Goal: Obtain resource: Obtain resource

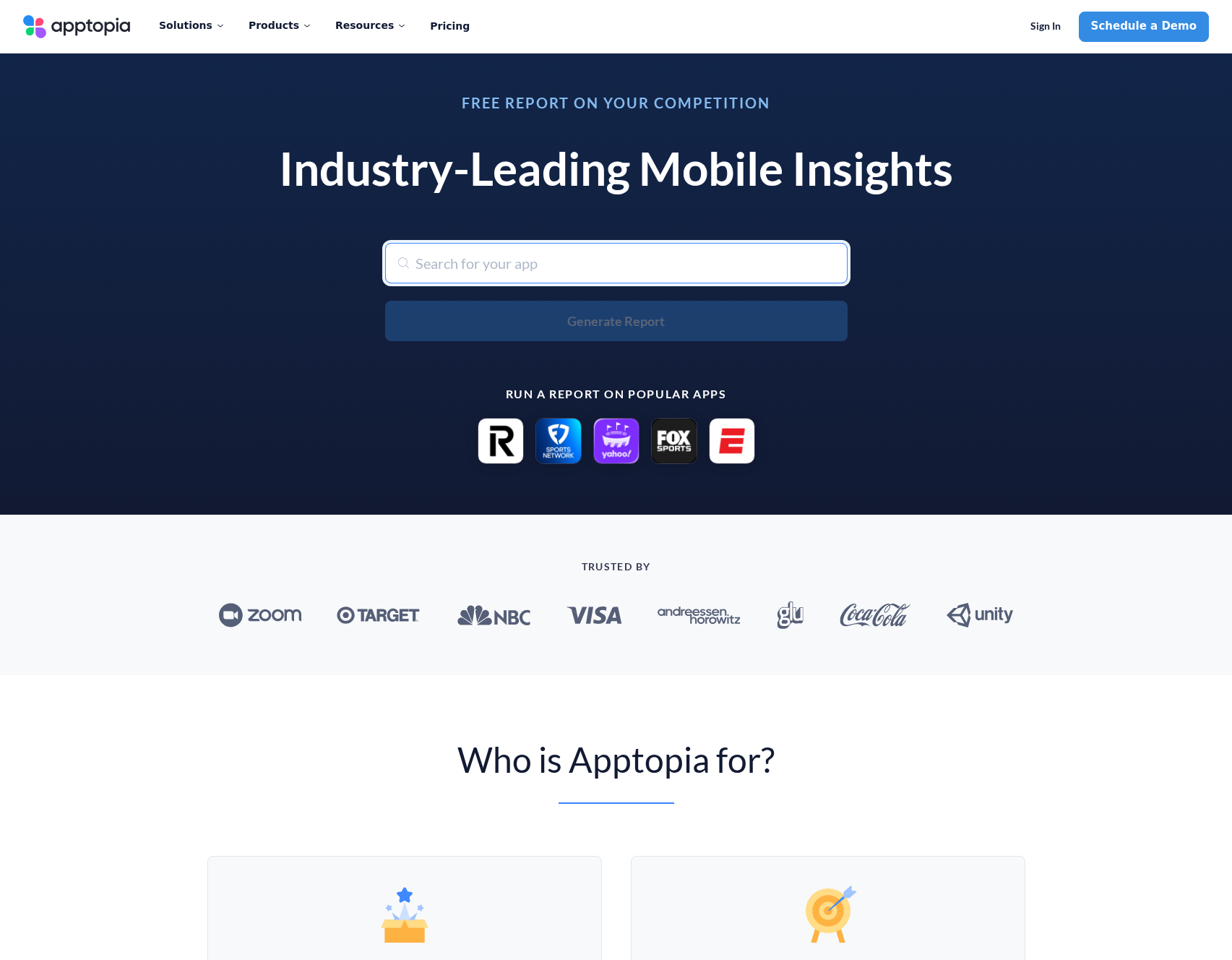
click at [449, 274] on input "text" at bounding box center [617, 263] width 463 height 41
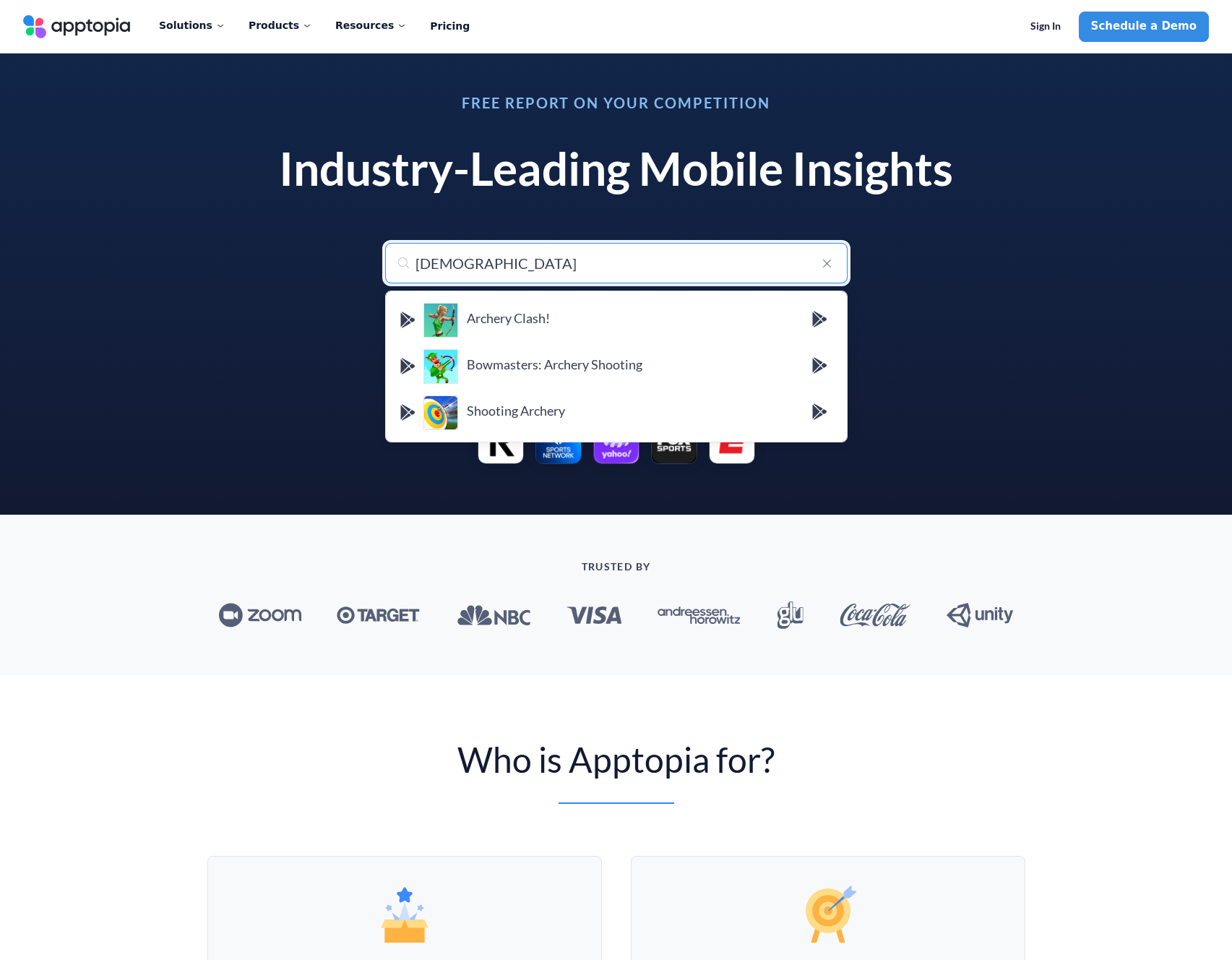
click at [442, 261] on input "[DEMOGRAPHIC_DATA]" at bounding box center [617, 263] width 463 height 41
click at [435, 261] on input "[DEMOGRAPHIC_DATA]" at bounding box center [617, 263] width 463 height 41
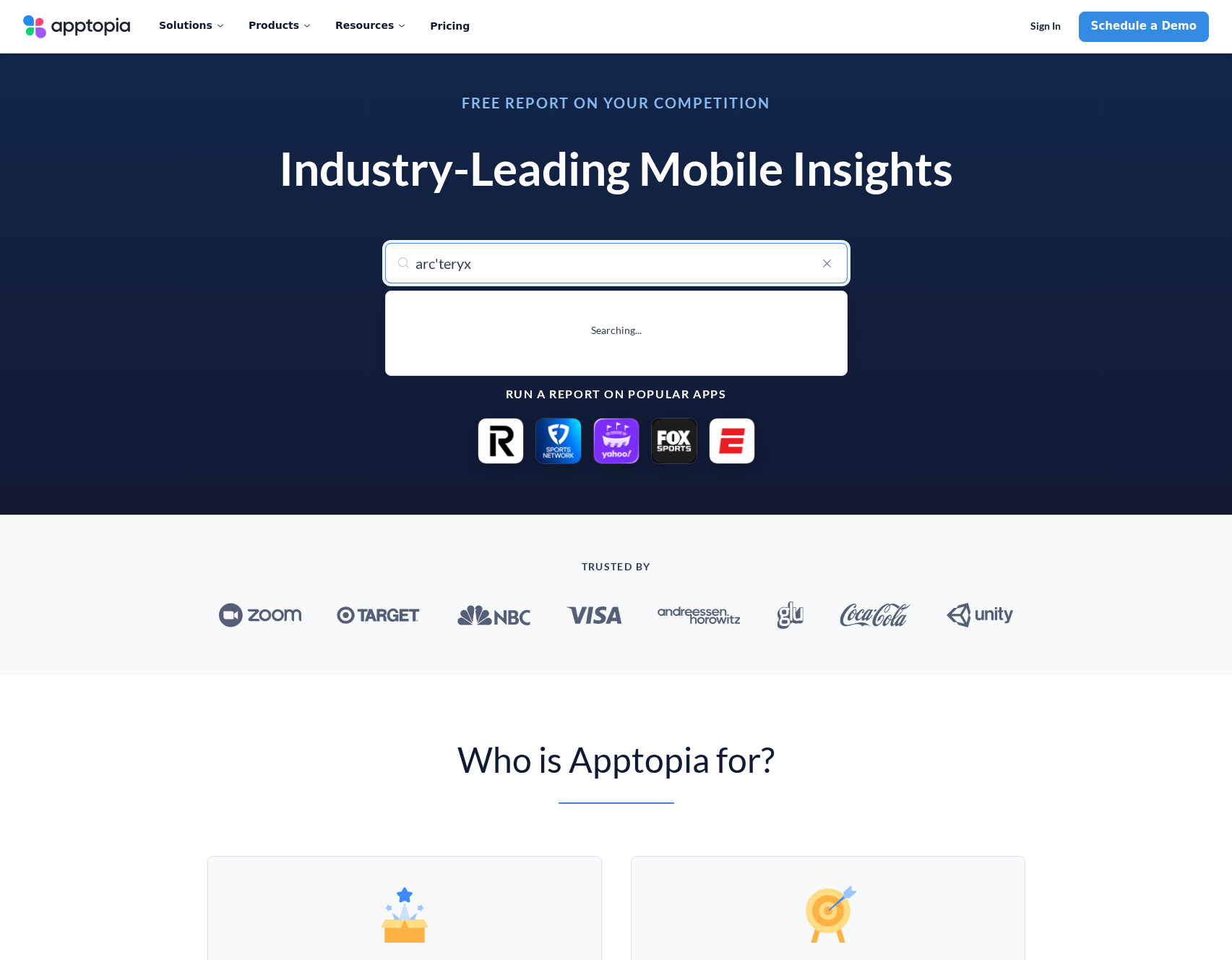
type input "arc' teryx"
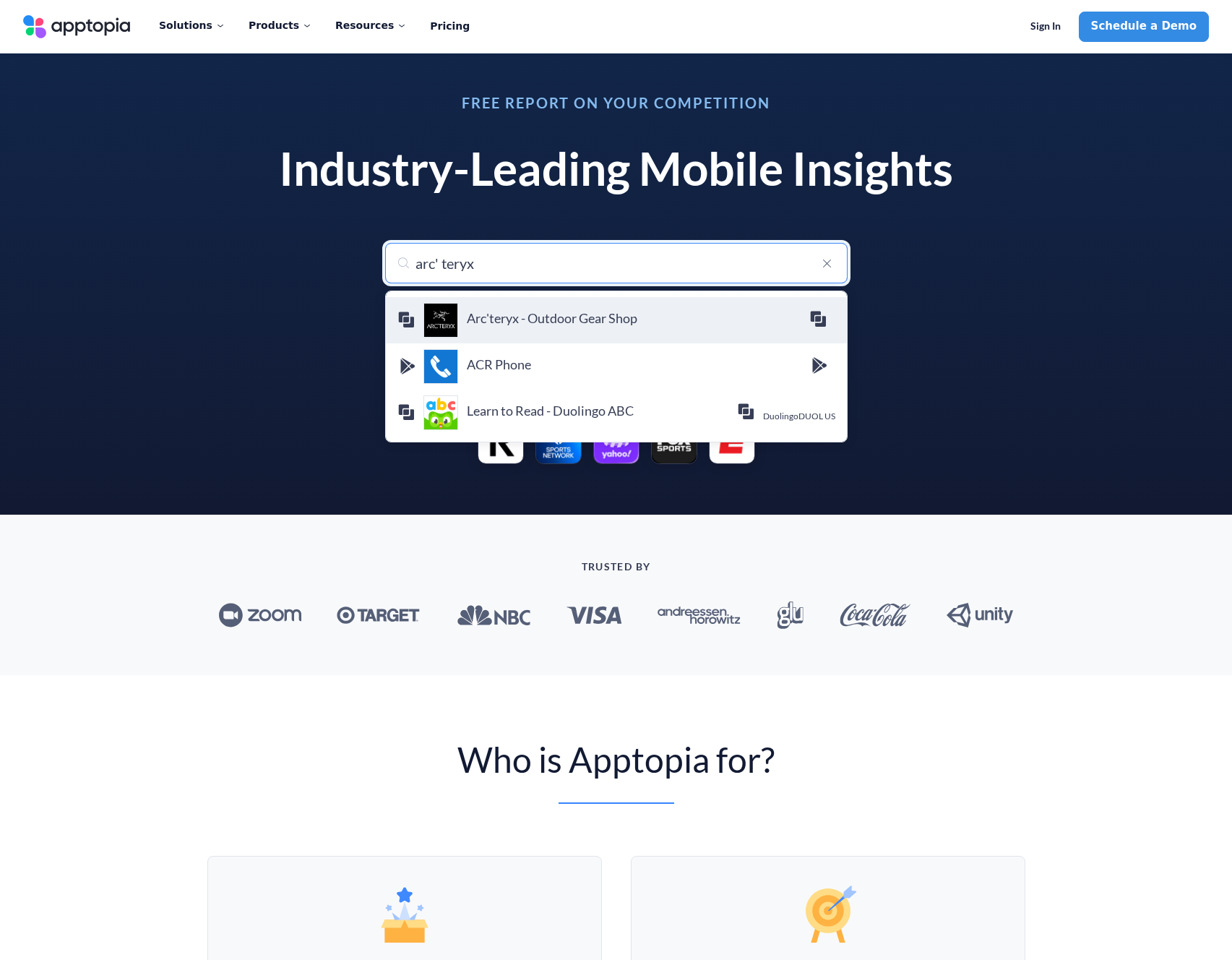
click at [495, 307] on div "Arc'teryx - Outdoor Gear Shop ARC'TERYX Equipment a Division of Amer Sports Can…" at bounding box center [616, 320] width 438 height 34
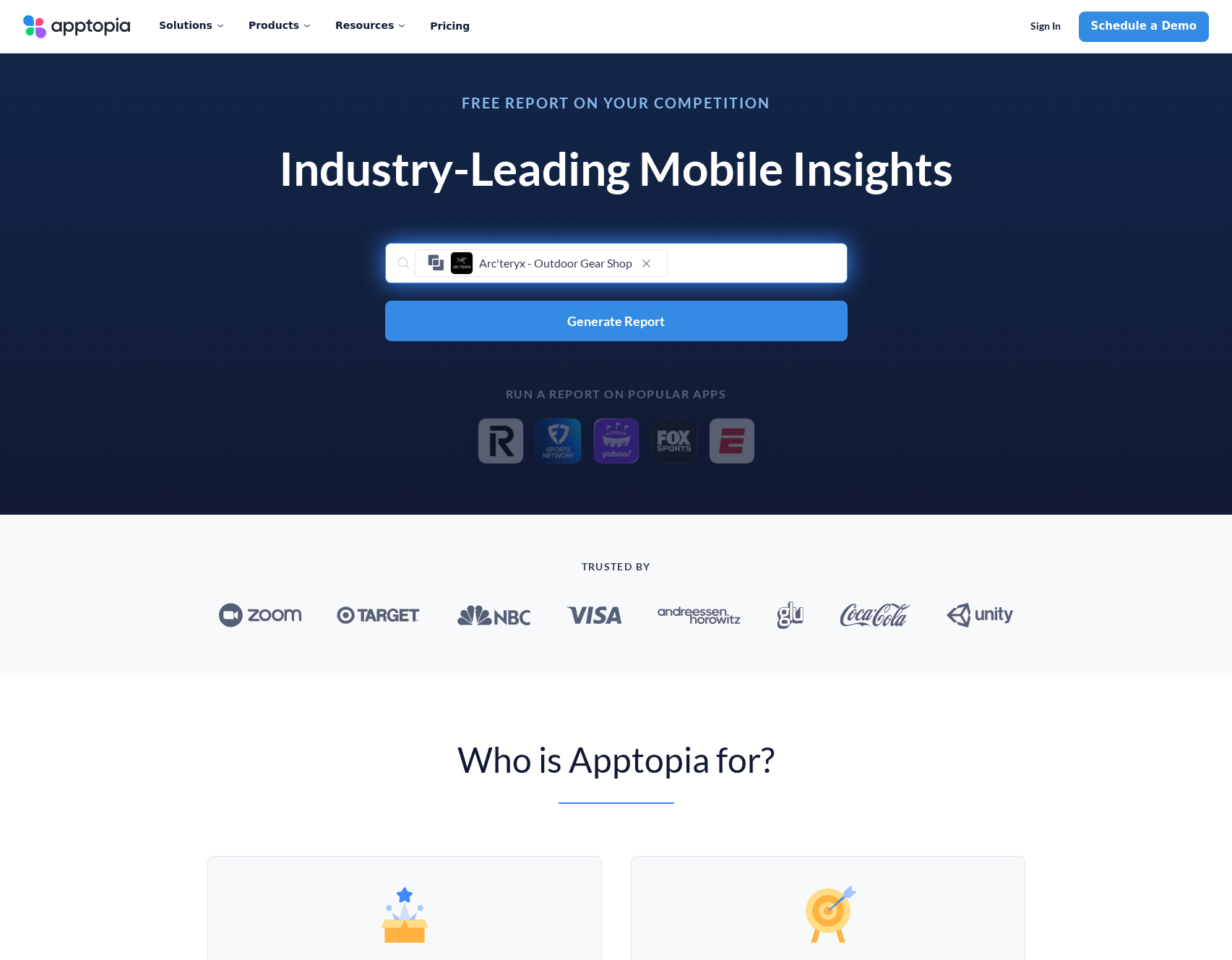
click at [924, 492] on div "Free Report on Your Competition Industry-Leading Mobile Insights Search for any…" at bounding box center [616, 279] width 1232 height 470
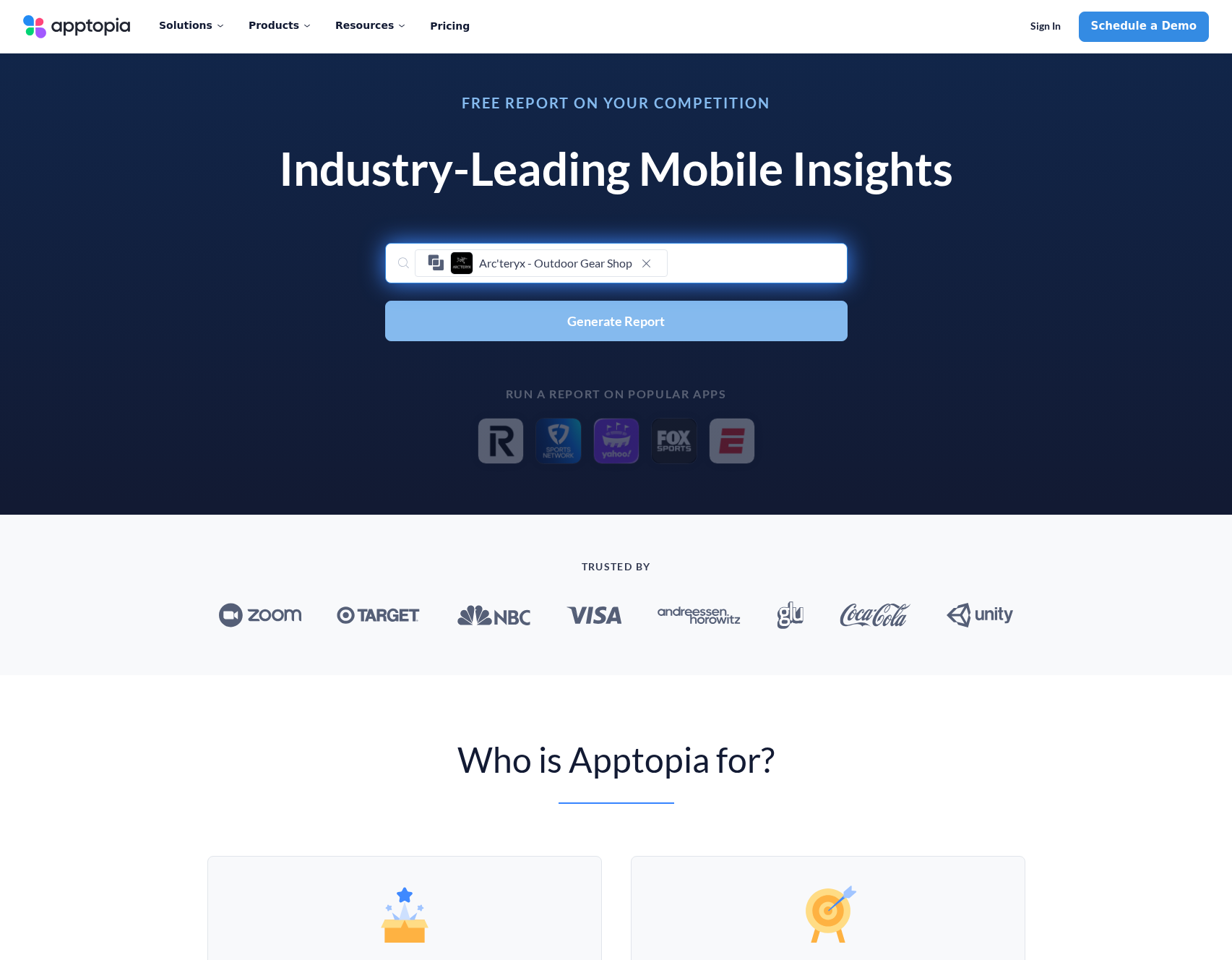
click at [650, 326] on span "Generate Report" at bounding box center [616, 321] width 98 height 13
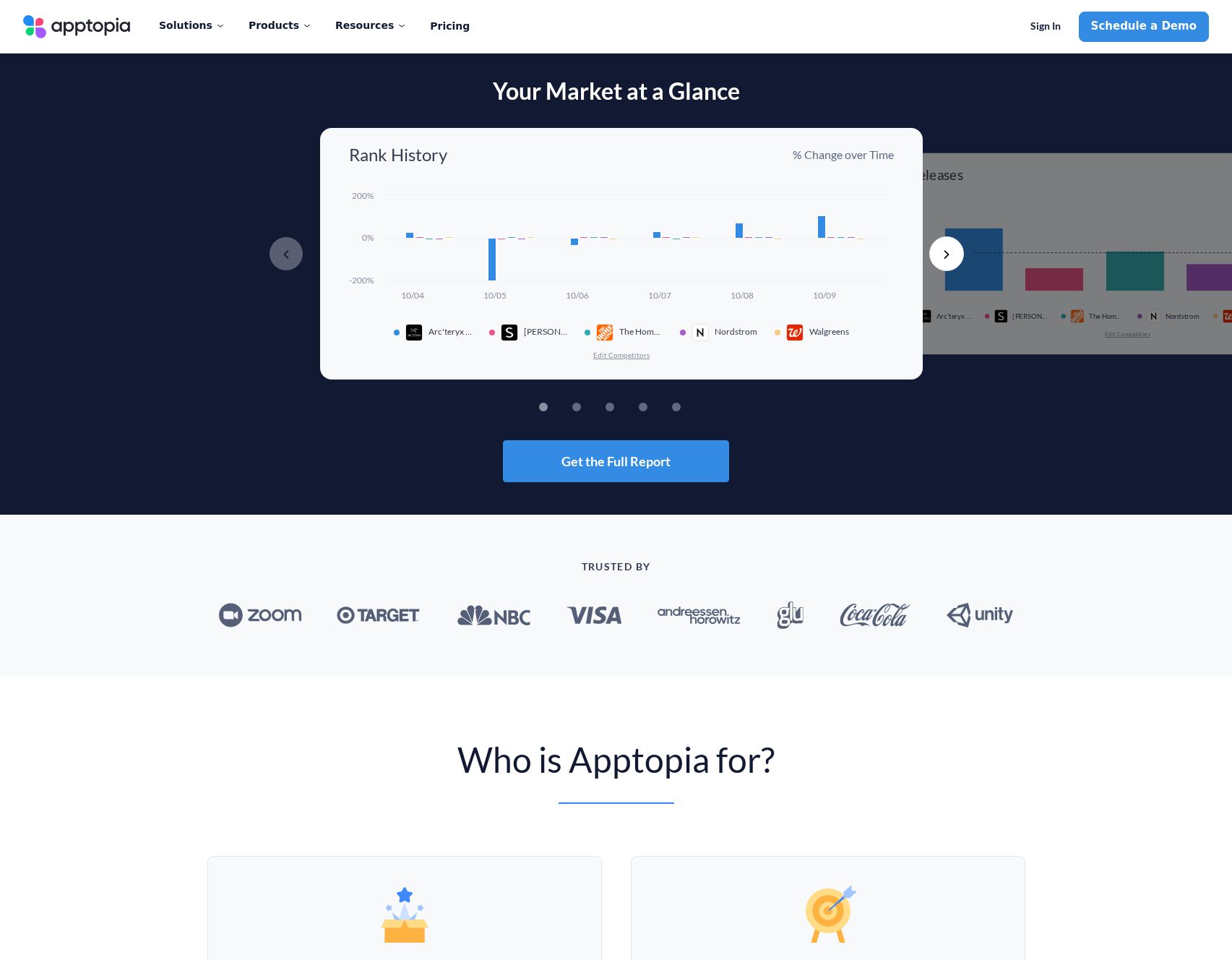
click at [829, 156] on p "% Change over Time" at bounding box center [843, 155] width 101 height 16
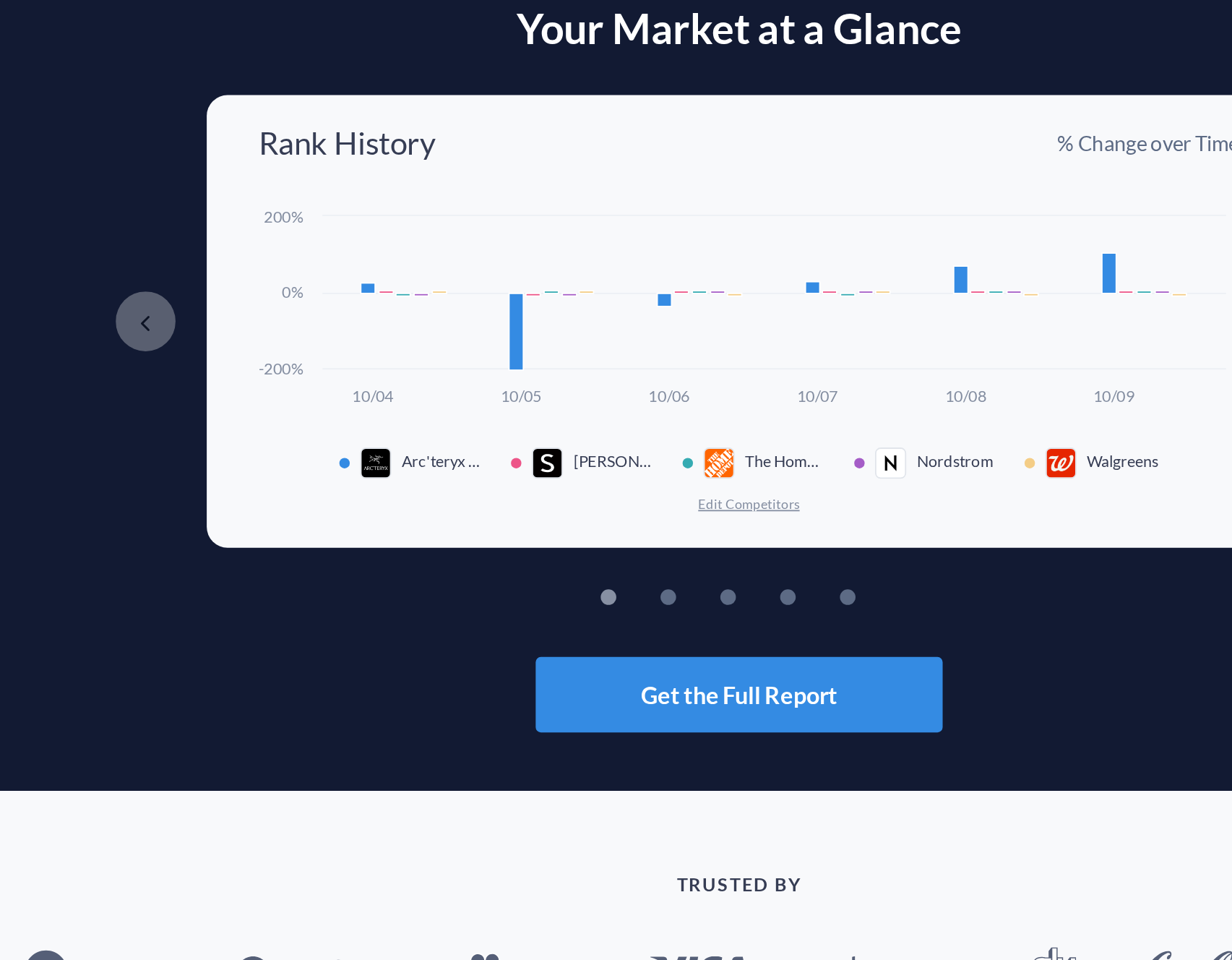
click at [405, 242] on rect at bounding box center [621, 246] width 545 height 117
click at [406, 237] on rect at bounding box center [410, 235] width 8 height 5
click at [489, 263] on rect at bounding box center [492, 259] width 8 height 43
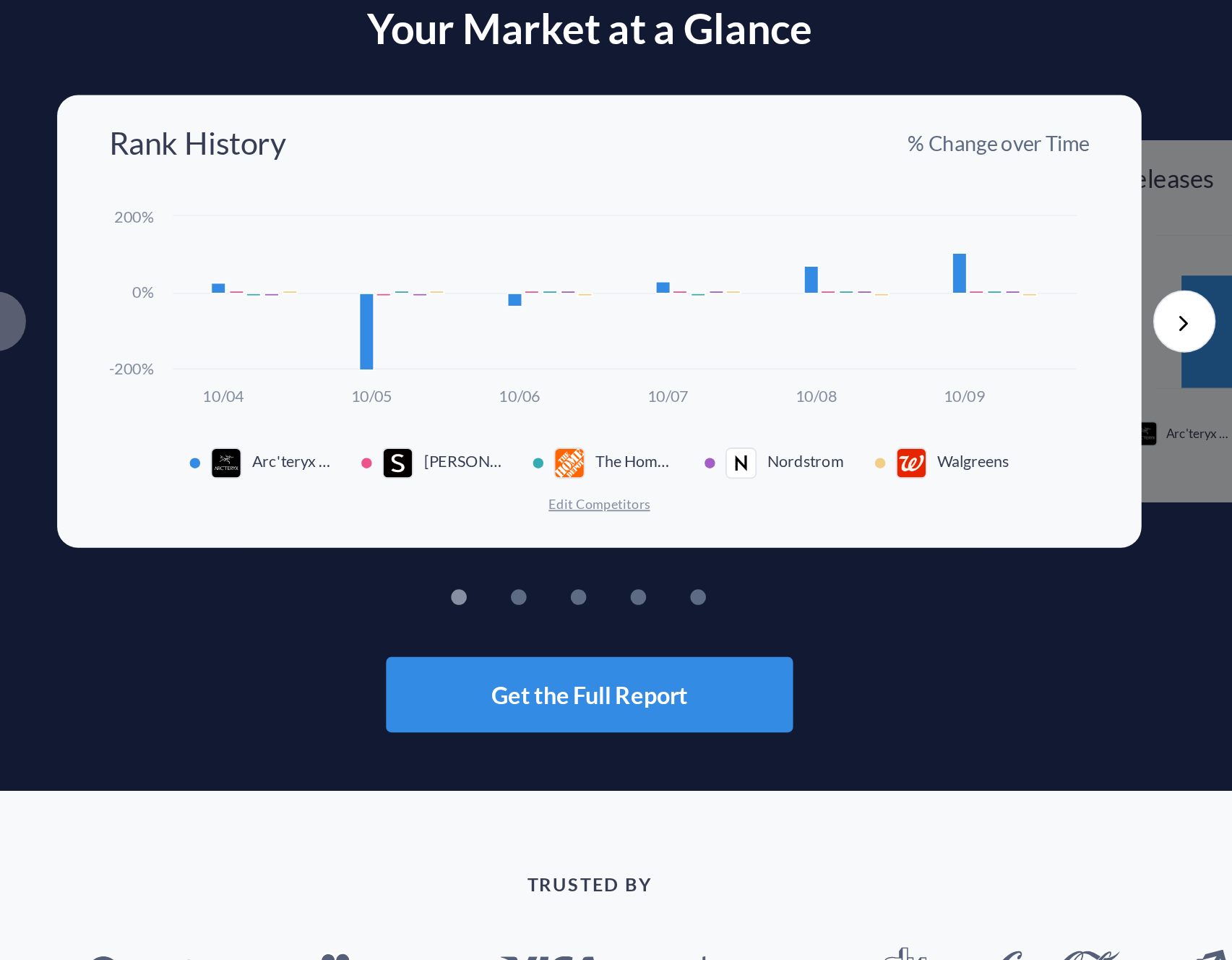
click at [618, 356] on button "Edit Competitors" at bounding box center [621, 354] width 58 height 10
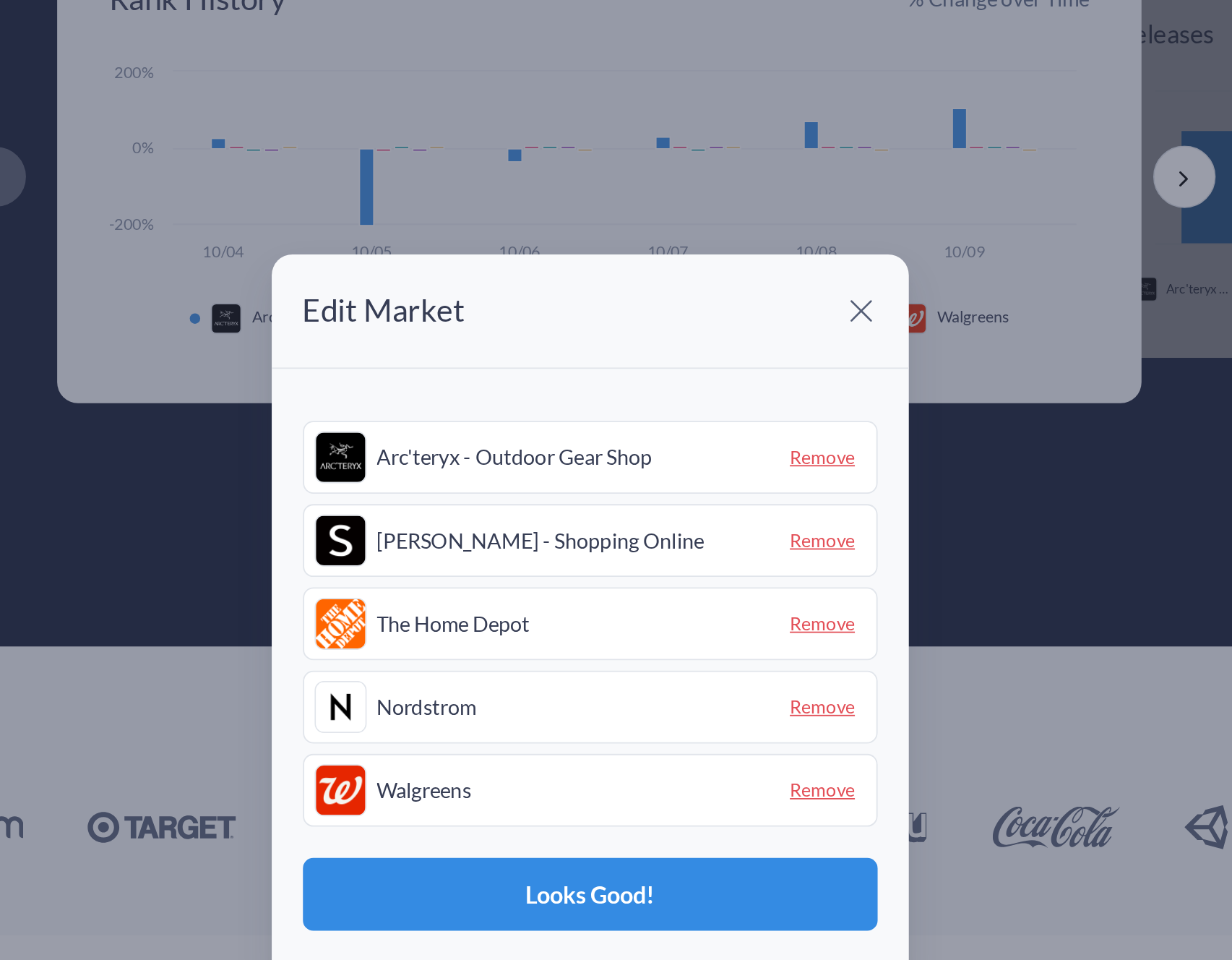
click at [745, 458] on span "Remove" at bounding box center [746, 456] width 48 height 23
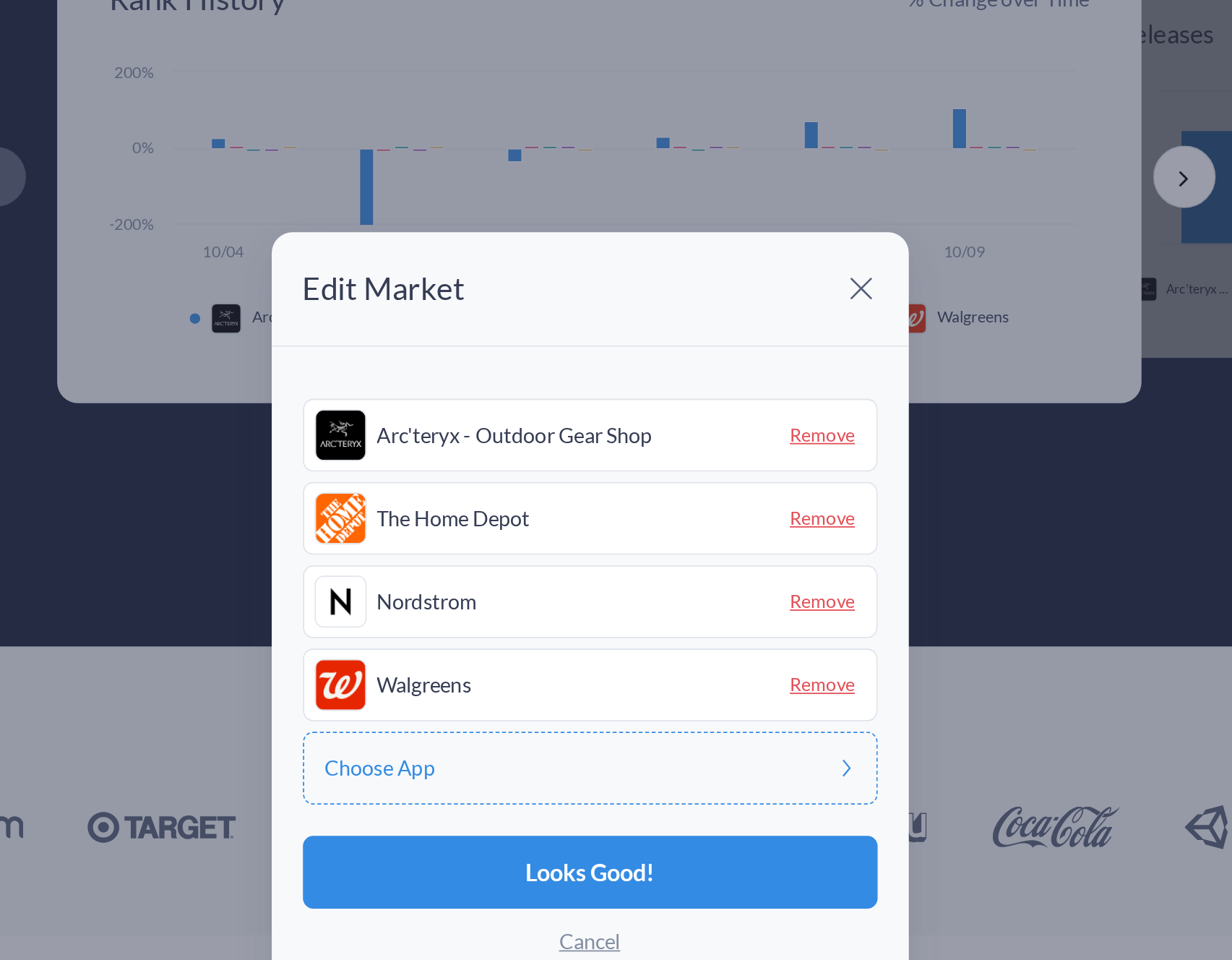
click at [745, 447] on span "Remove" at bounding box center [746, 443] width 48 height 23
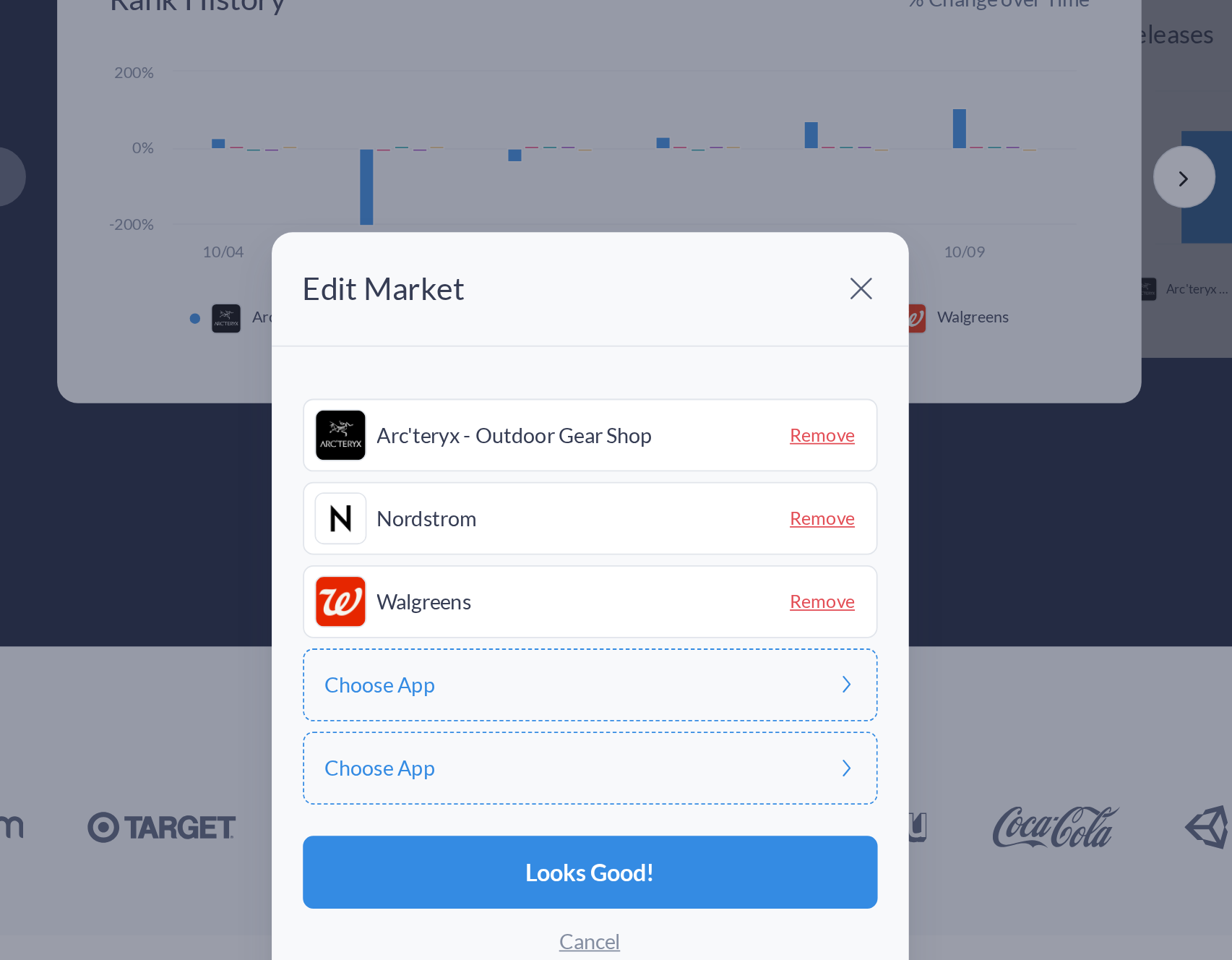
click at [745, 447] on span "Remove" at bounding box center [746, 443] width 48 height 23
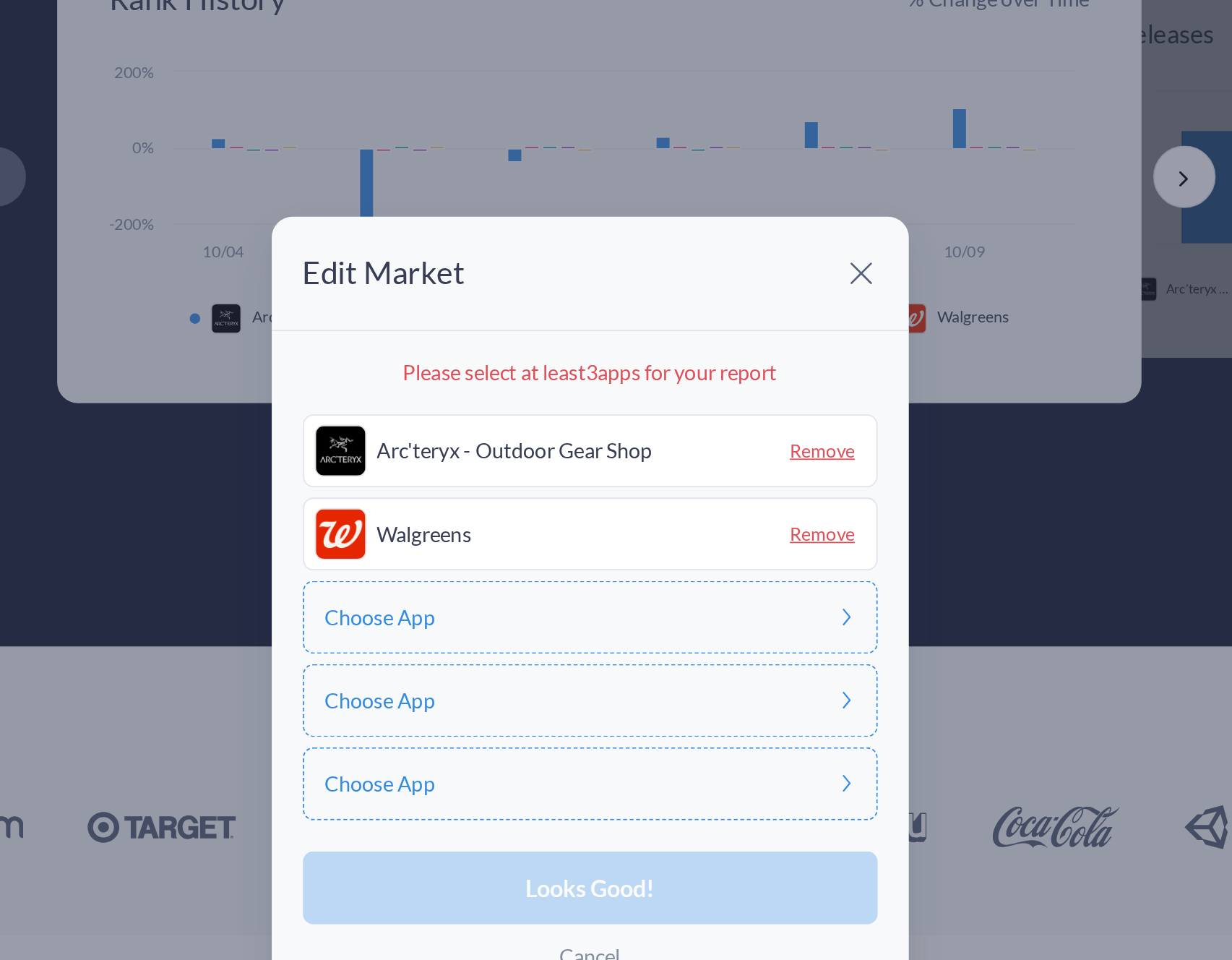
click at [744, 452] on span "Remove" at bounding box center [746, 452] width 48 height 23
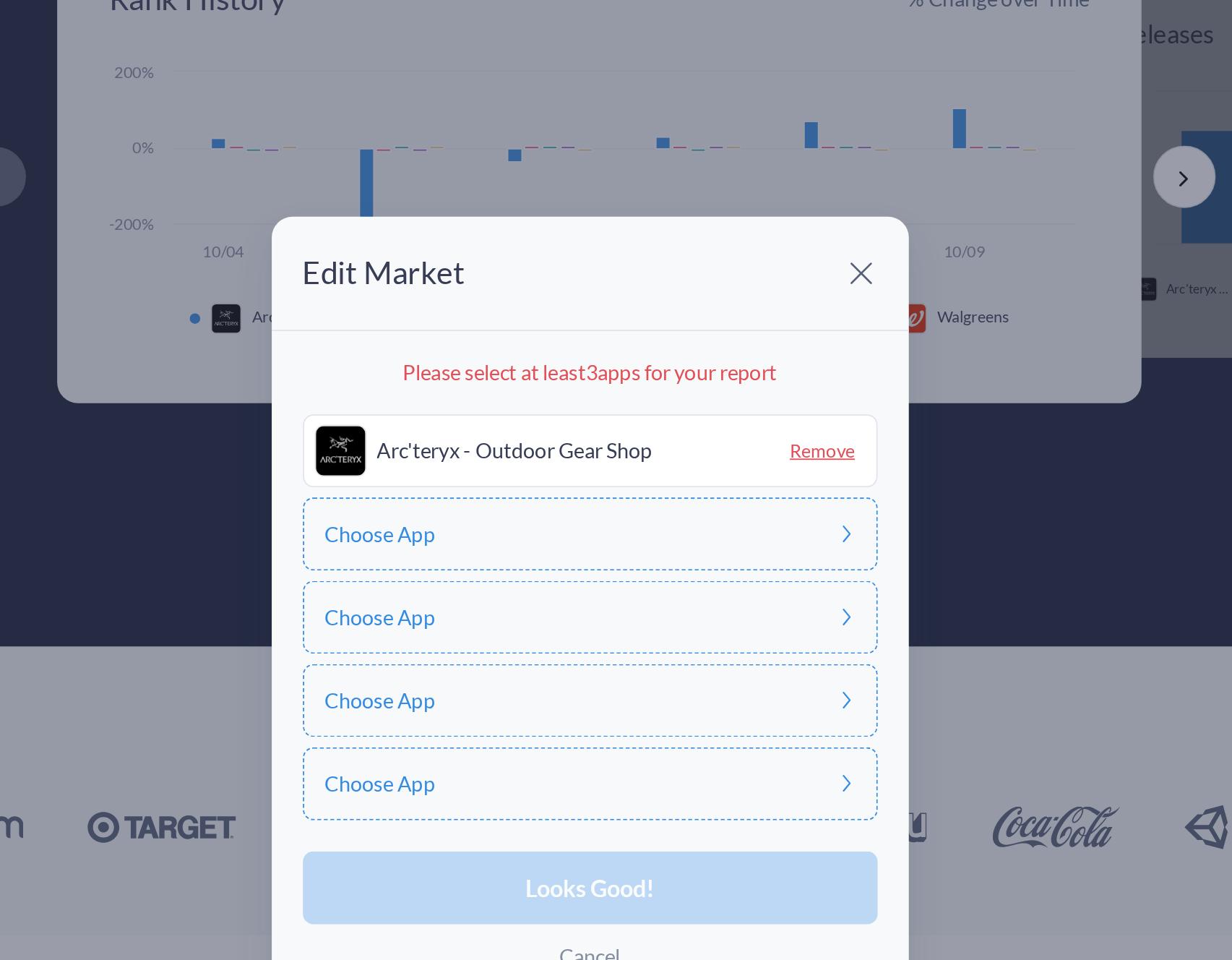
click at [507, 451] on span "Choose App" at bounding box center [500, 452] width 62 height 12
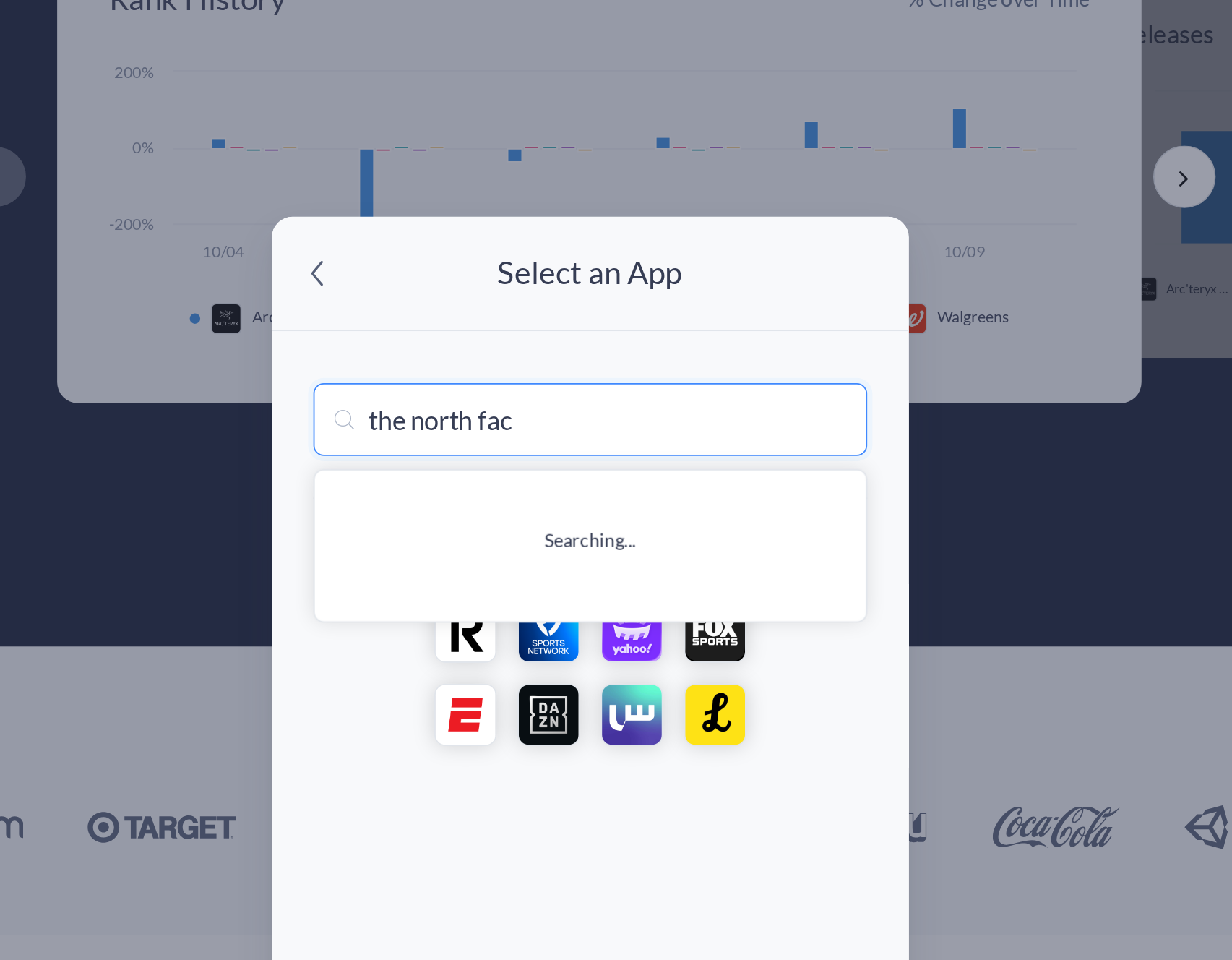
type input "the north face"
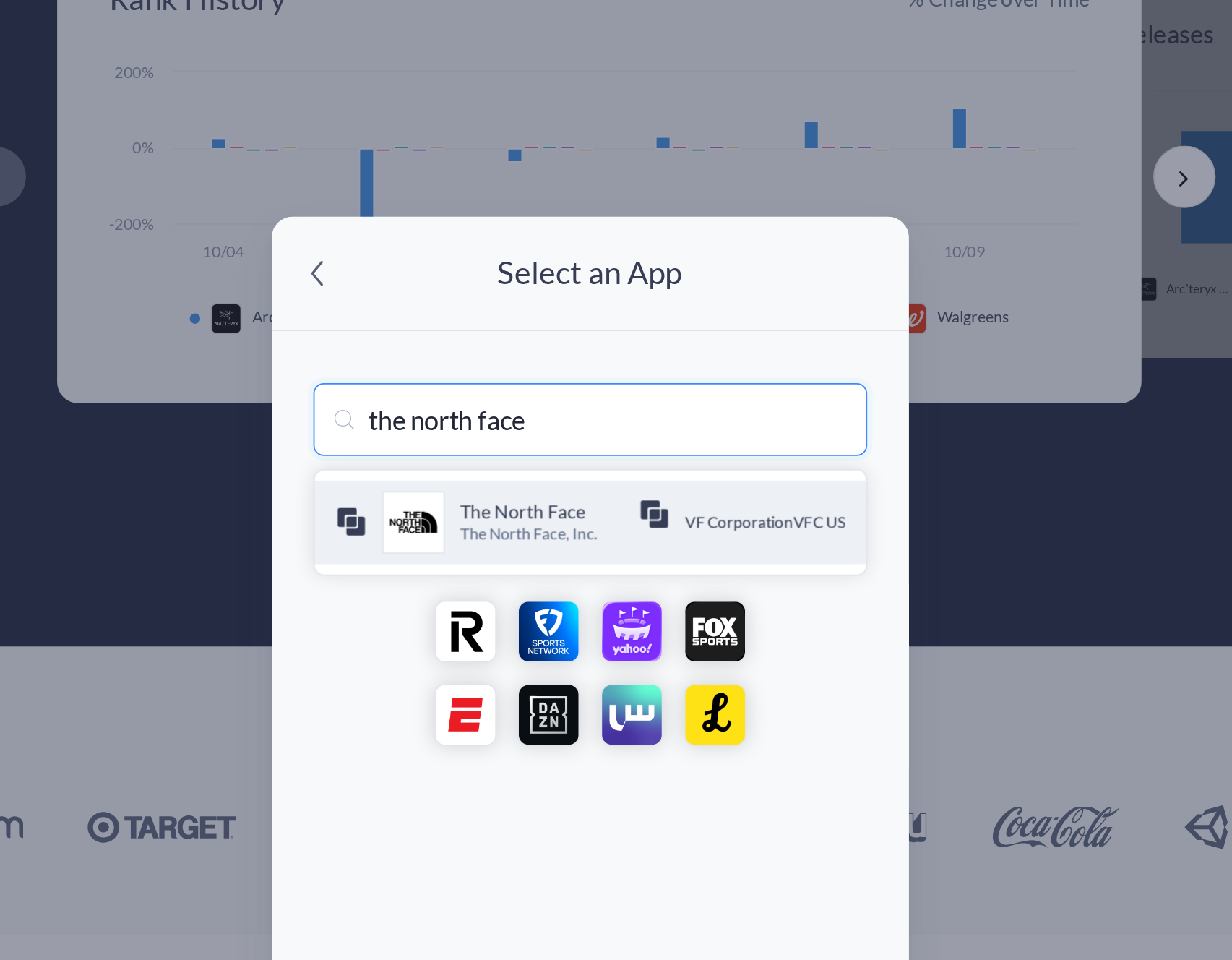
click at [531, 451] on img "menu-options" at bounding box center [518, 446] width 34 height 34
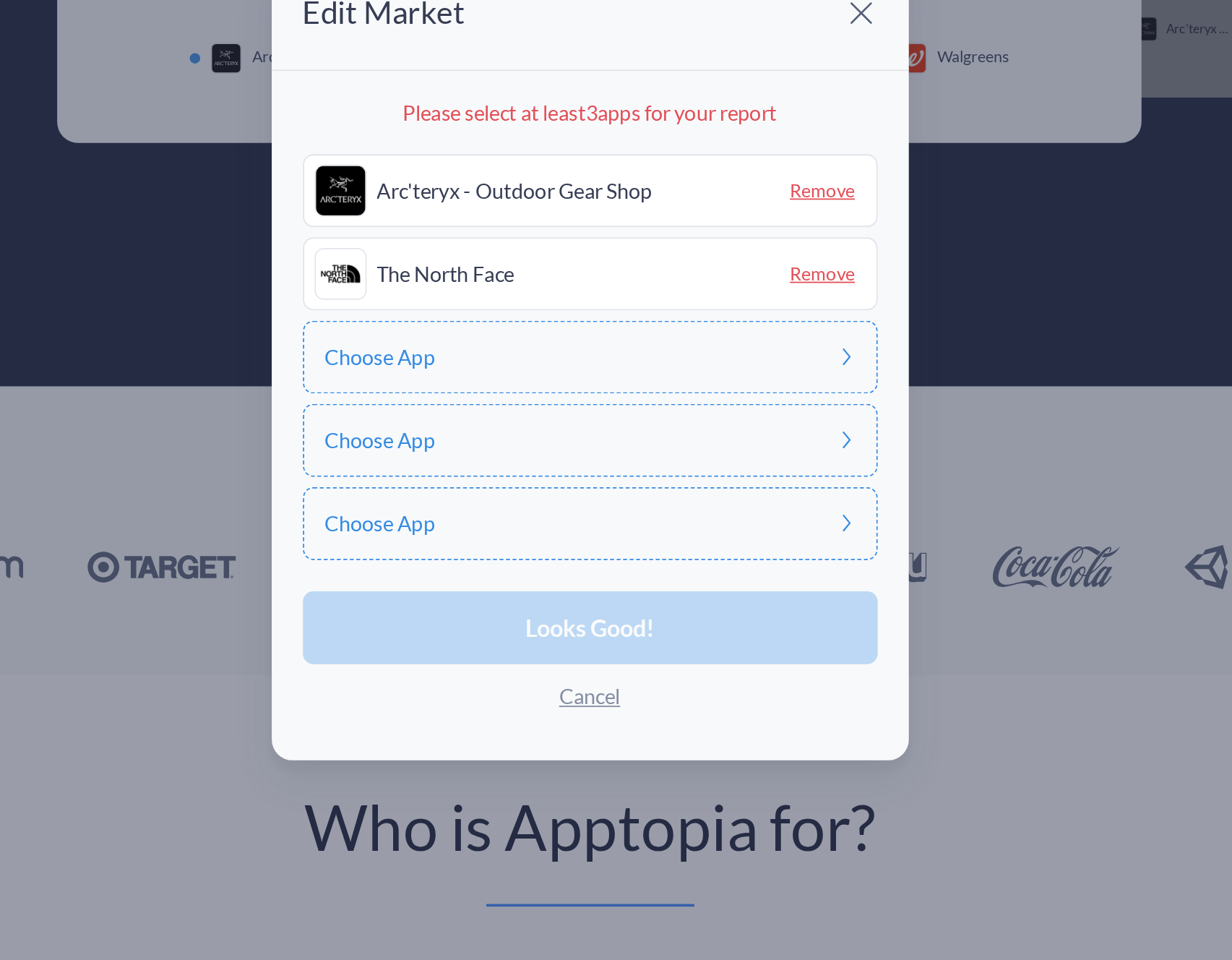
click at [616, 646] on div "Looks Good! Cancel" at bounding box center [616, 667] width 320 height 77
click at [670, 689] on div "Looks Good! Cancel" at bounding box center [616, 667] width 320 height 77
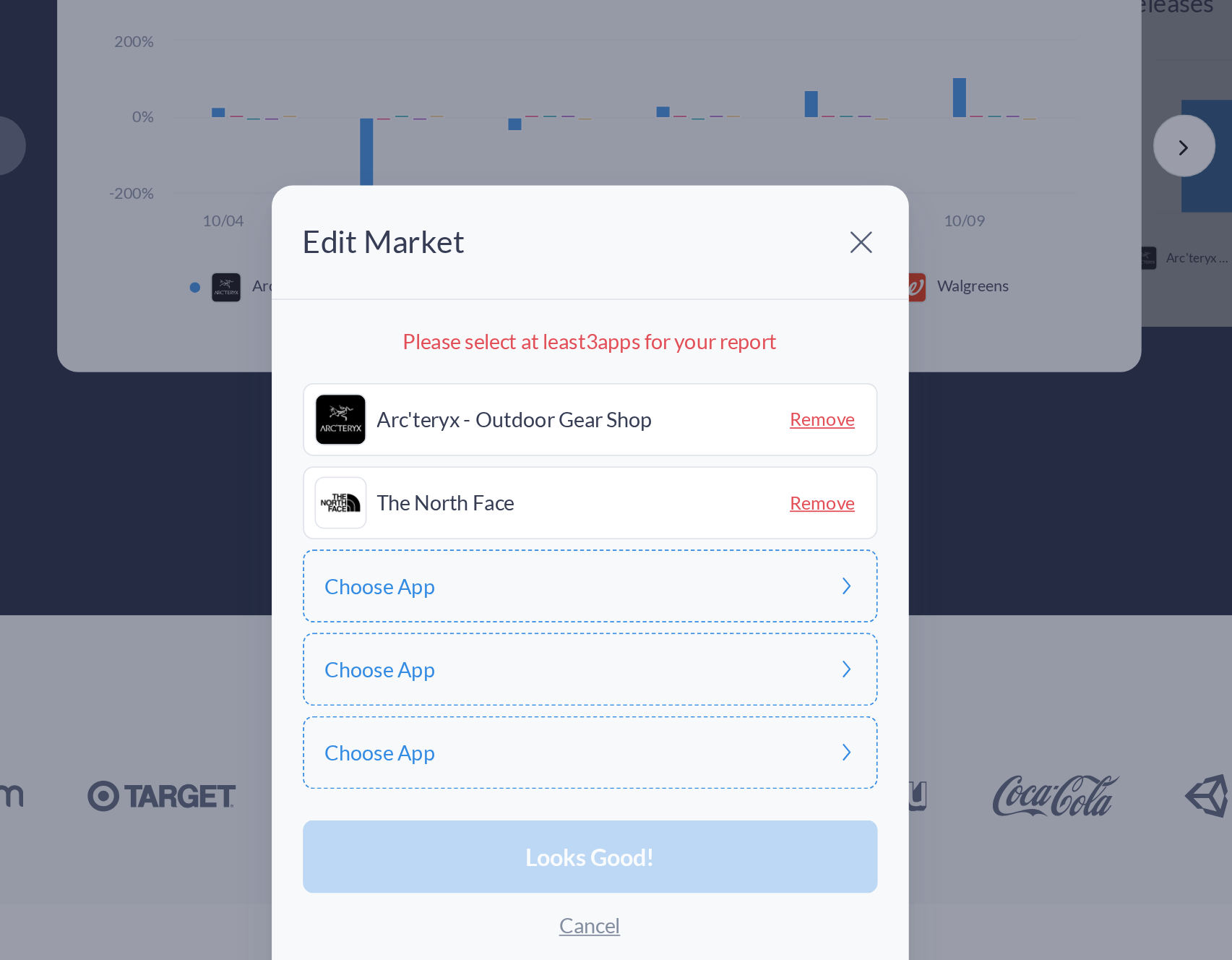
click at [589, 511] on div "Choose App" at bounding box center [616, 499] width 320 height 41
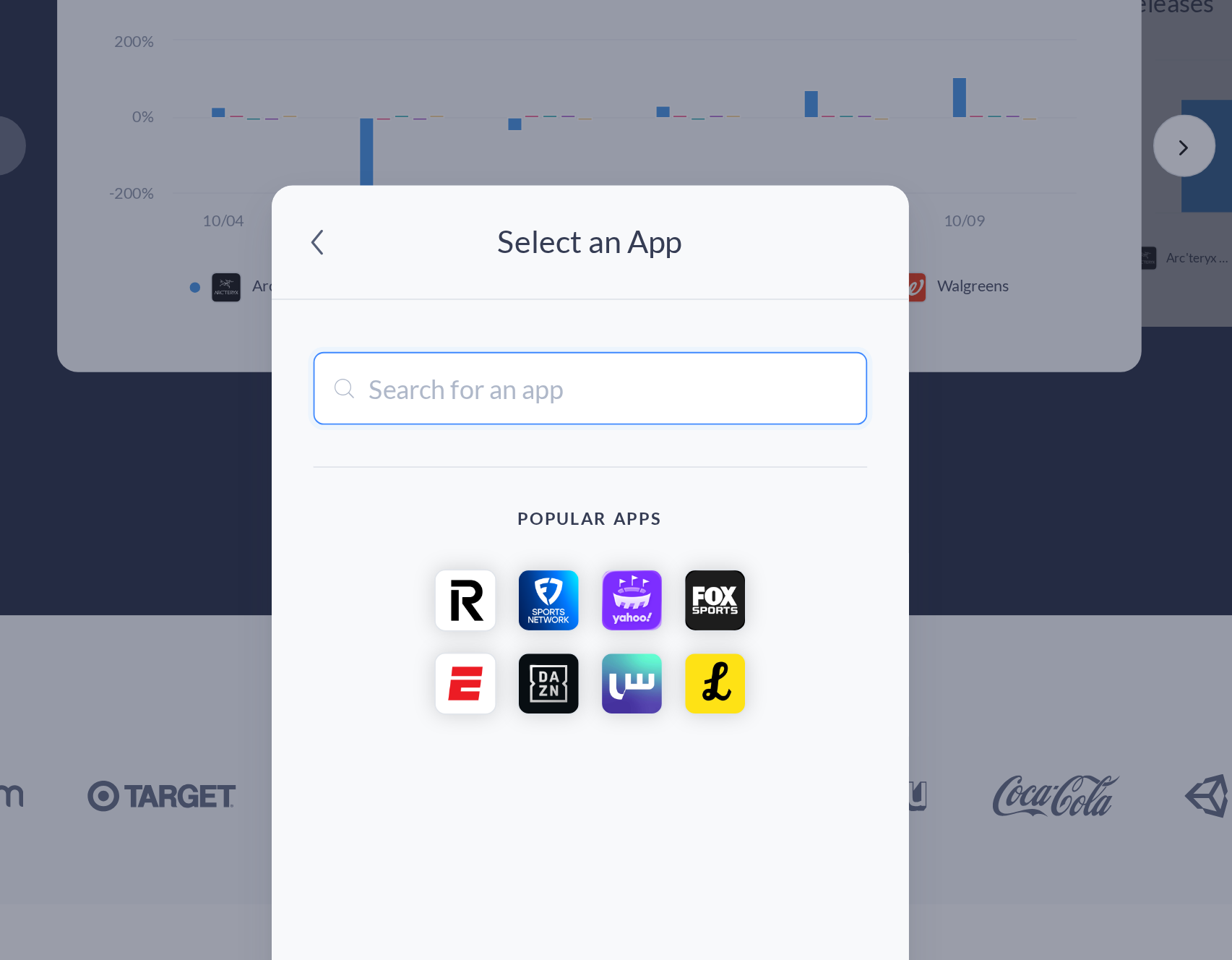
click at [553, 388] on input "text" at bounding box center [617, 389] width 308 height 41
type input "patagonia"
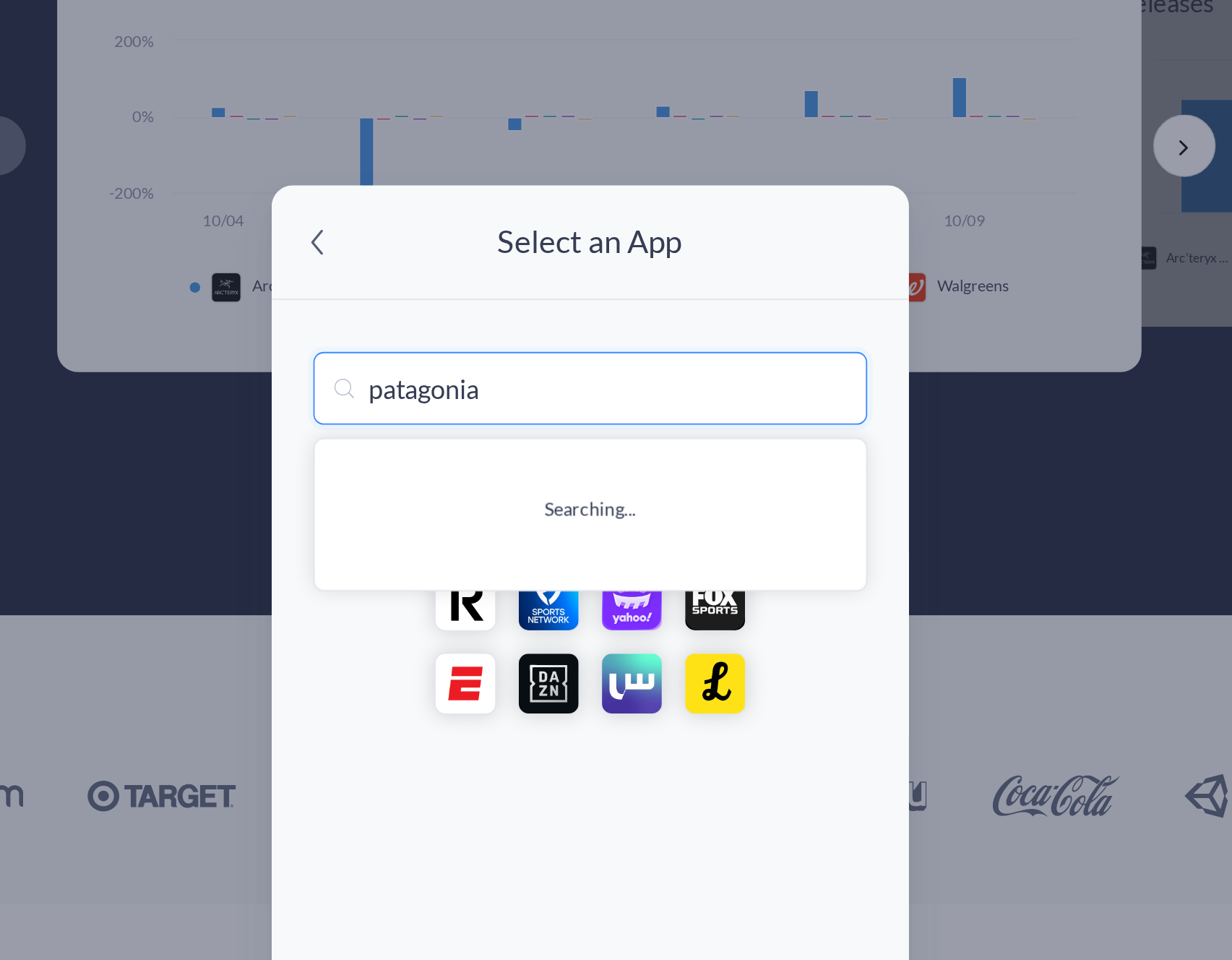
type input "patagonia Móvil"
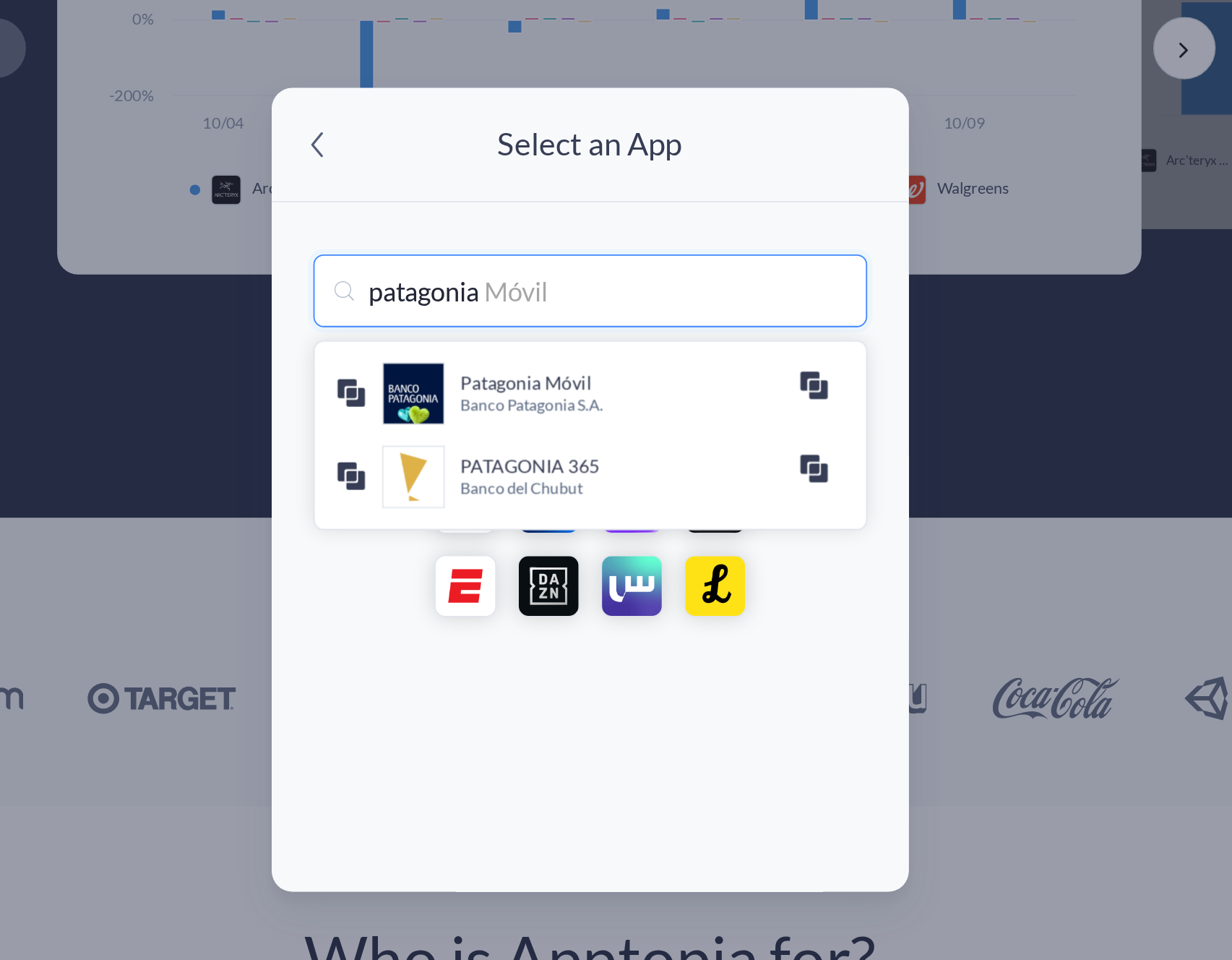
click at [602, 389] on input "patagonia" at bounding box center [617, 389] width 308 height 41
type input "c"
type input "columbia"
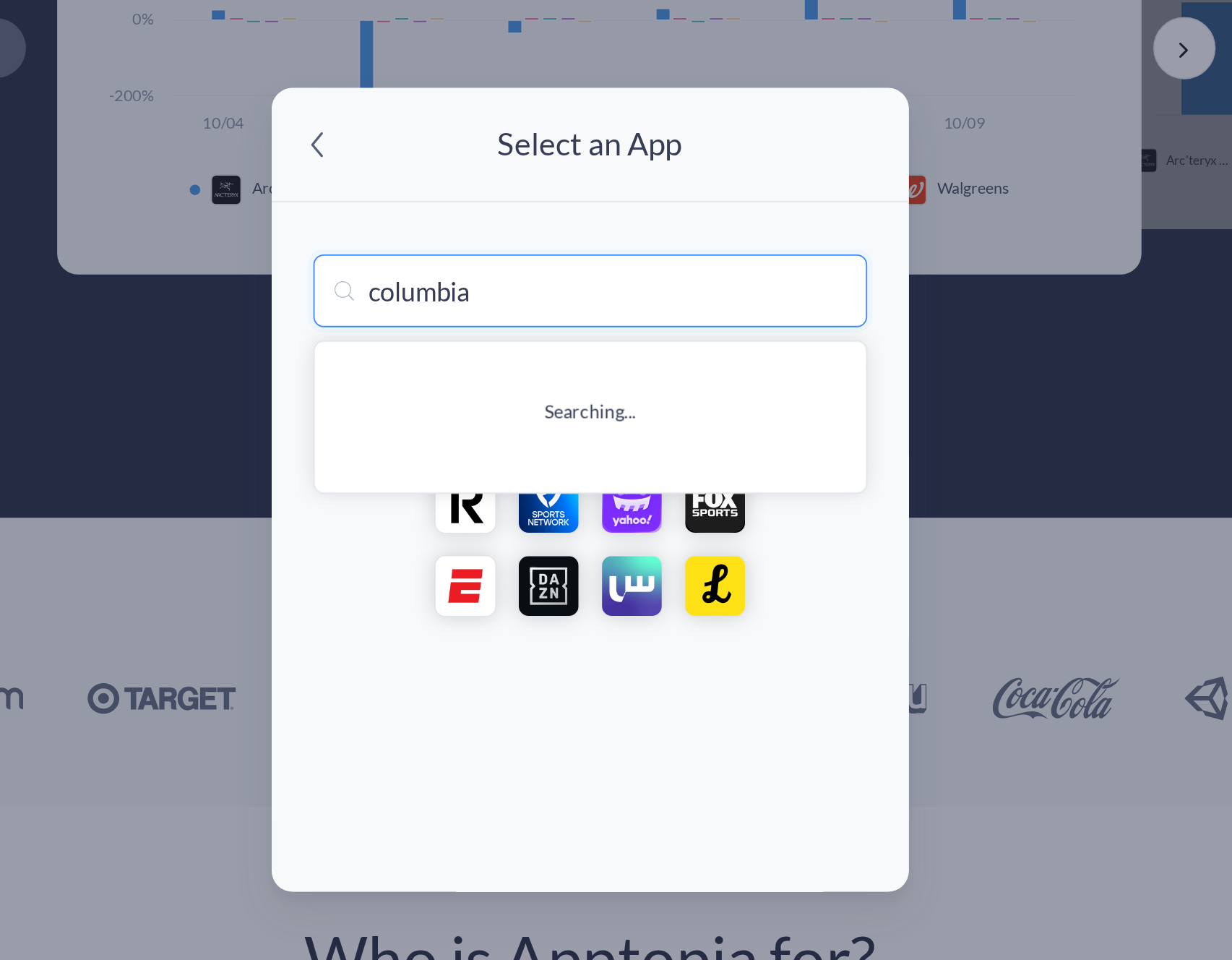
type input "columbia - Banco Movil"
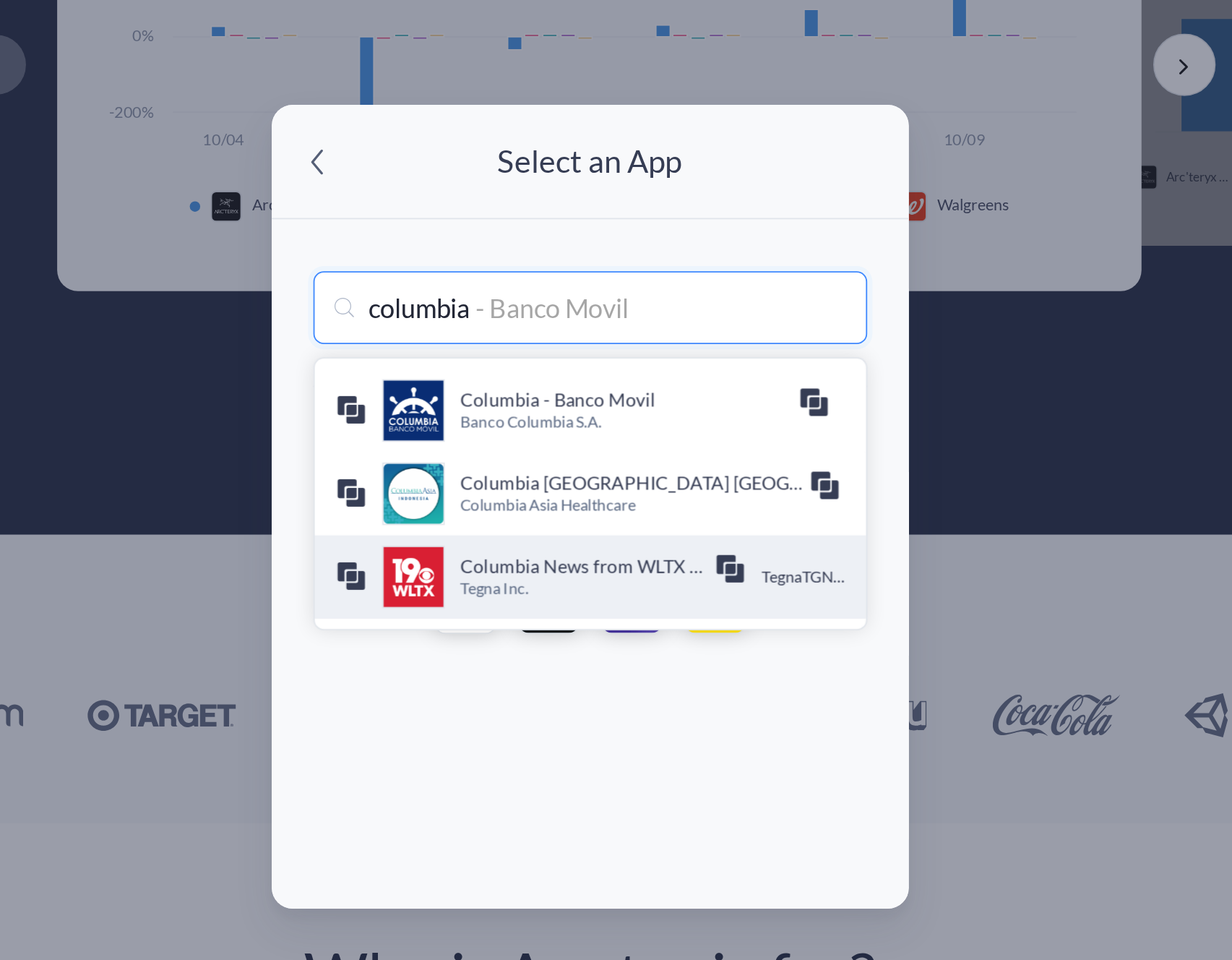
type input "columbia"
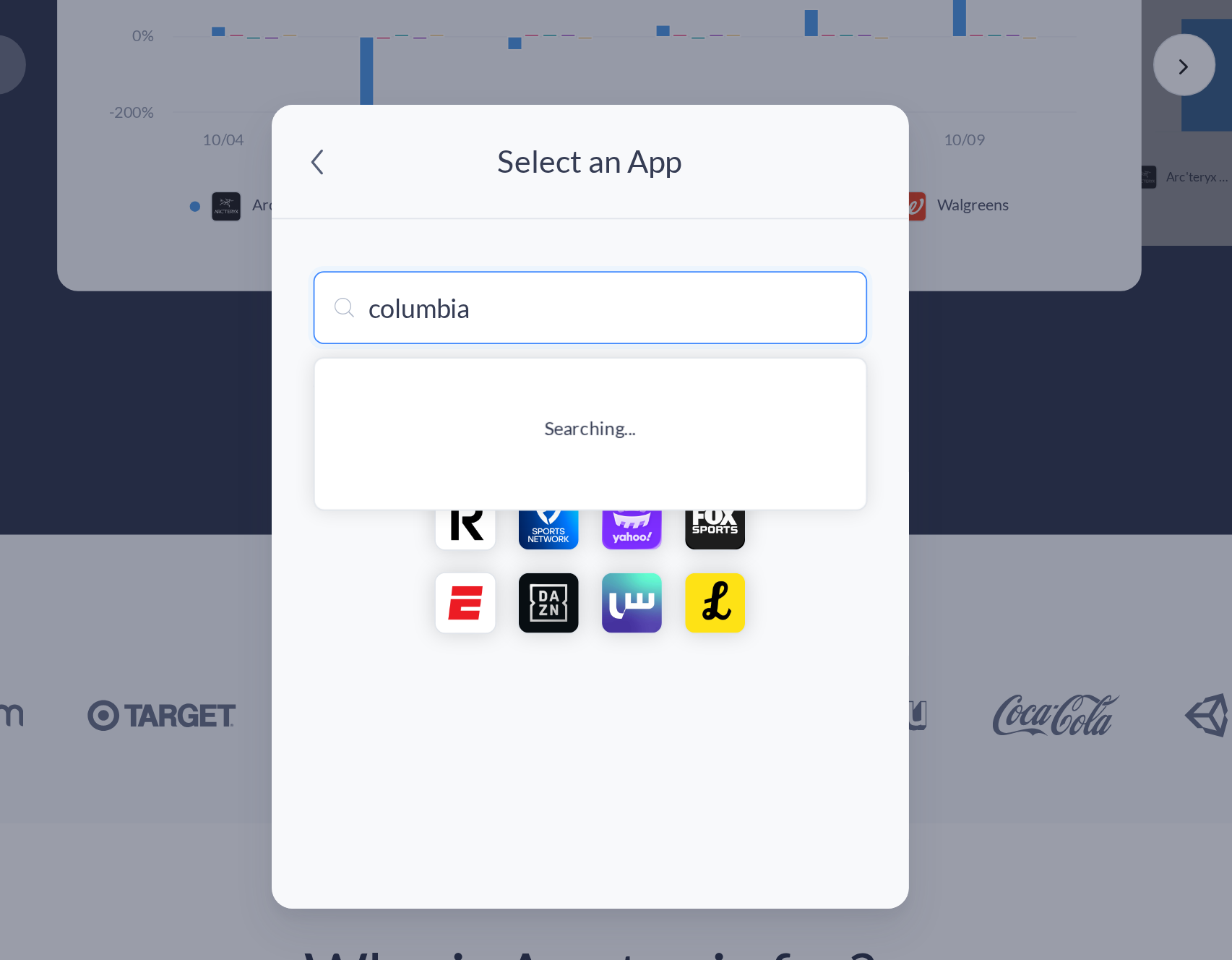
type input "columbia - Banco Movil"
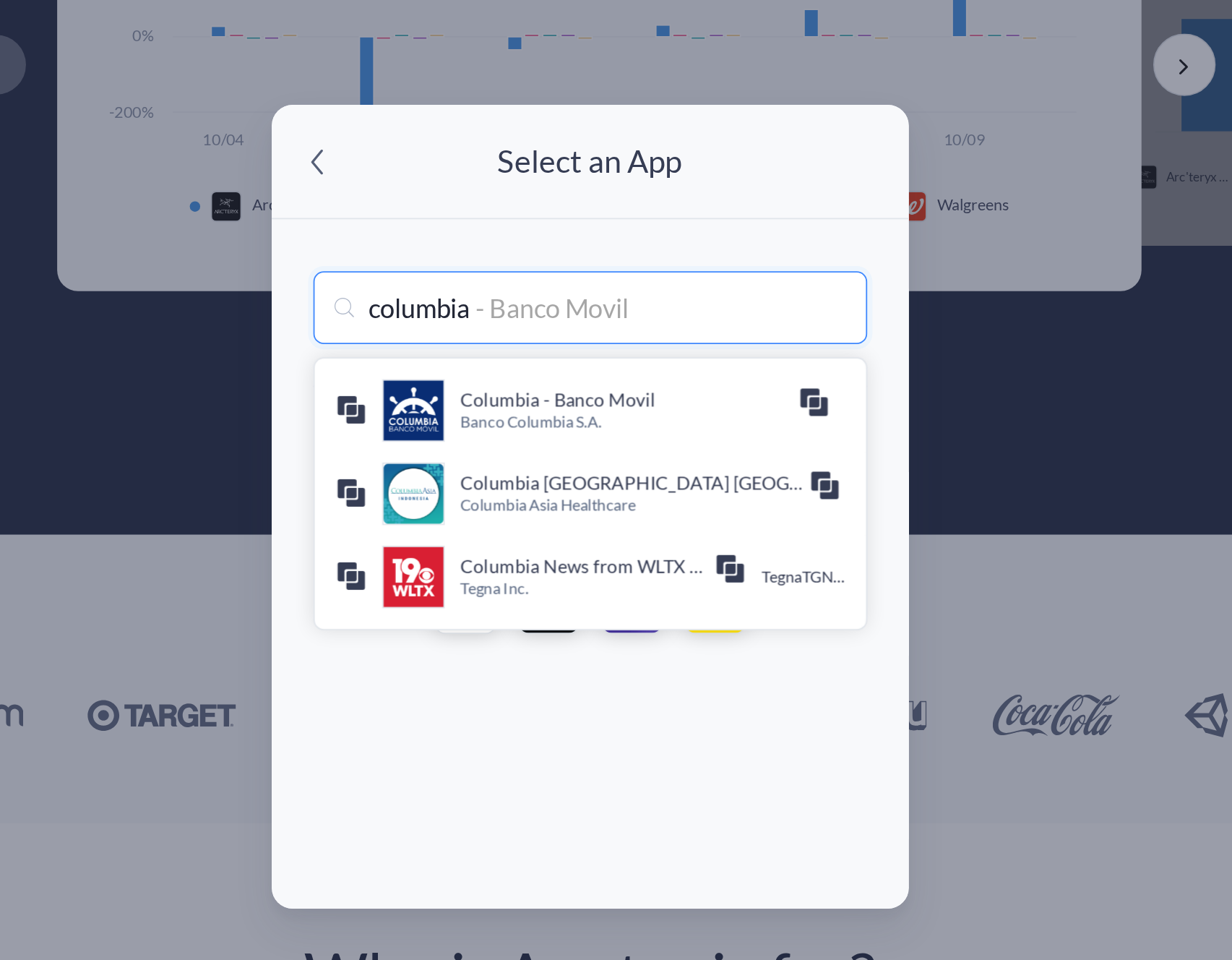
type input "columbia o"
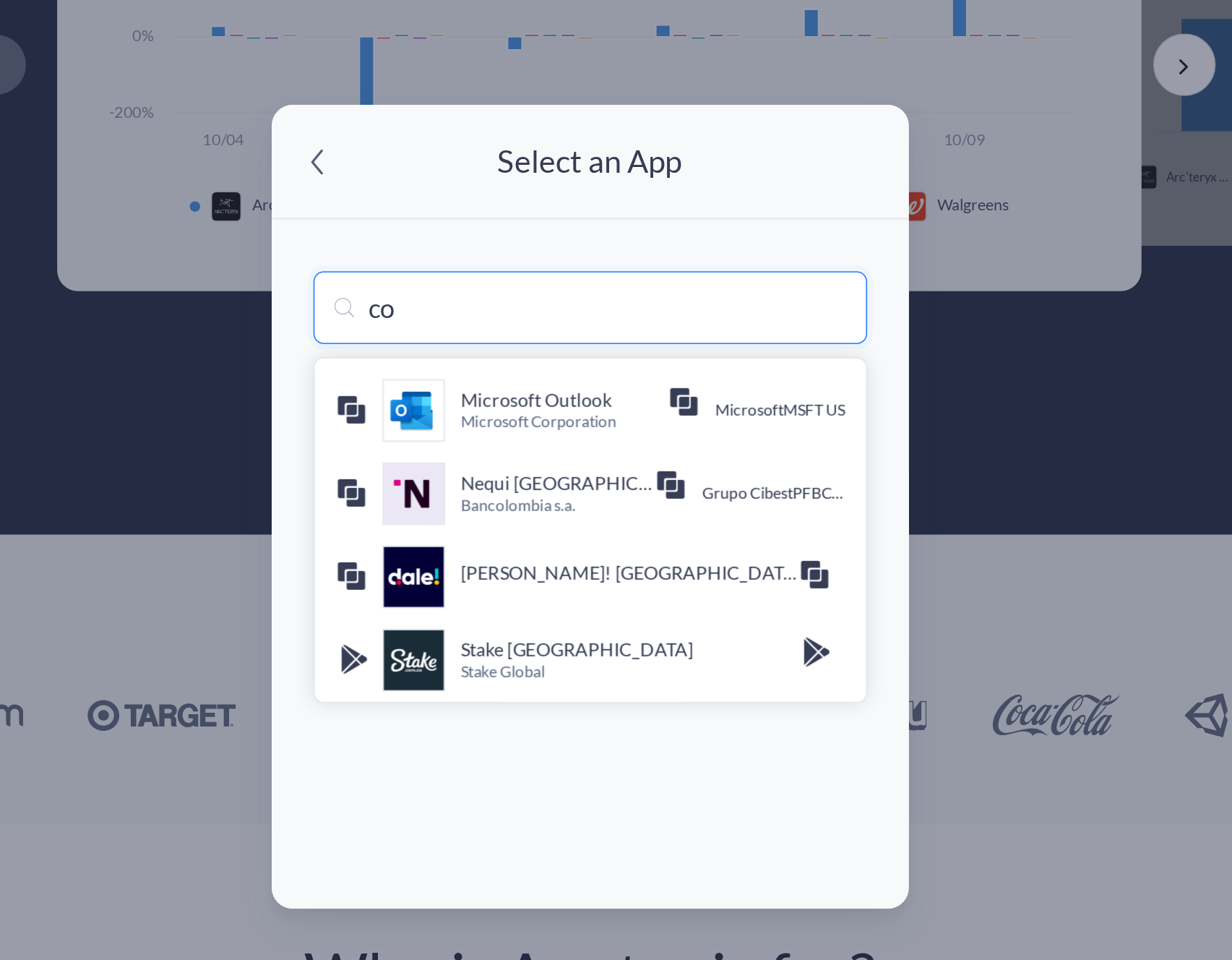
type input "c"
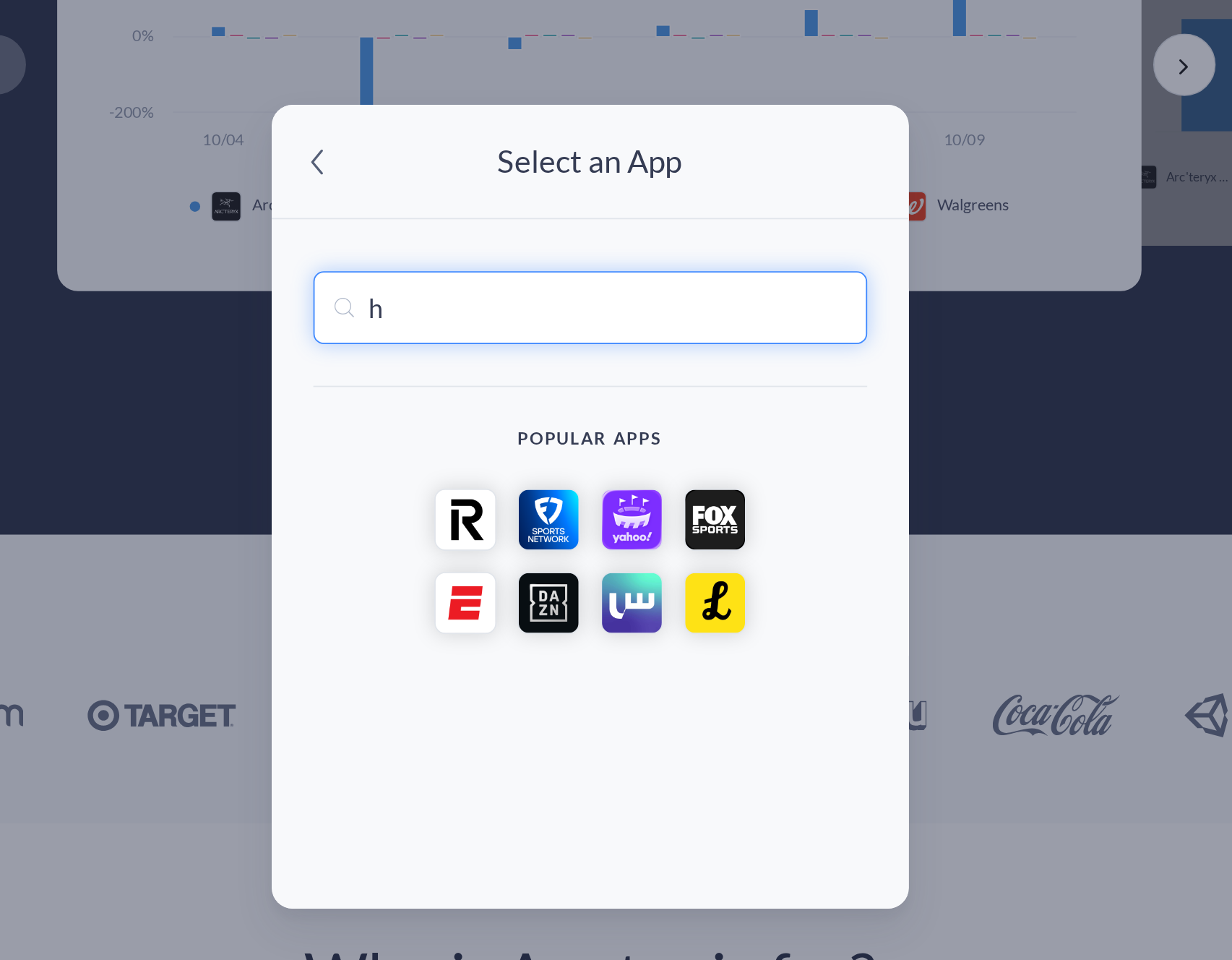
type input "hh"
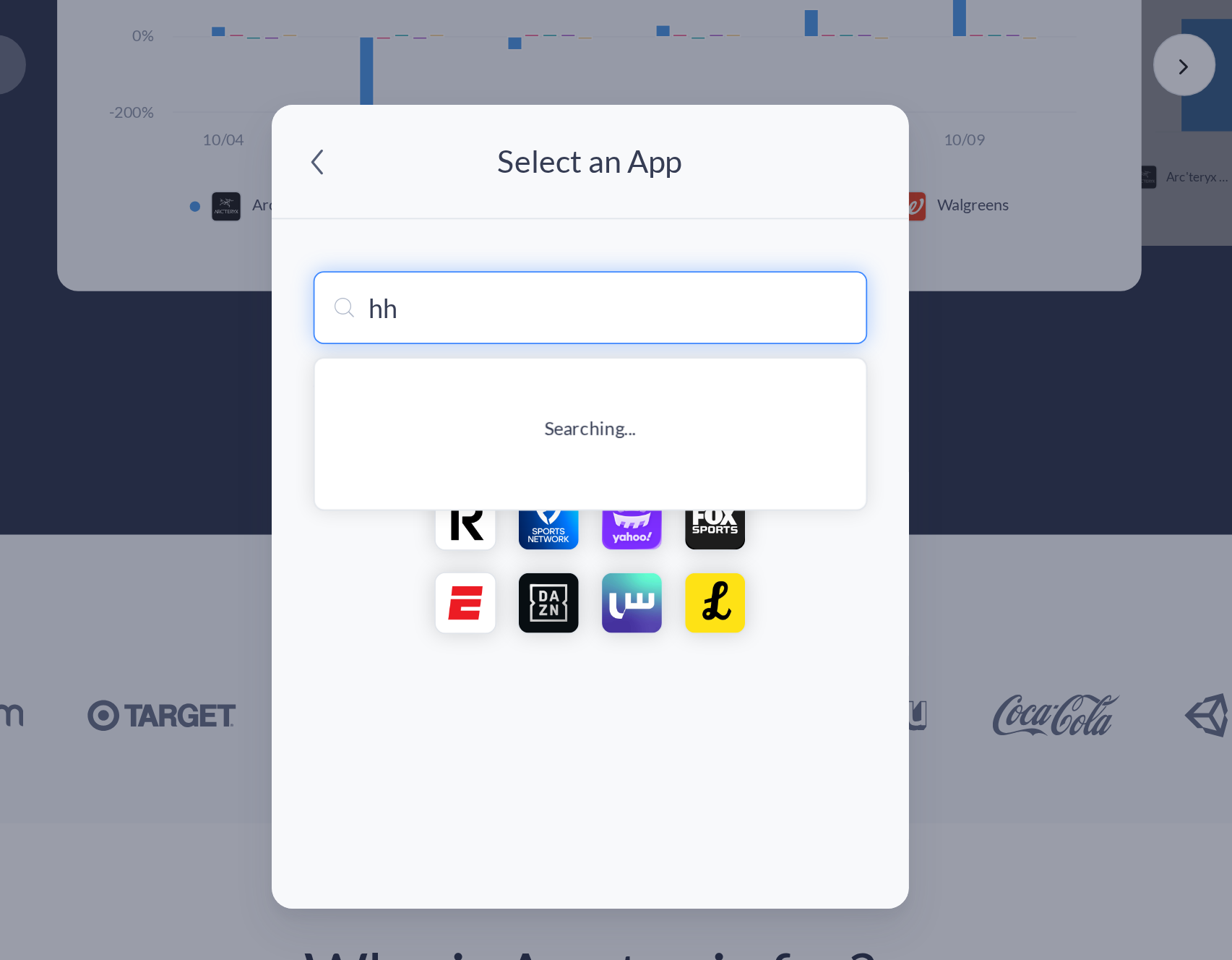
type input "hh бизнес: поиск сотрудников"
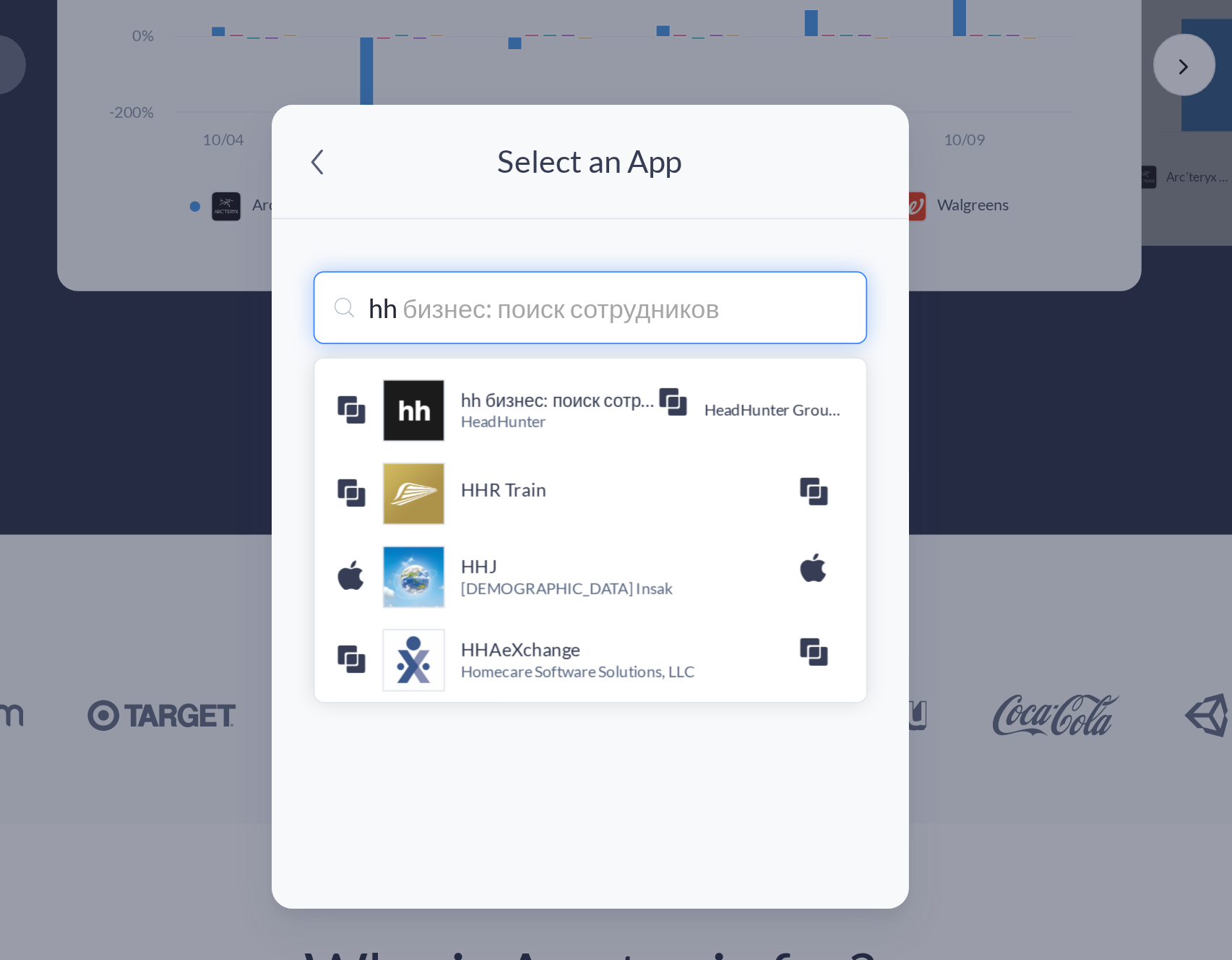
type input "h"
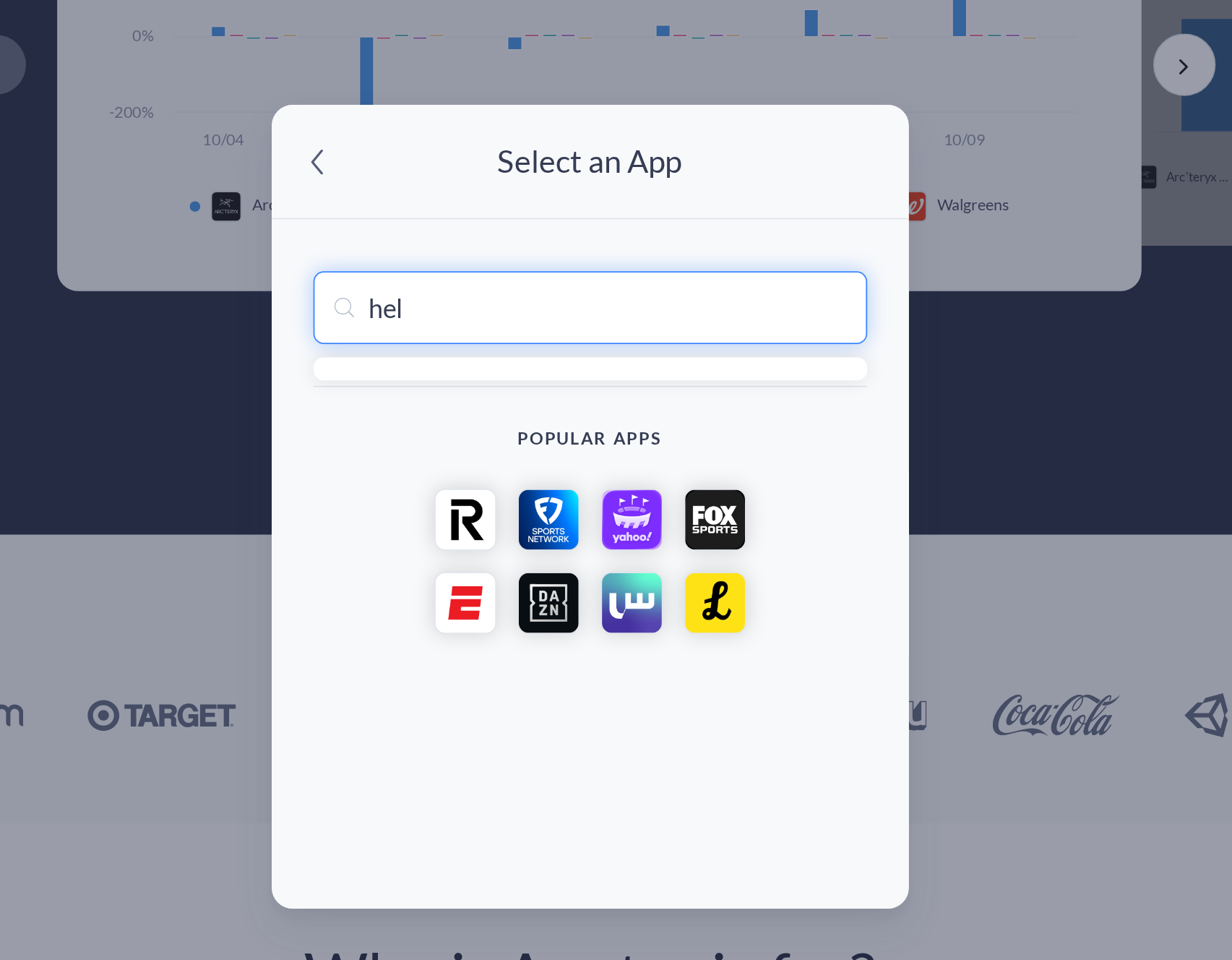
type input "hell"
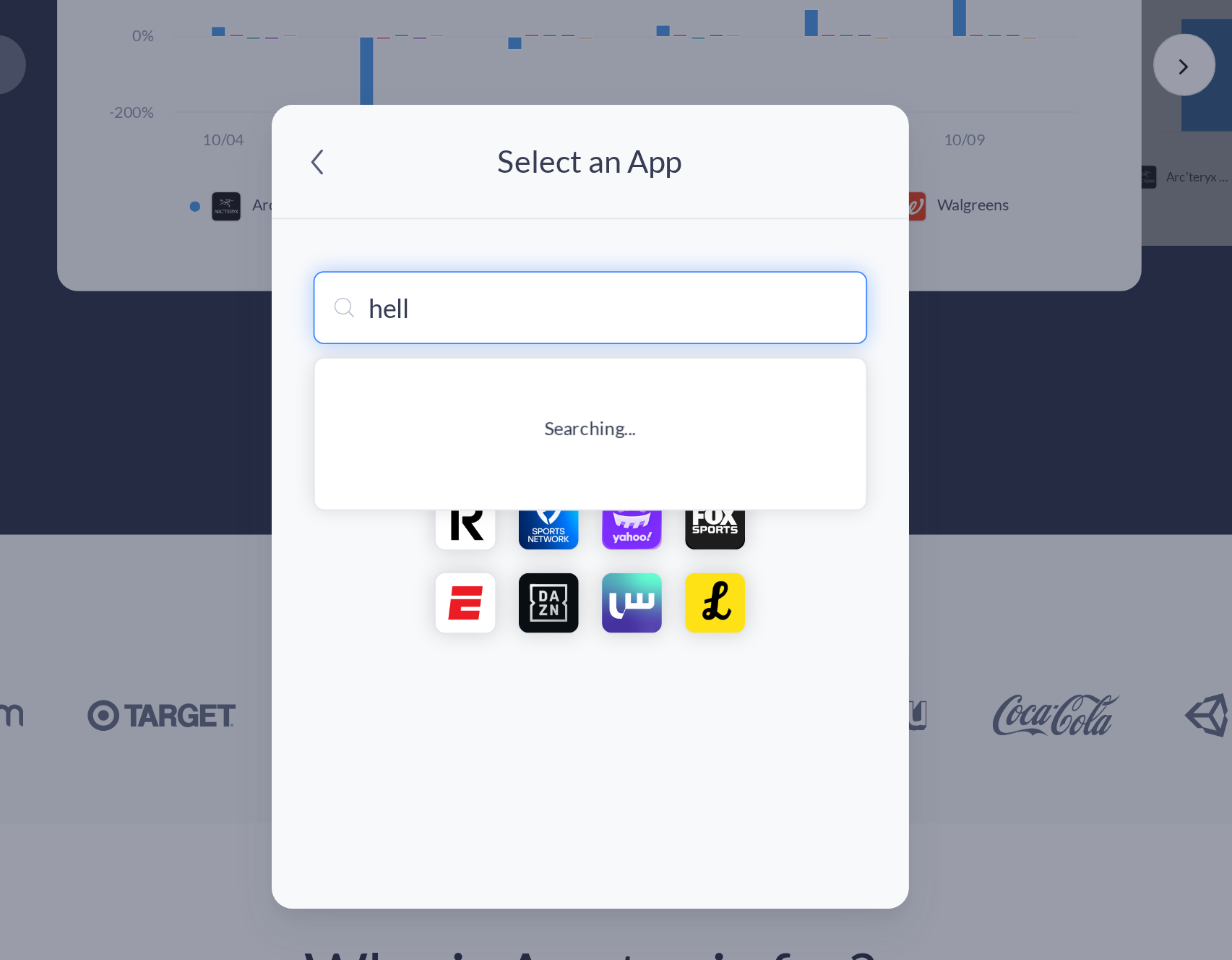
type input "helloTalk - Language Learning"
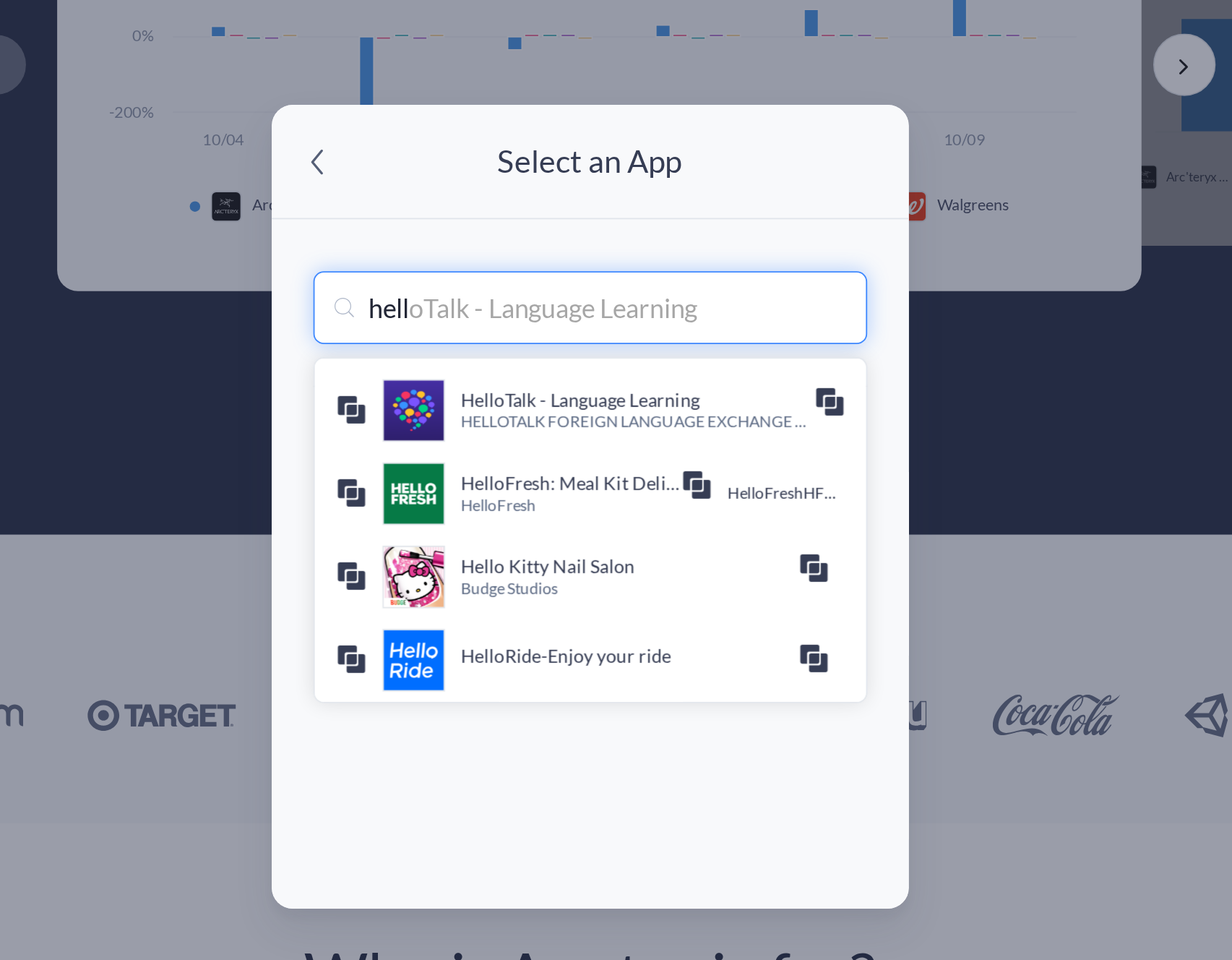
type input "helly"
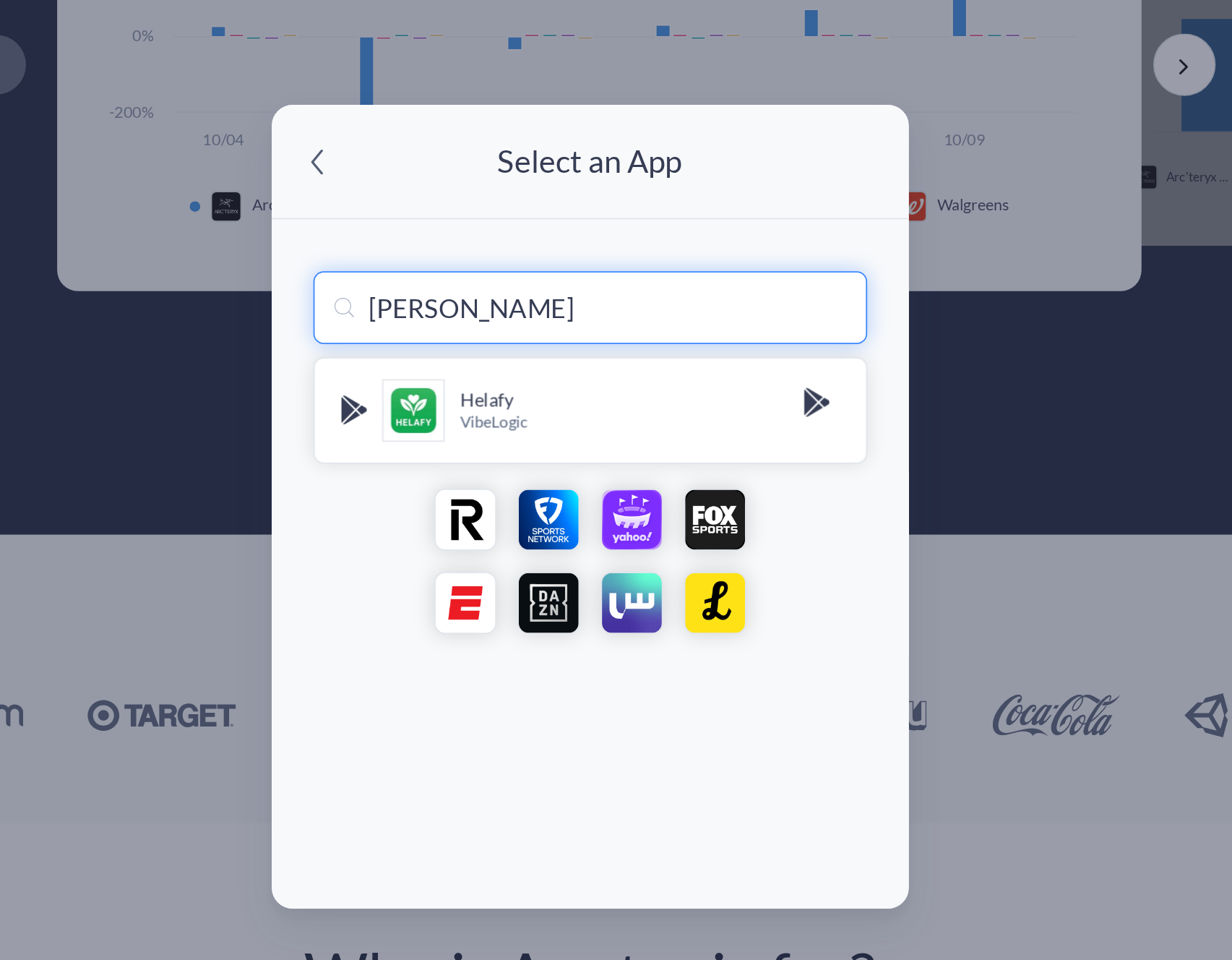
type input "helley hansen"
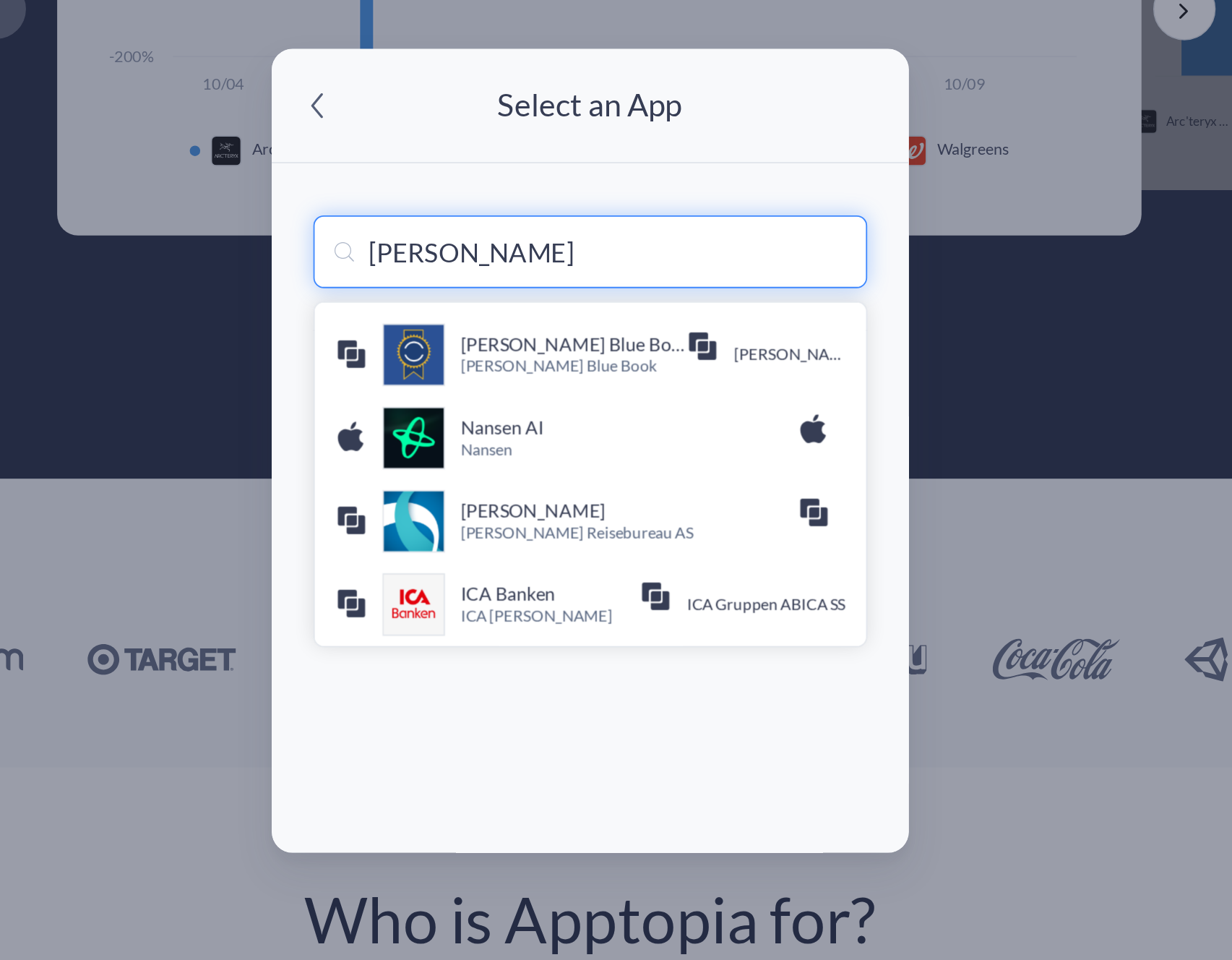
click at [581, 395] on input "helley hansen" at bounding box center [617, 389] width 308 height 41
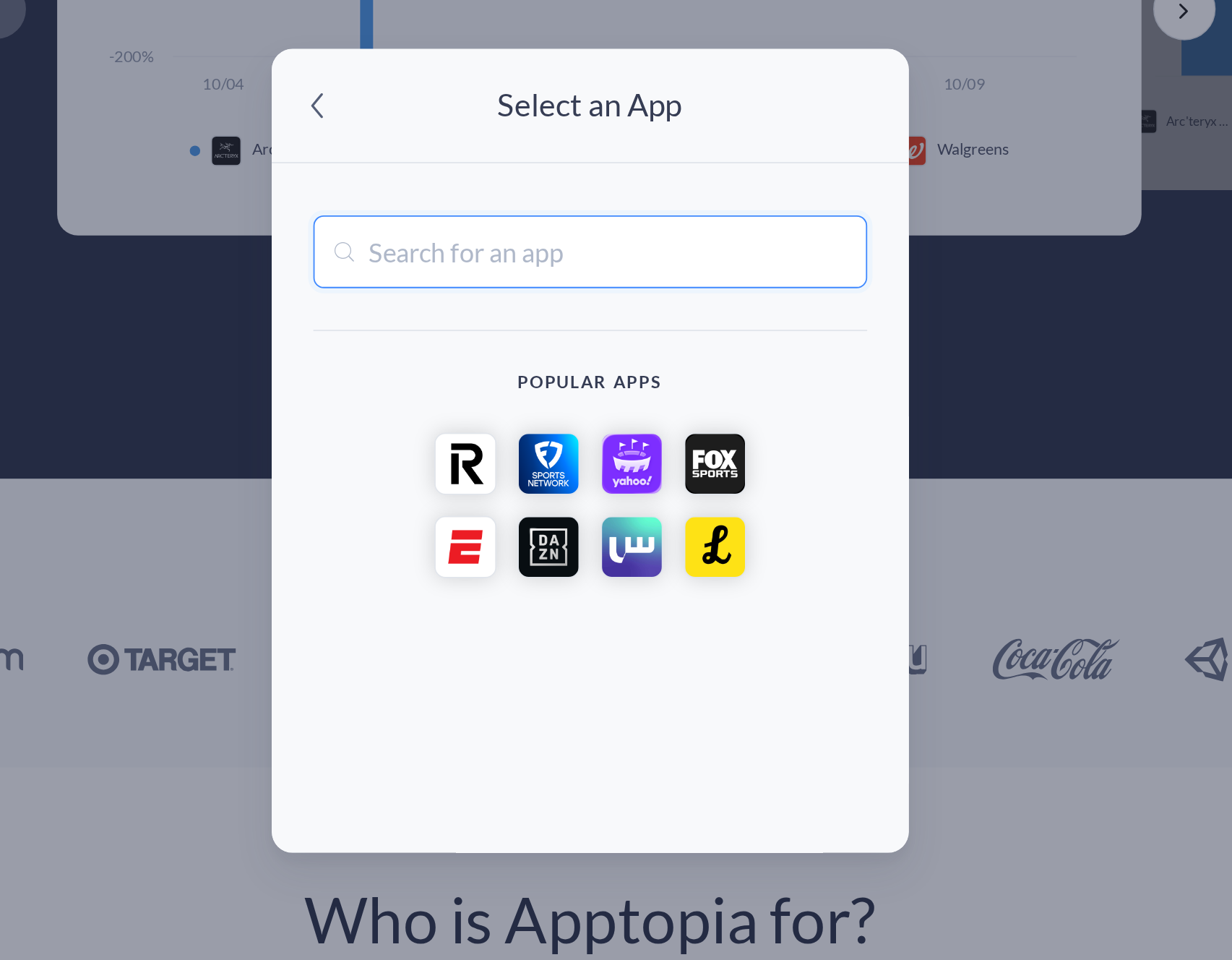
click at [422, 432] on div "Edit Market Edit Apps Please select at least 3 apps for your report Arc'teryx -…" at bounding box center [616, 480] width 1232 height 960
click at [466, 302] on span at bounding box center [464, 306] width 27 height 27
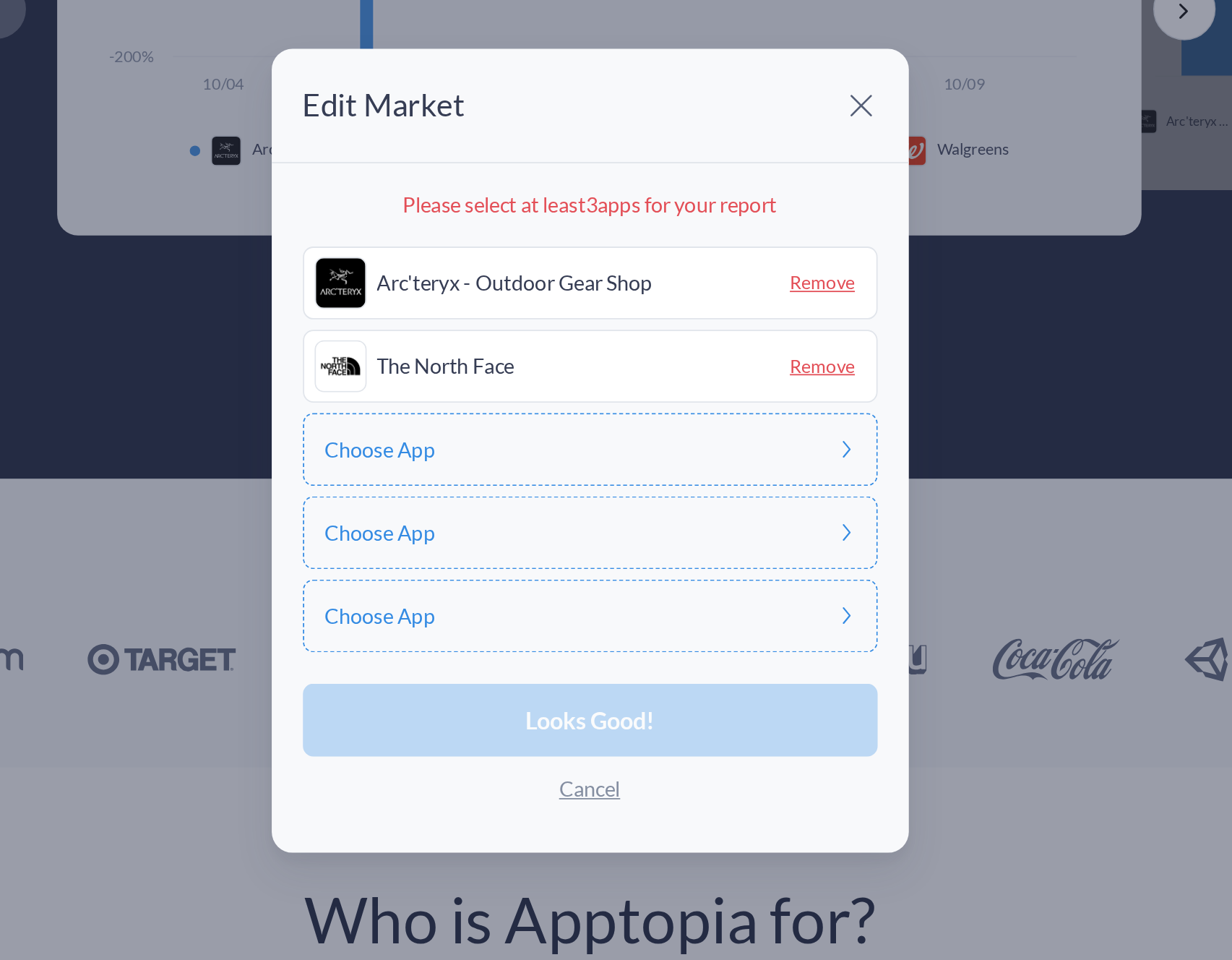
click at [623, 657] on div "Looks Good! Cancel" at bounding box center [616, 667] width 320 height 77
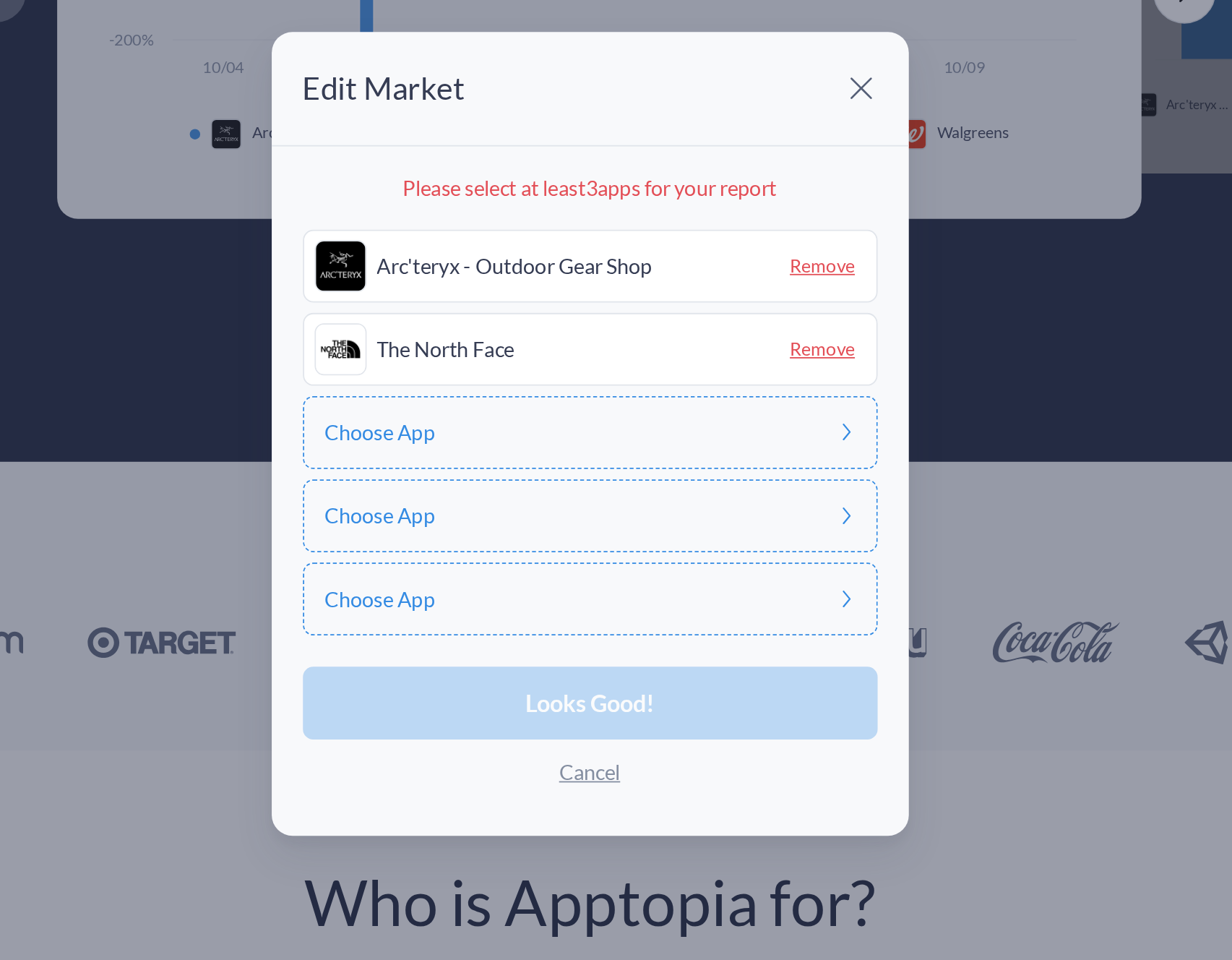
click at [596, 503] on div "Choose App" at bounding box center [616, 499] width 320 height 41
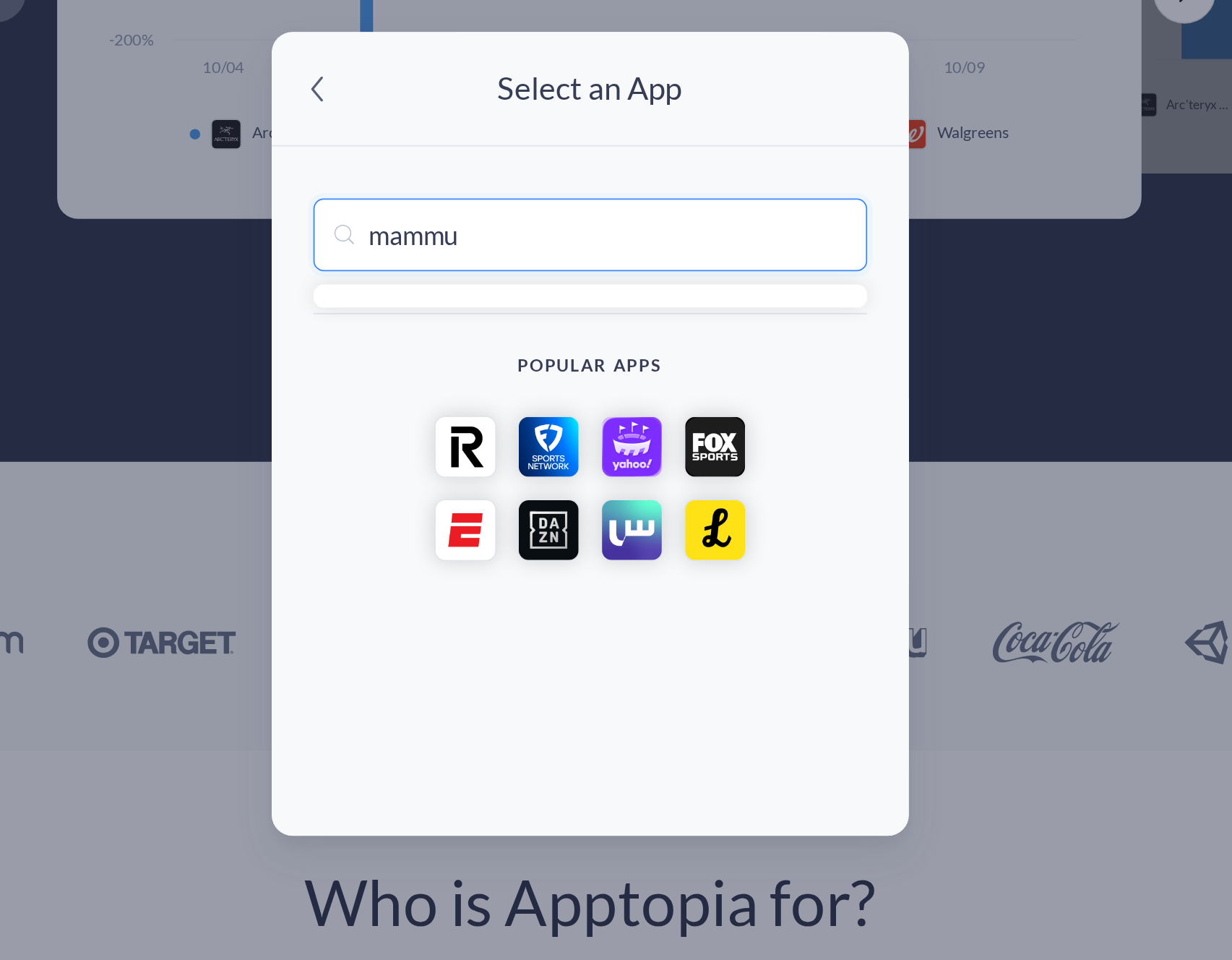
type input "mammut"
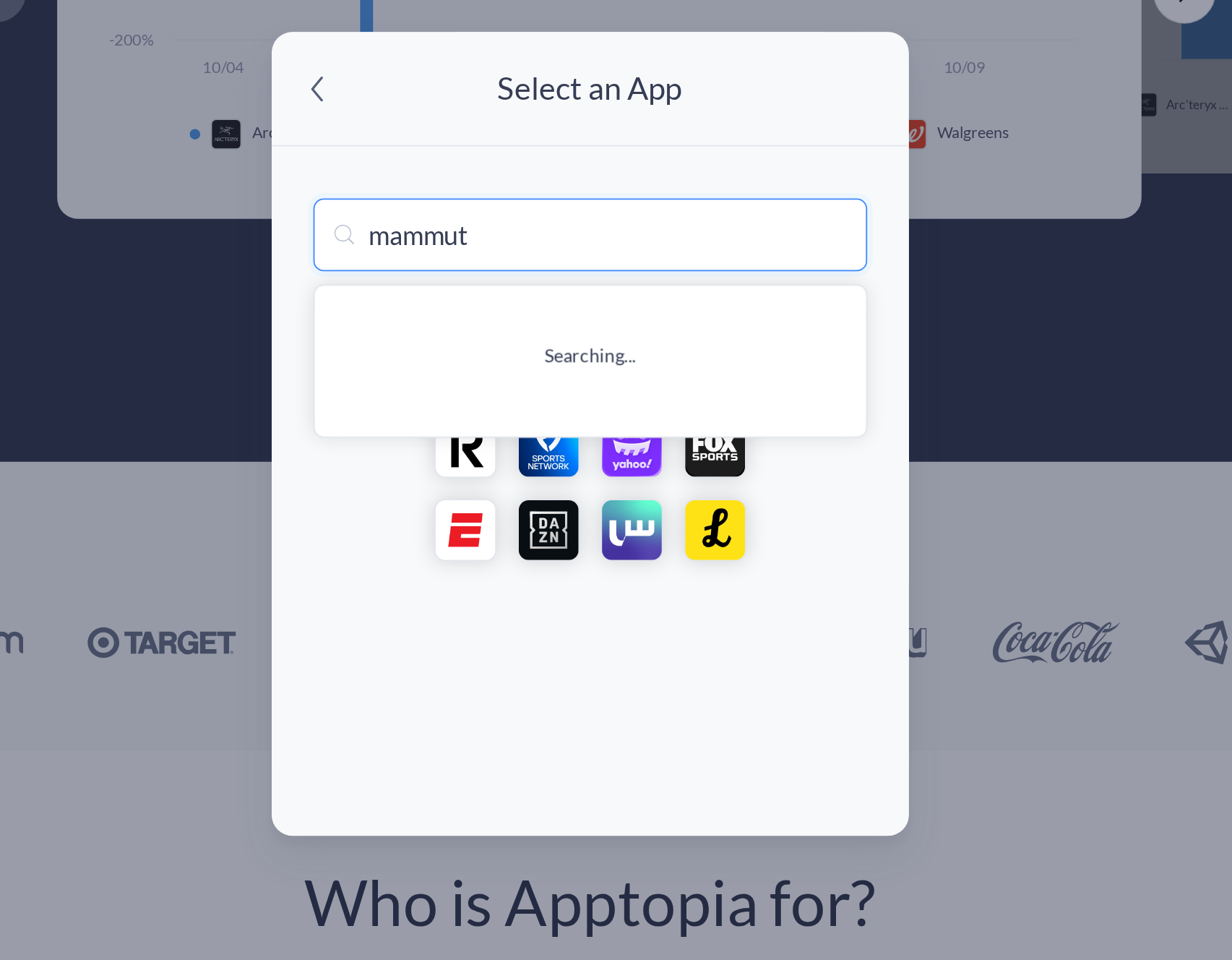
type input "mammut Japan"
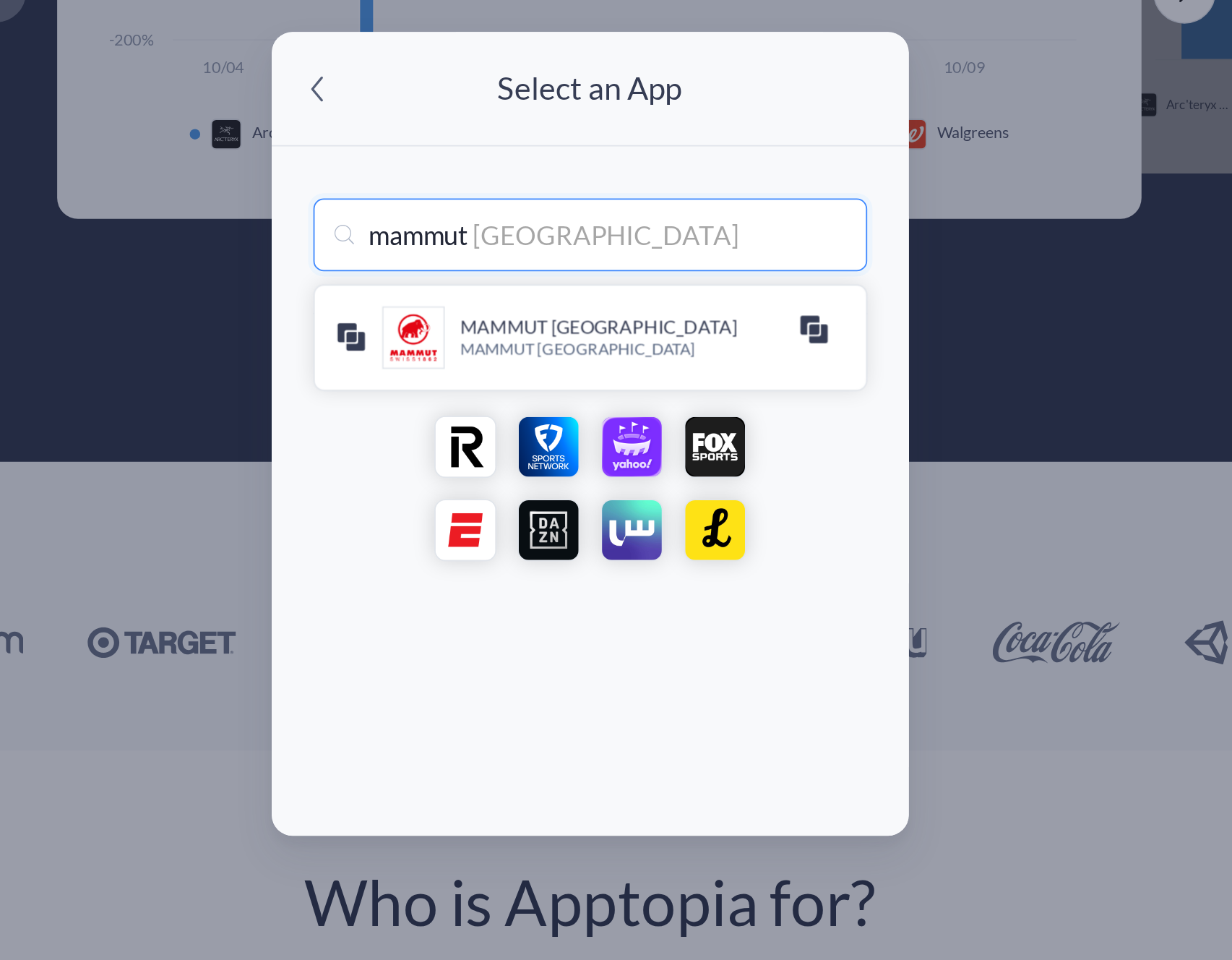
click at [551, 397] on input "mammut" at bounding box center [617, 389] width 308 height 41
type input "m"
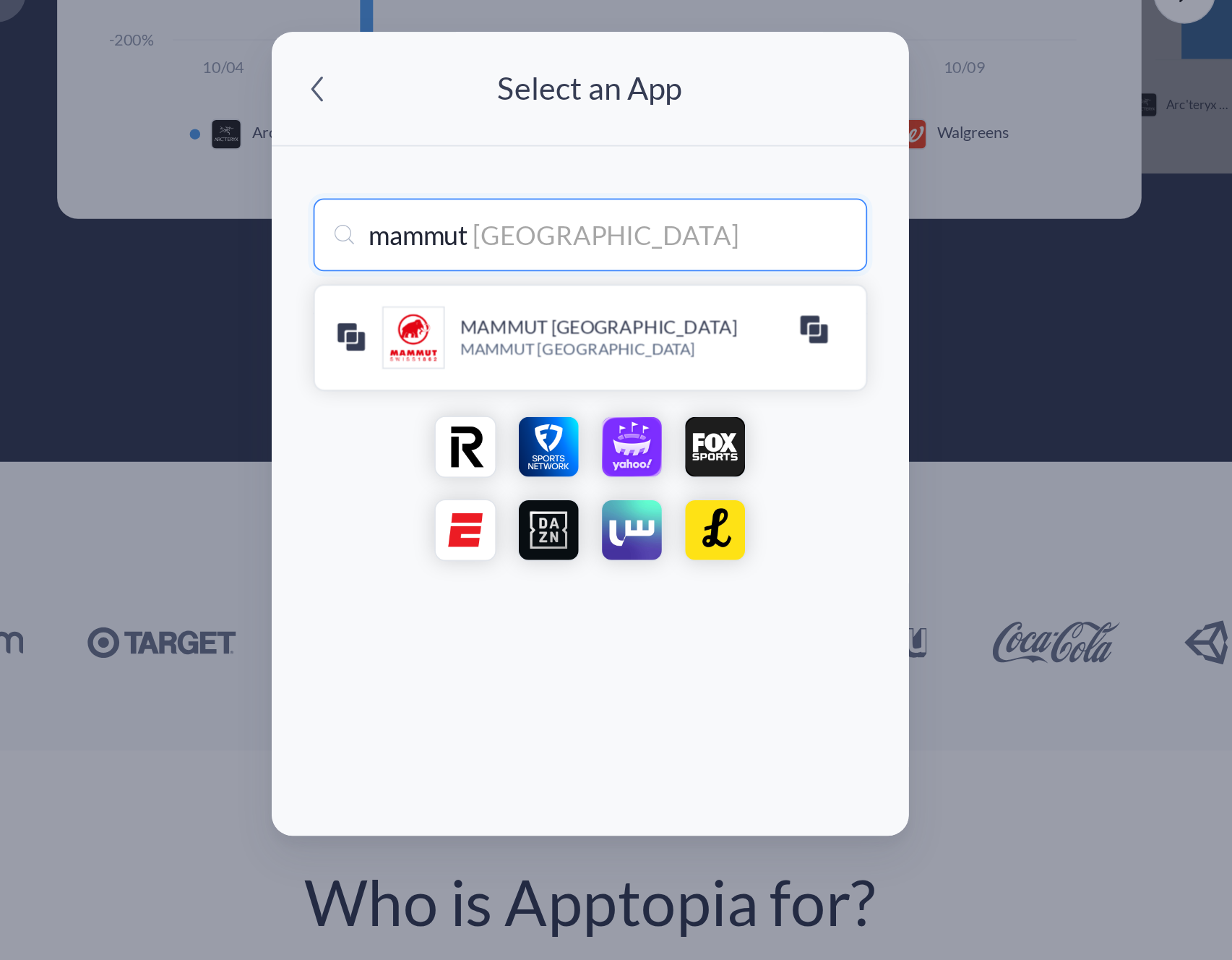
type input "mAMMUT Japan"
type input "ma"
type input "maMMUT Japan"
type input "mar"
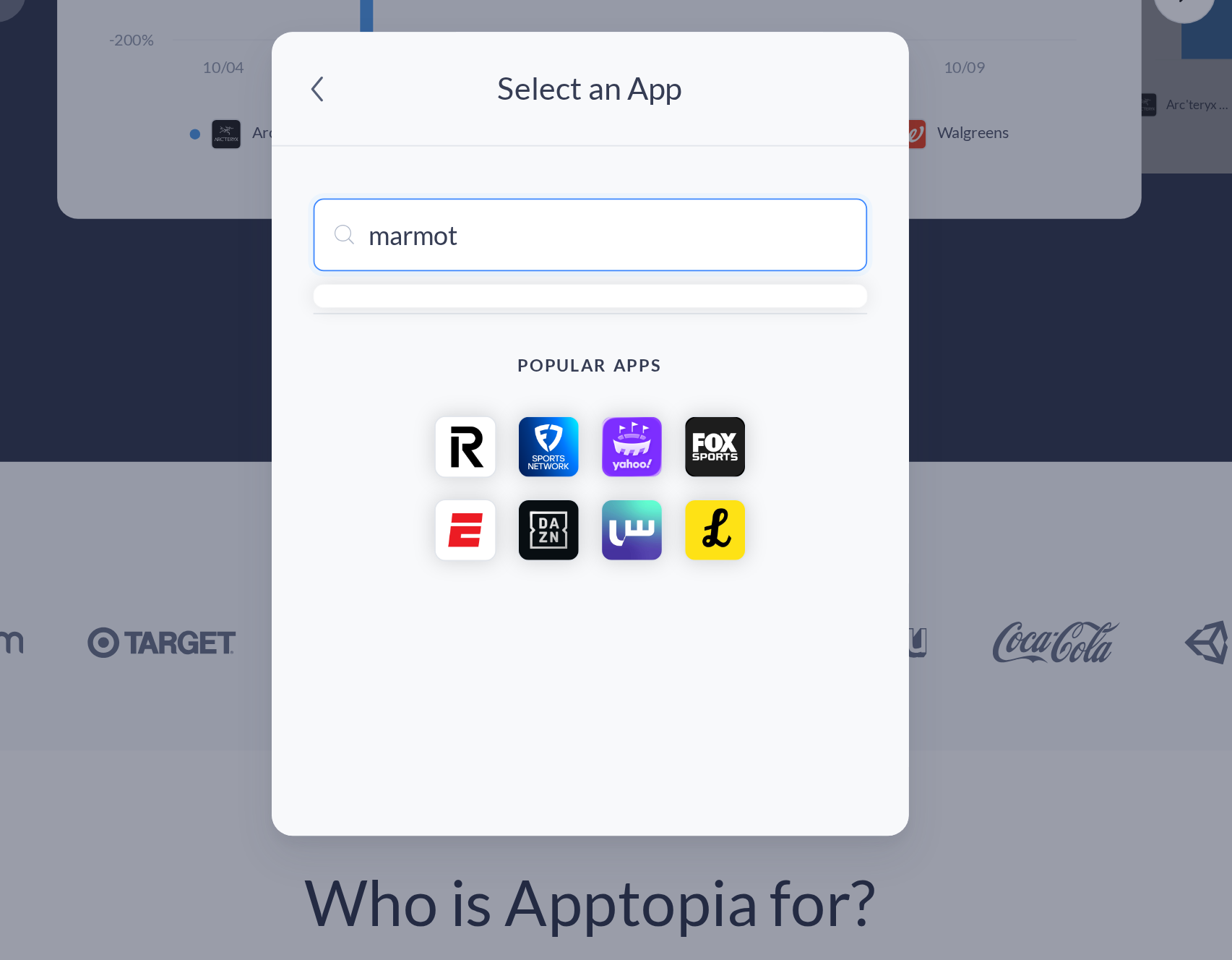
click at [551, 397] on input "marmot" at bounding box center [617, 389] width 308 height 41
type input "marmot"
click at [797, 532] on div "Edit Market Edit Apps Please select at least 3 apps for your report Arc'teryx -…" at bounding box center [616, 480] width 1232 height 960
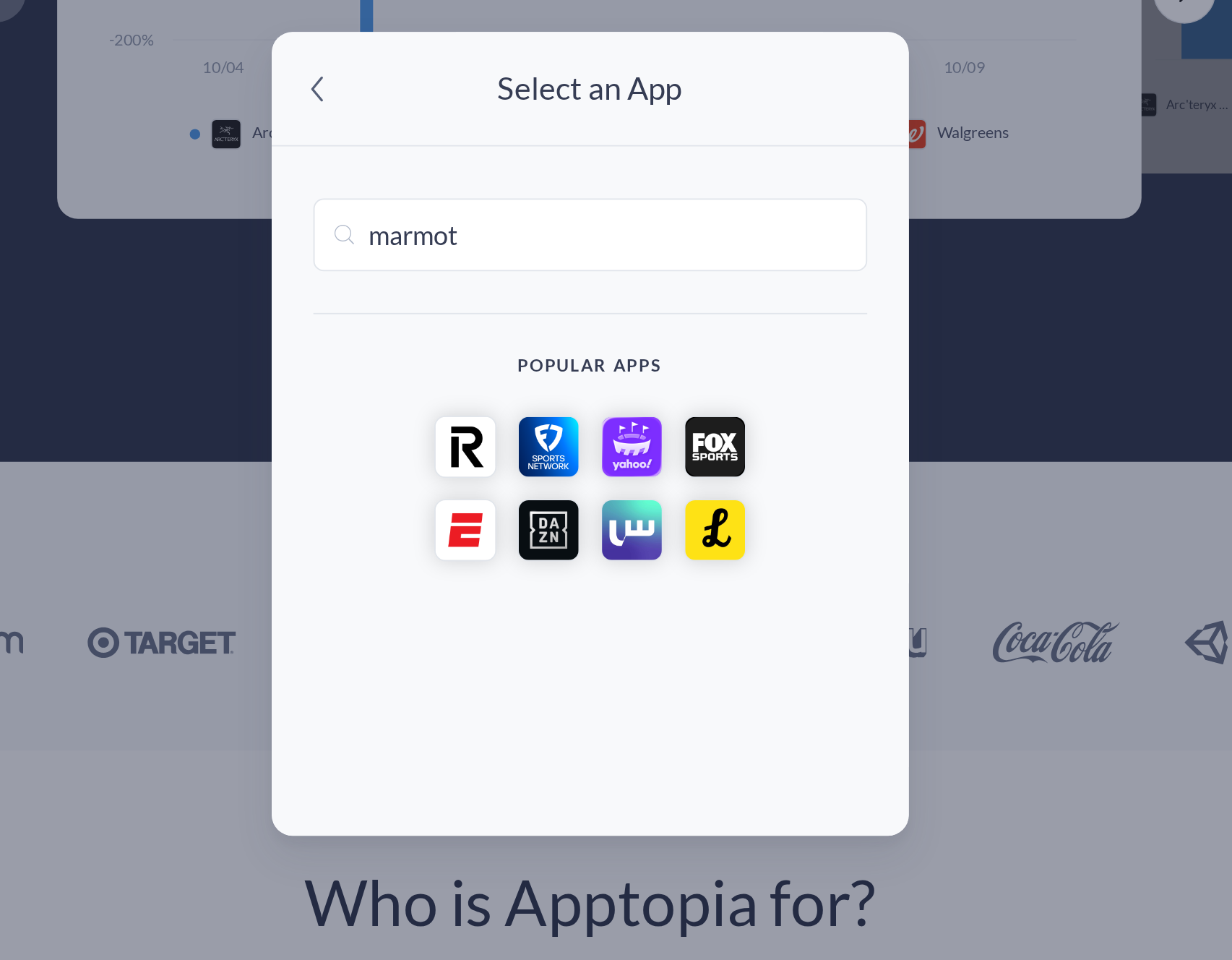
click at [469, 301] on span at bounding box center [464, 306] width 27 height 27
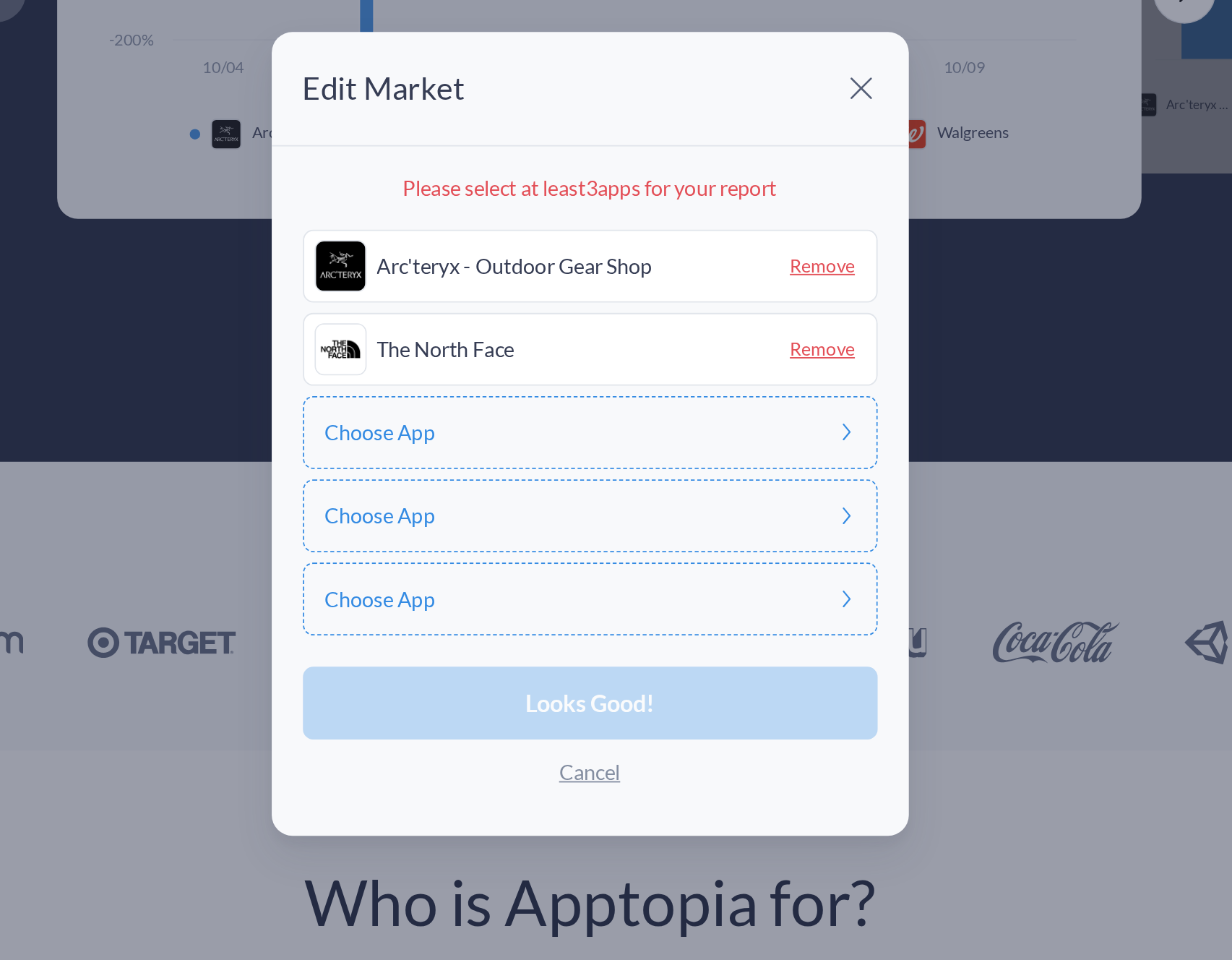
click at [544, 509] on div "Choose App" at bounding box center [616, 499] width 320 height 41
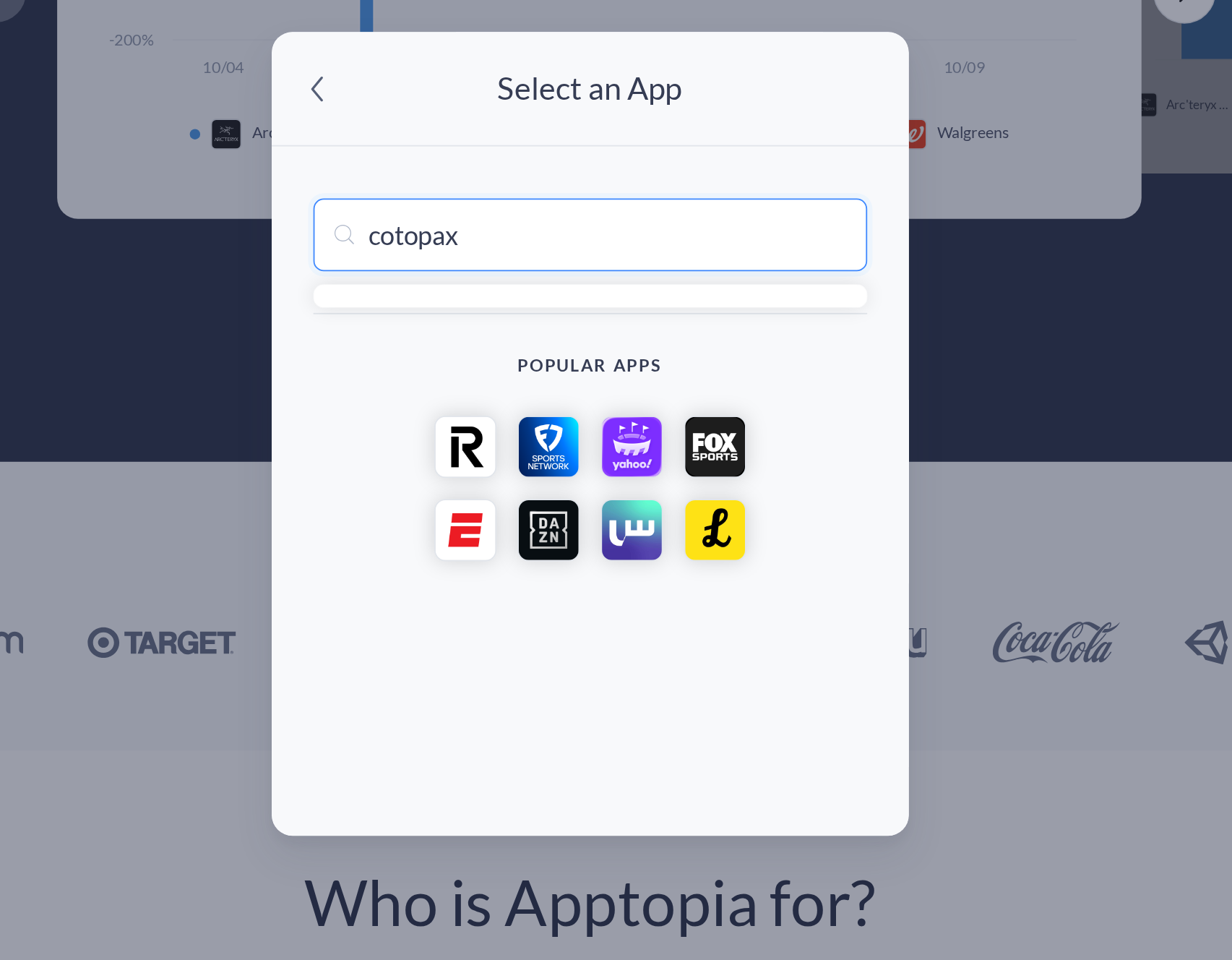
type input "cotopaxi"
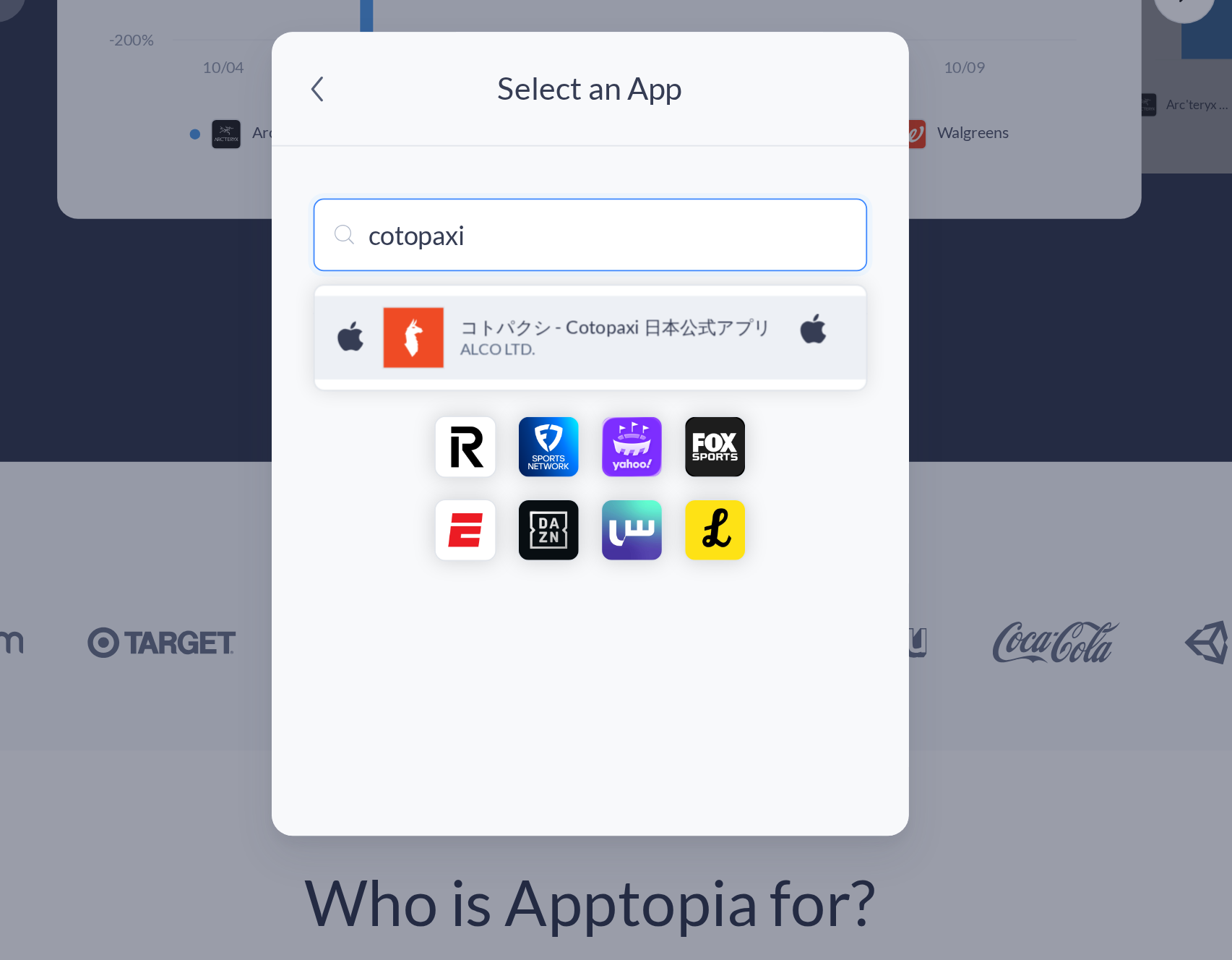
click at [578, 457] on p "ALCO LTD." at bounding box center [638, 453] width 188 height 13
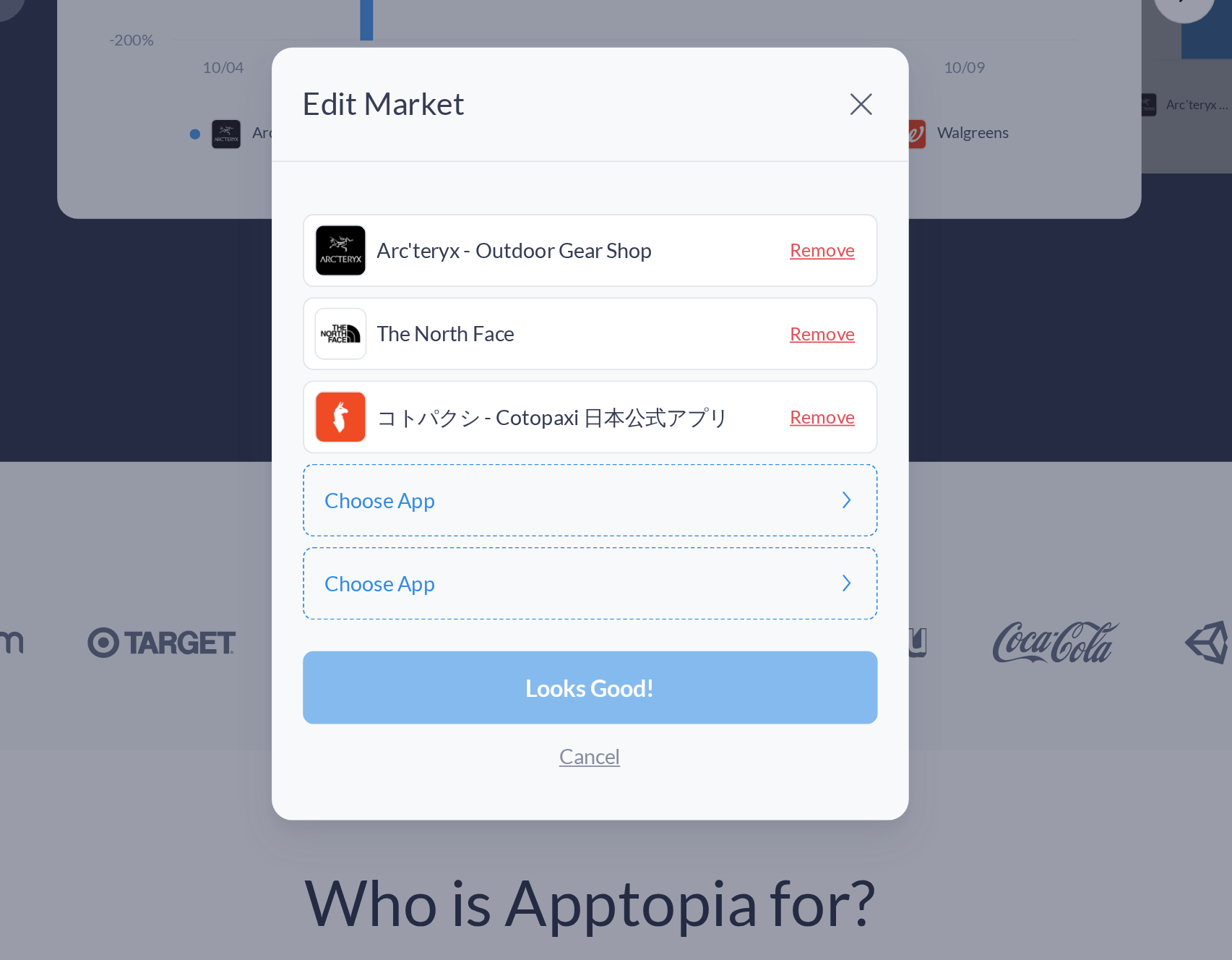
click at [614, 641] on span "Looks Good!" at bounding box center [616, 640] width 72 height 13
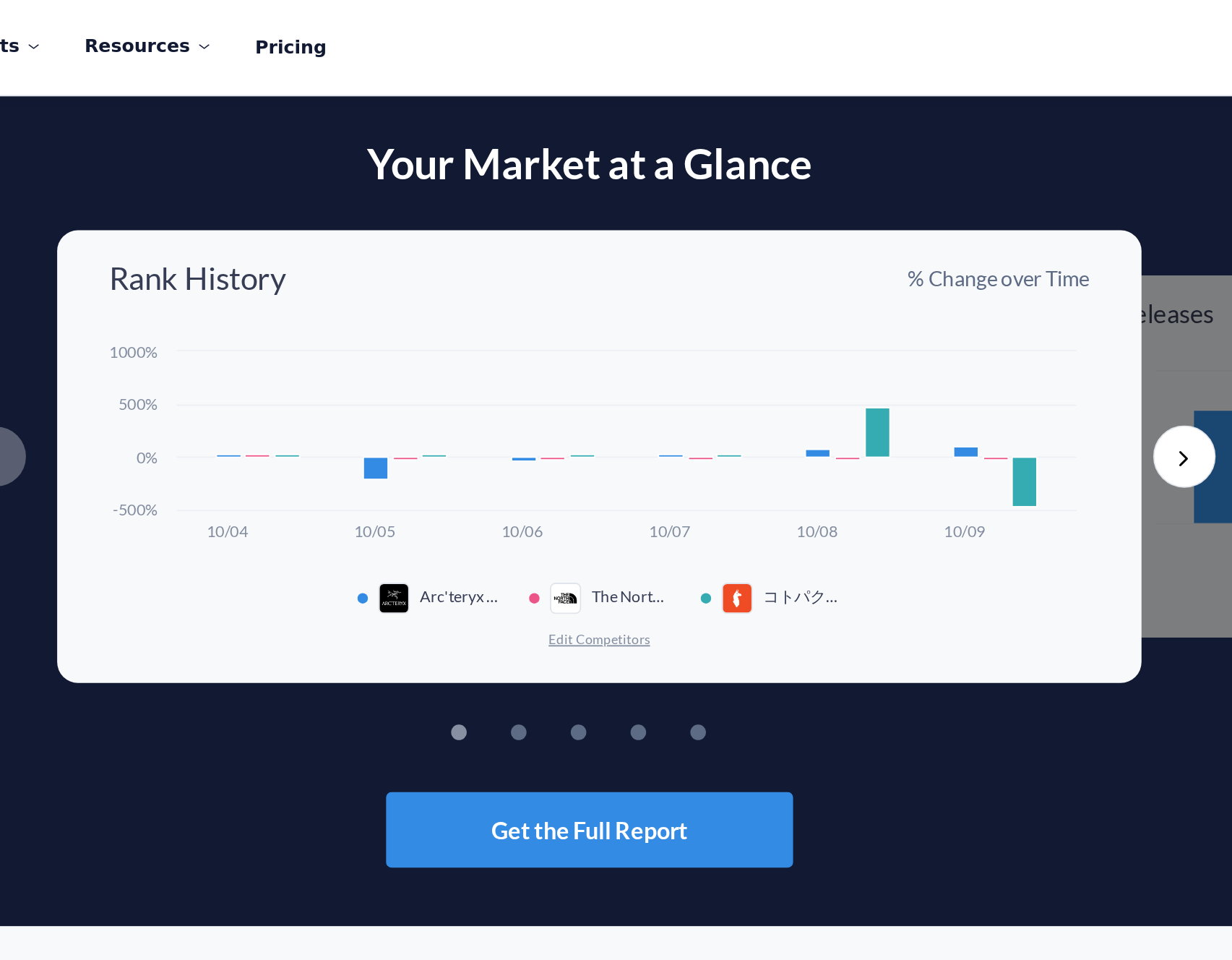
click at [478, 329] on div "Arc'teryx - Outdoor Gear Shop The North Face コトパクシ - Cotopaxi 日本公式アプリ" at bounding box center [621, 332] width 545 height 17
click at [487, 266] on rect at bounding box center [621, 246] width 545 height 117
click at [950, 245] on button "Next" at bounding box center [947, 253] width 34 height 34
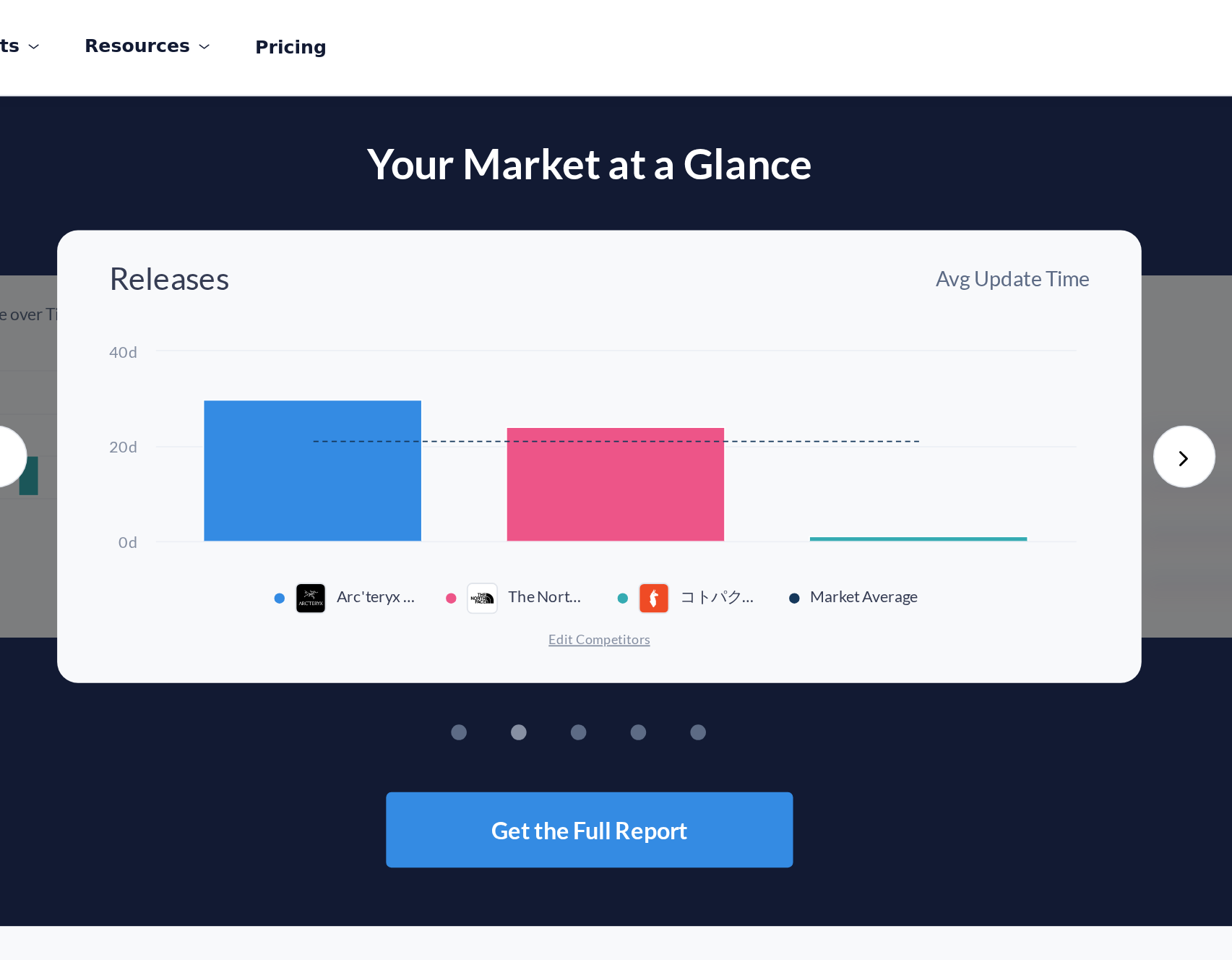
click at [604, 283] on rect at bounding box center [630, 268] width 121 height 63
click at [456, 285] on rect at bounding box center [462, 261] width 121 height 79
click at [588, 285] on rect at bounding box center [630, 268] width 121 height 63
click at [951, 256] on button "Next" at bounding box center [947, 253] width 34 height 34
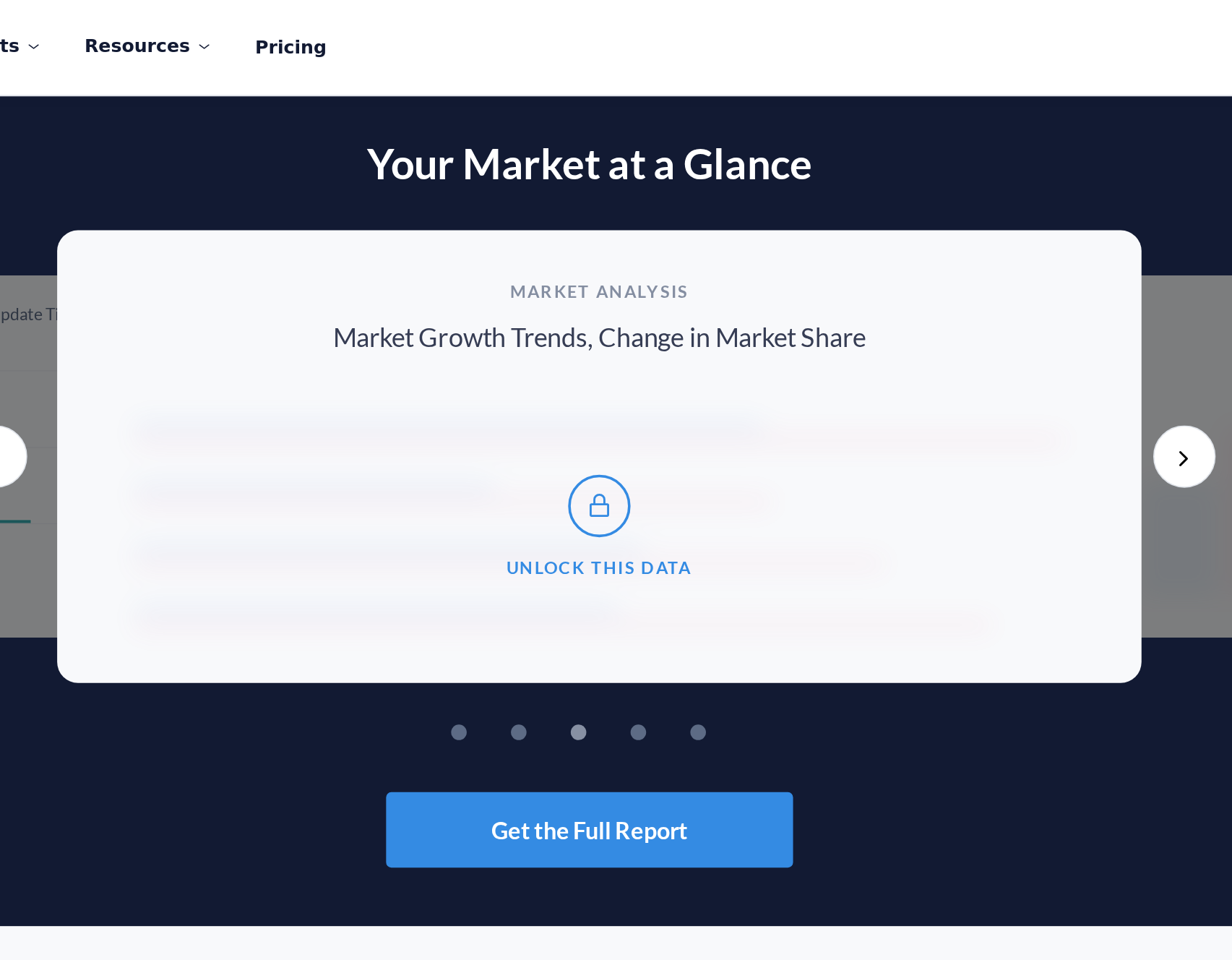
click at [293, 260] on button "Previous" at bounding box center [286, 253] width 34 height 34
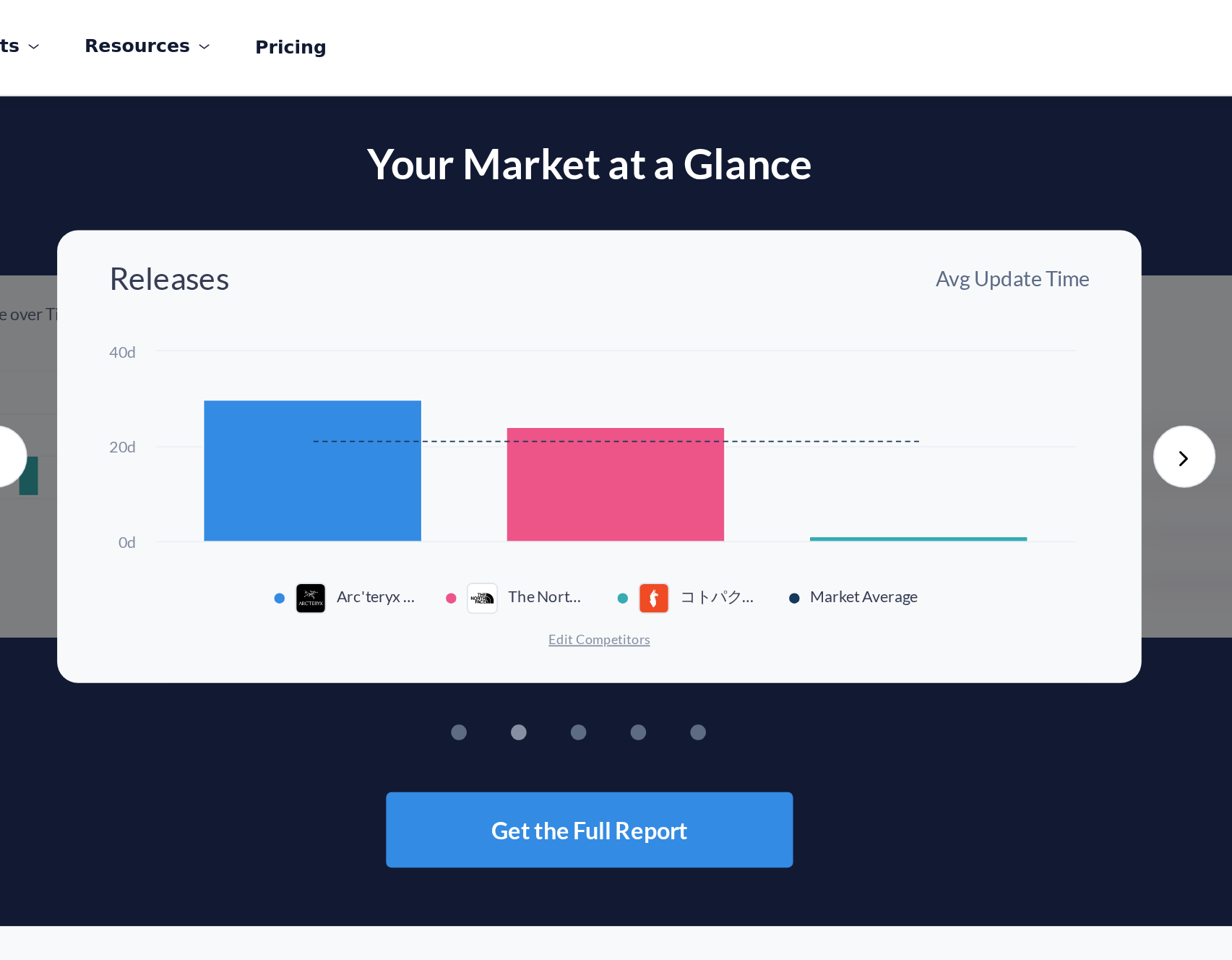
click at [293, 260] on button "Previous" at bounding box center [286, 253] width 34 height 34
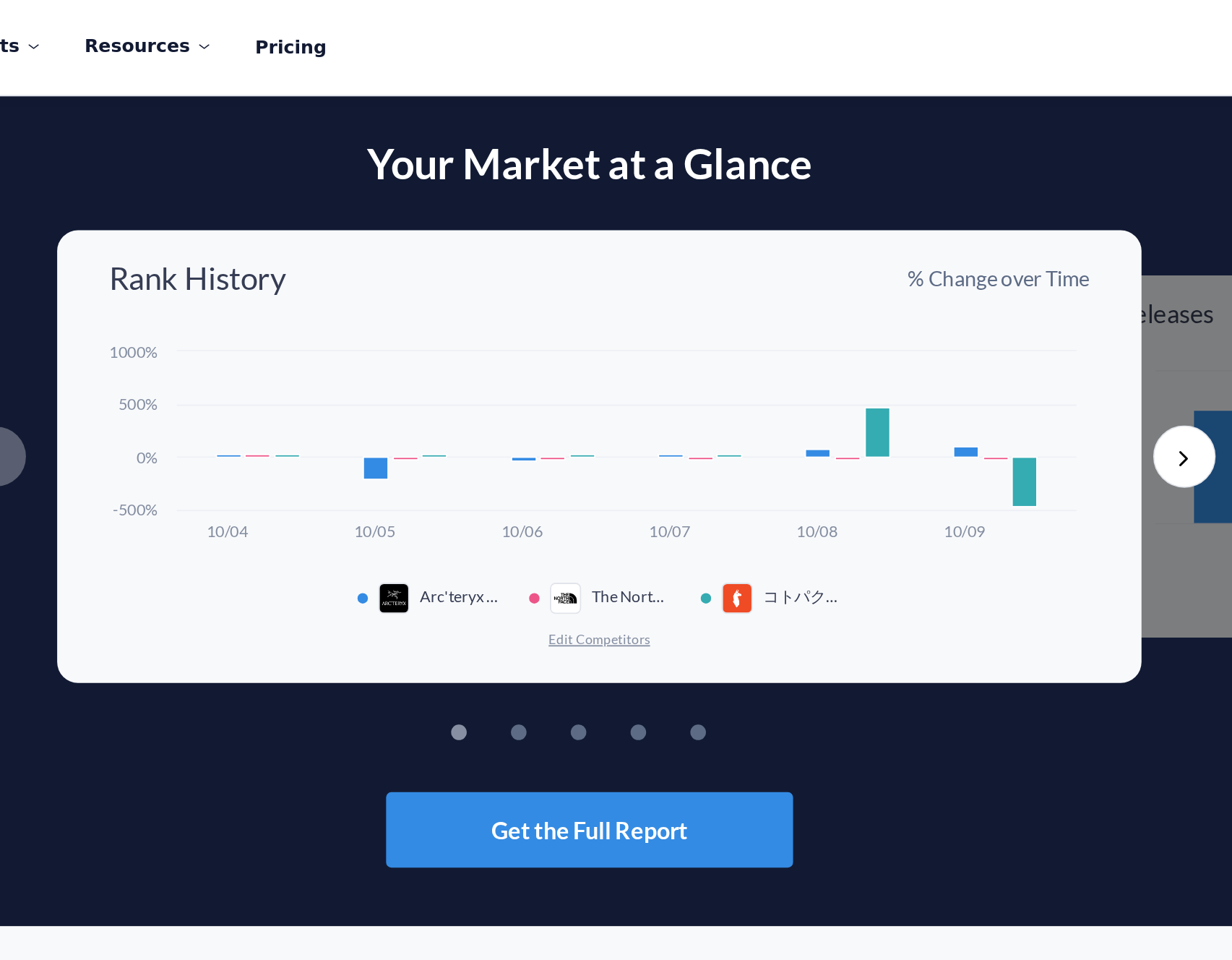
click at [937, 262] on button "Next" at bounding box center [947, 253] width 34 height 34
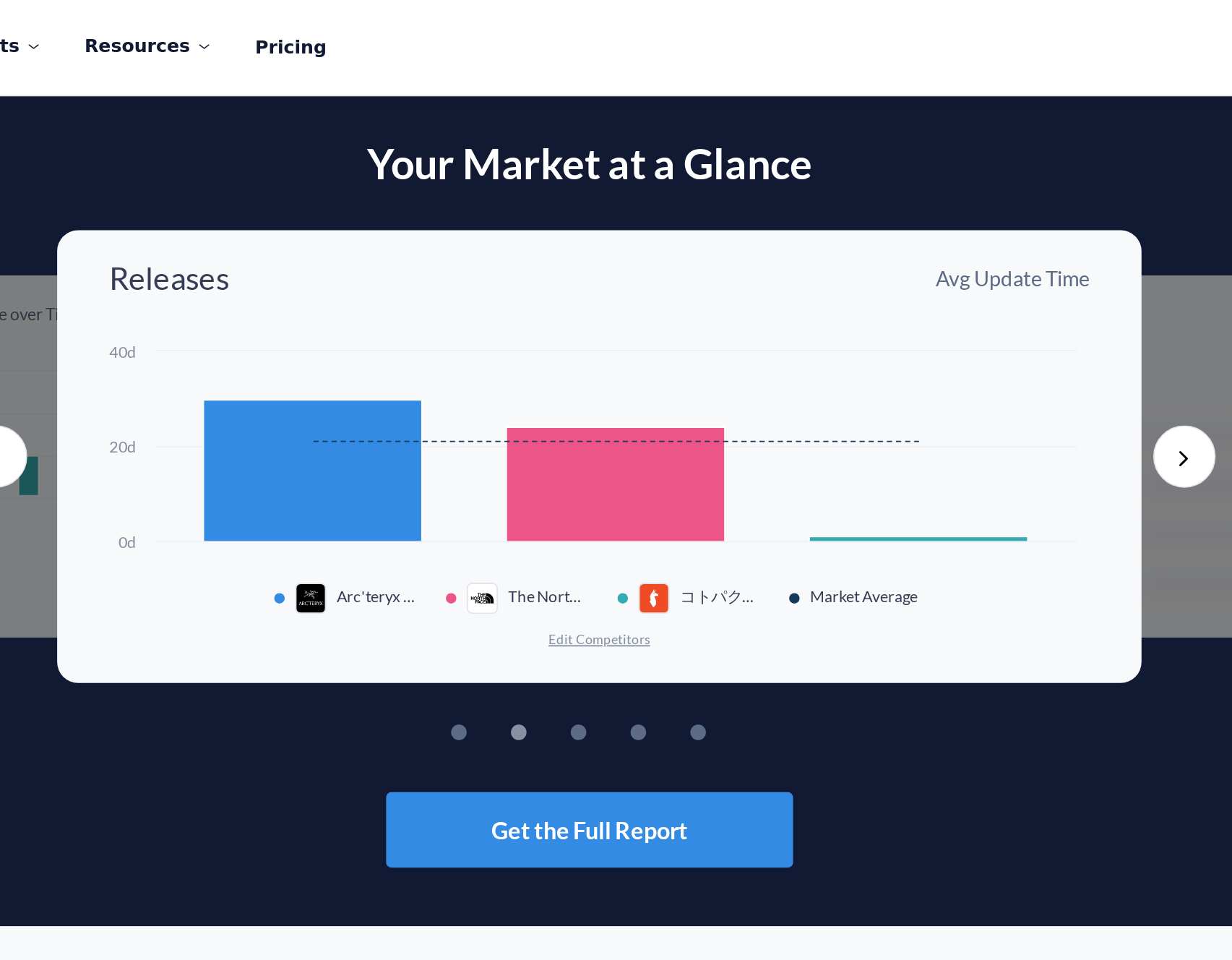
click at [951, 256] on button "Next" at bounding box center [947, 253] width 34 height 34
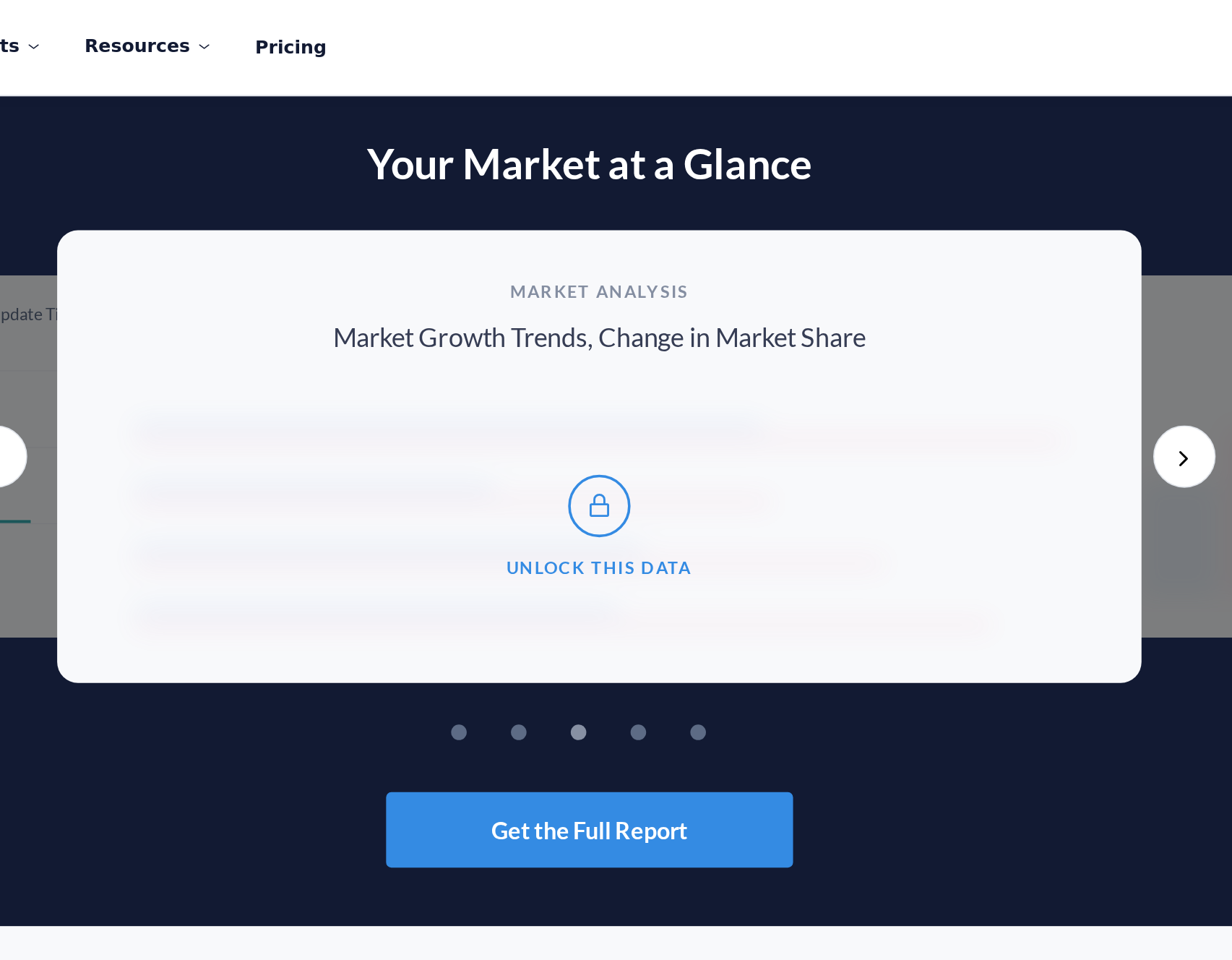
click at [944, 256] on button "Next" at bounding box center [947, 253] width 34 height 34
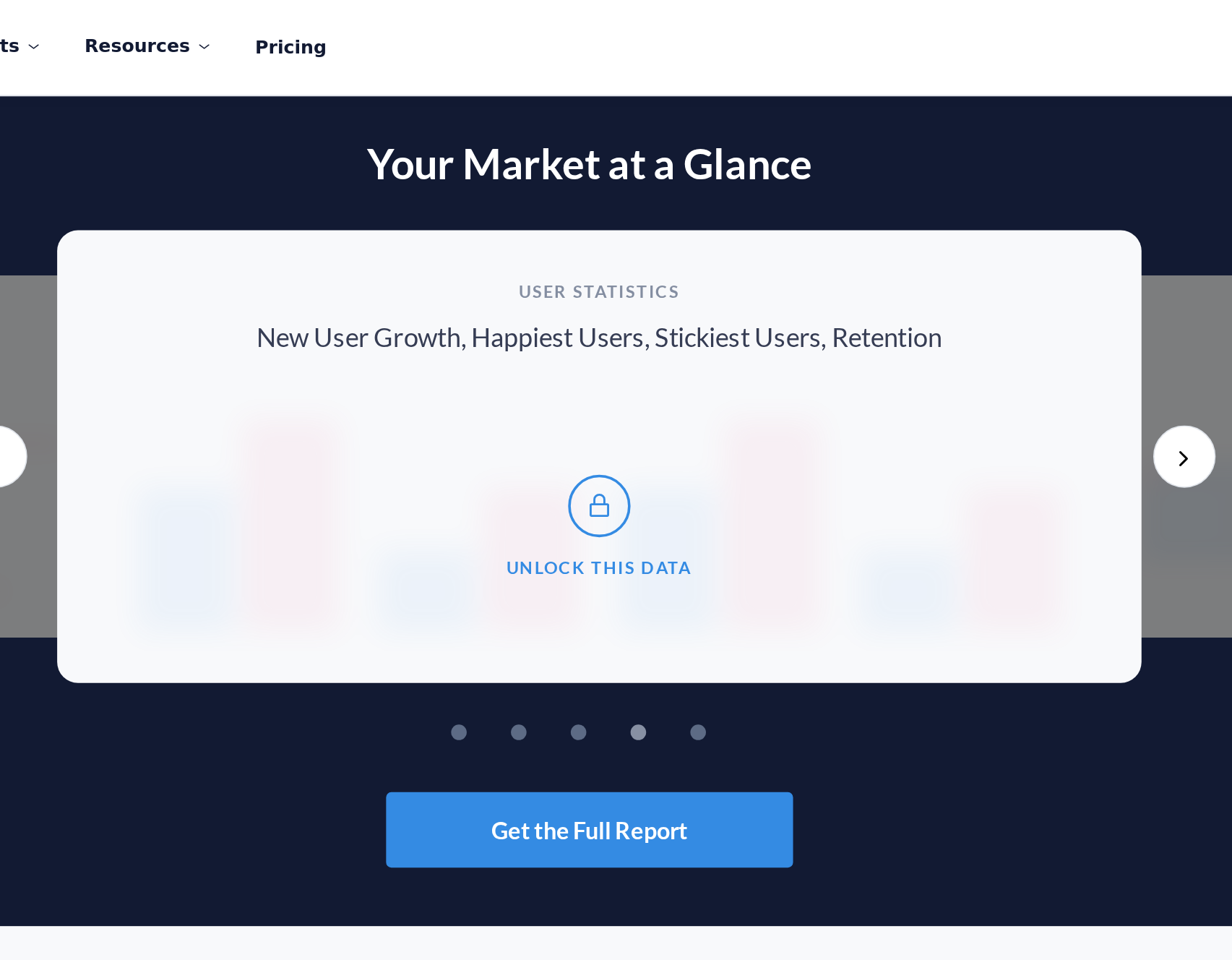
click at [944, 256] on button "Next" at bounding box center [947, 253] width 34 height 34
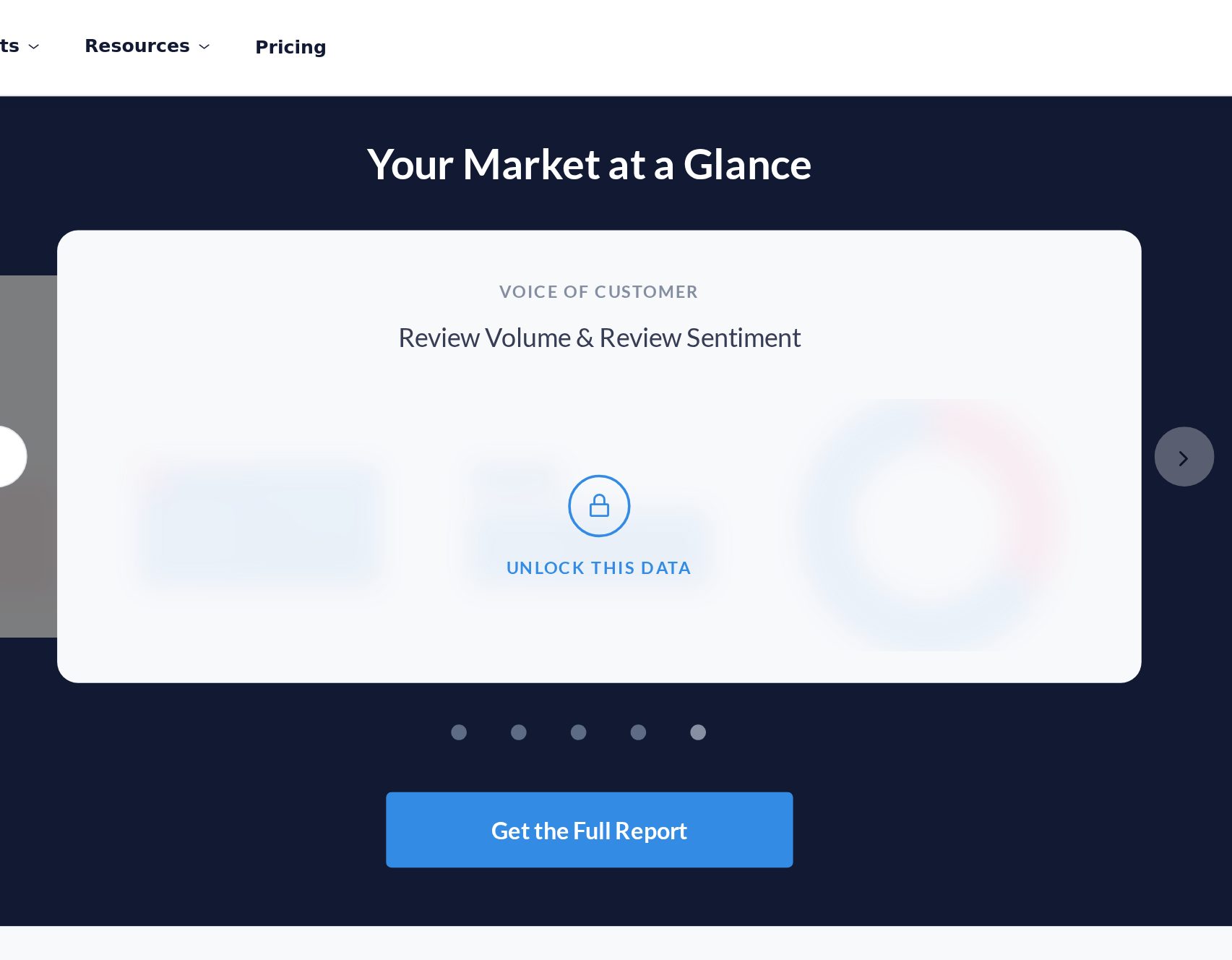
drag, startPoint x: 544, startPoint y: 170, endPoint x: 479, endPoint y: 292, distance: 138.2
click at [479, 292] on div "Voice of Customer Review Volume & Review Sentiment Unlock This Data" at bounding box center [621, 254] width 603 height 252
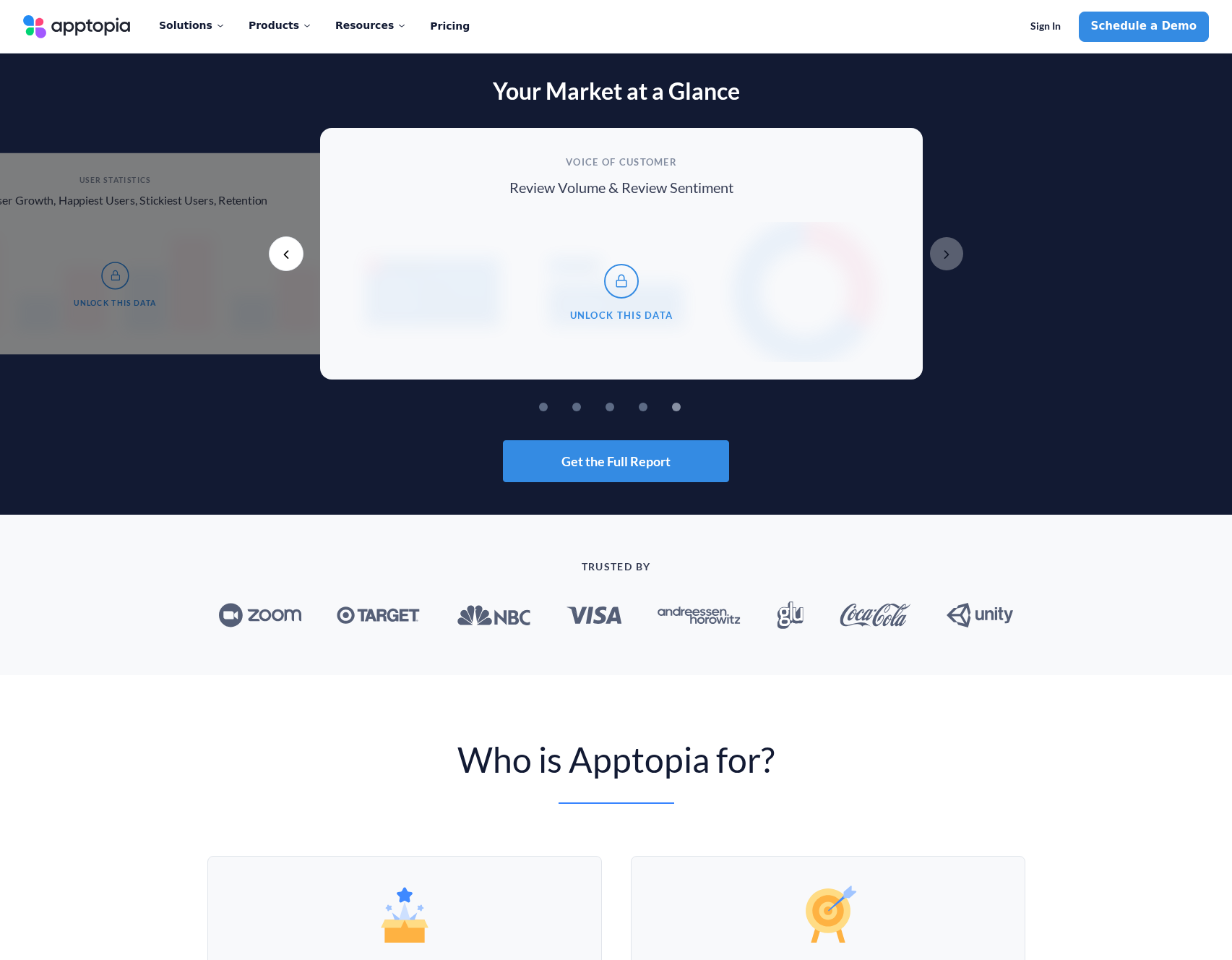
click at [76, 21] on link "Apptopia Logo" at bounding box center [77, 27] width 107 height 23
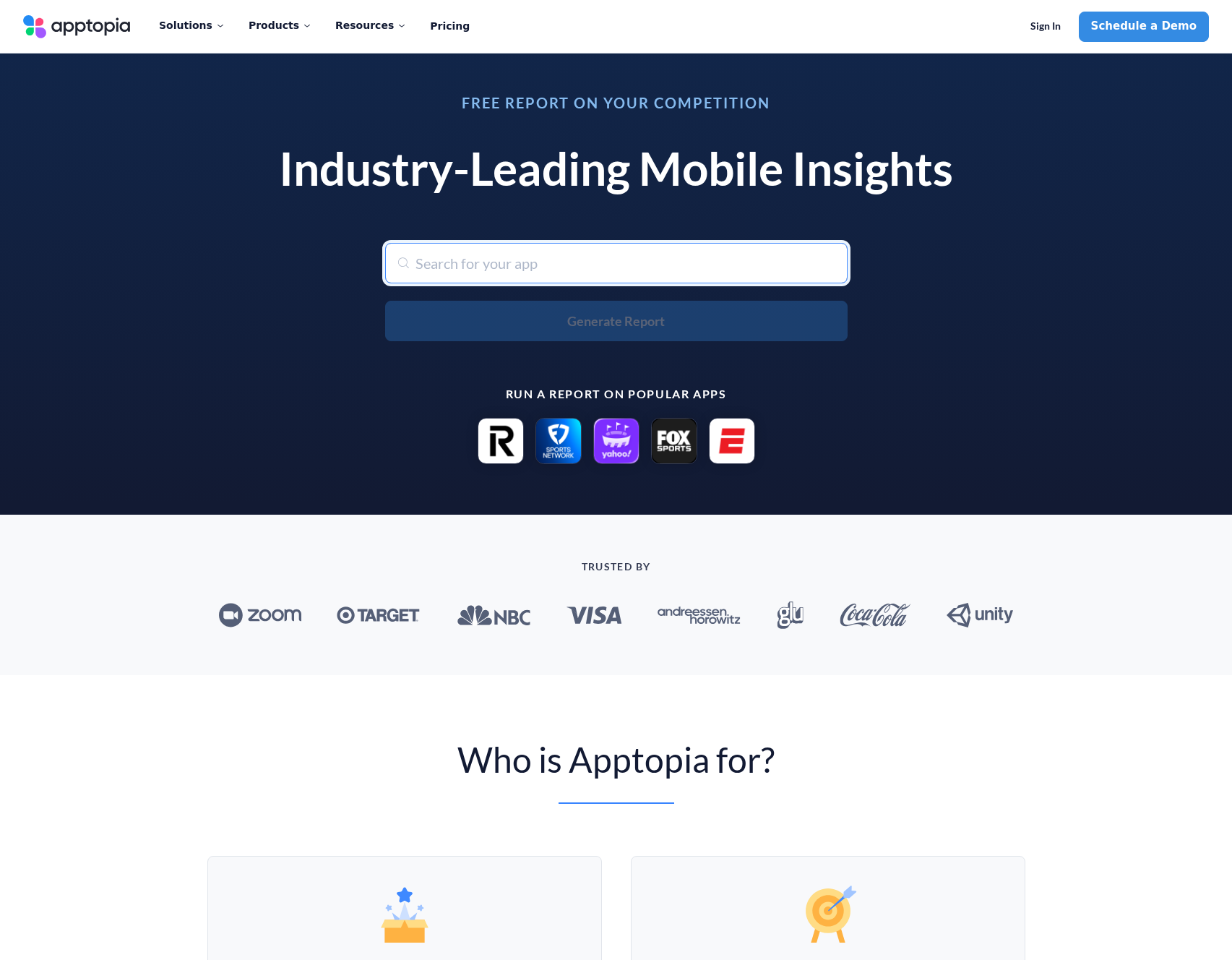
click at [500, 257] on input "text" at bounding box center [617, 263] width 463 height 41
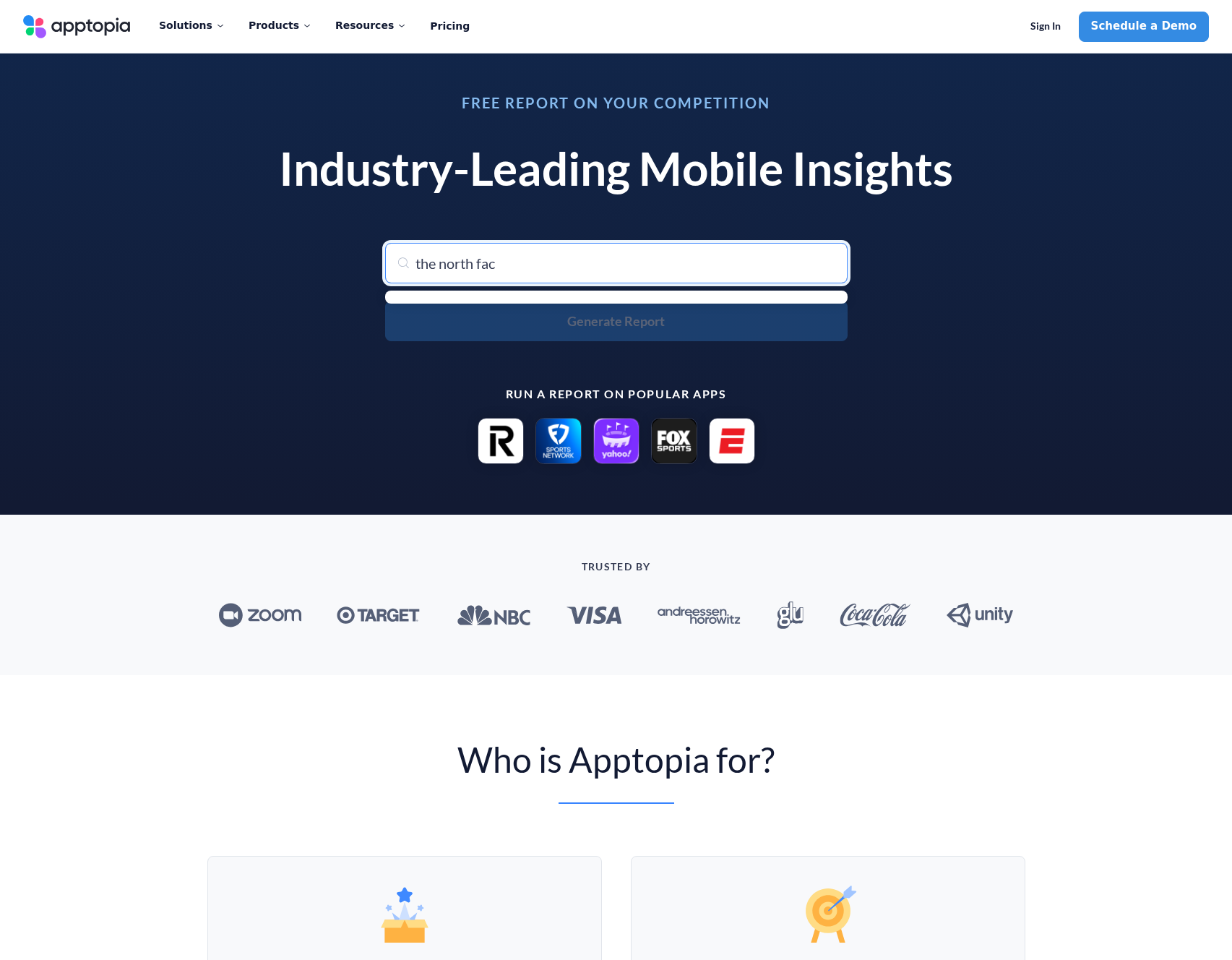
type input "the north face"
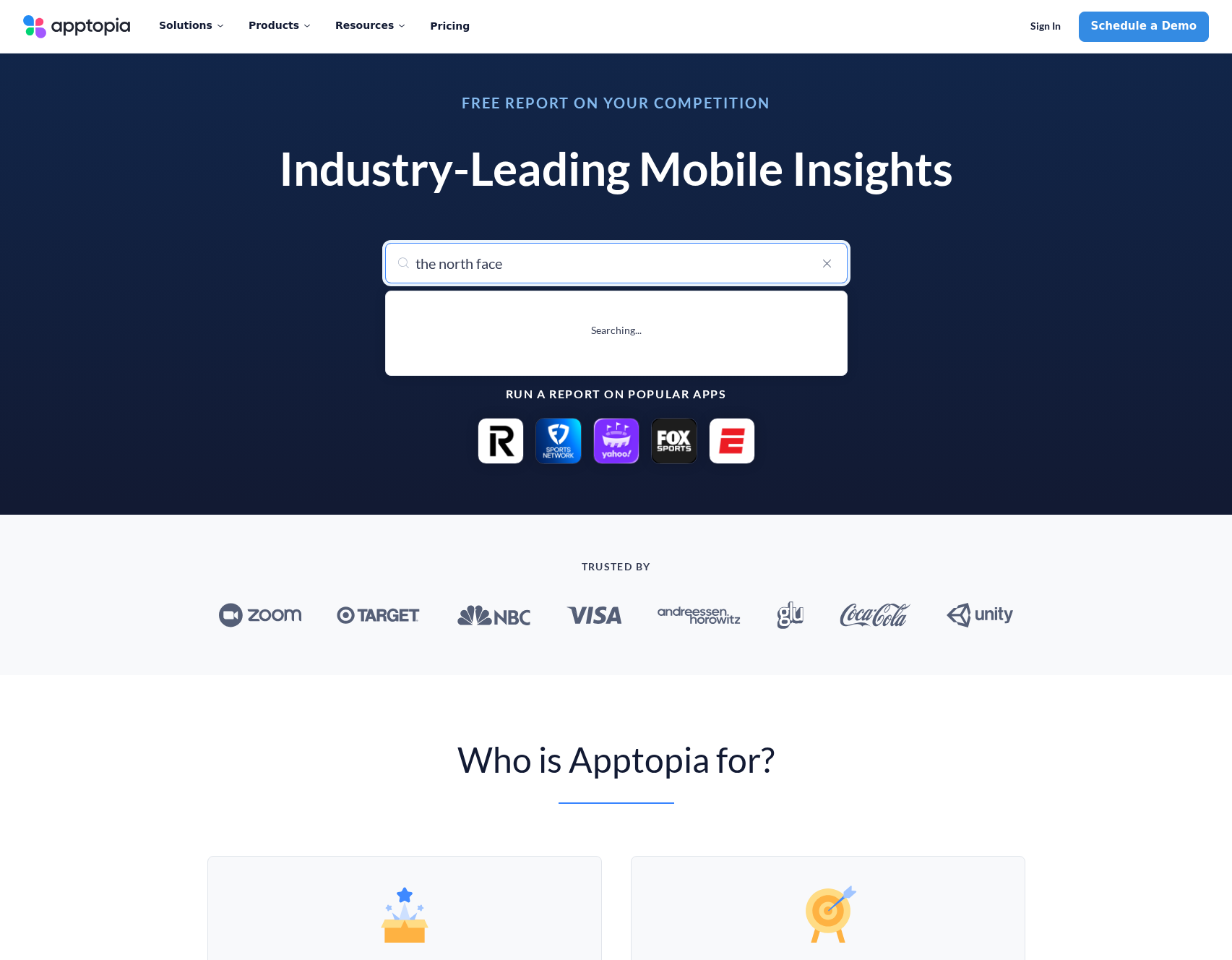
type input "the north face"
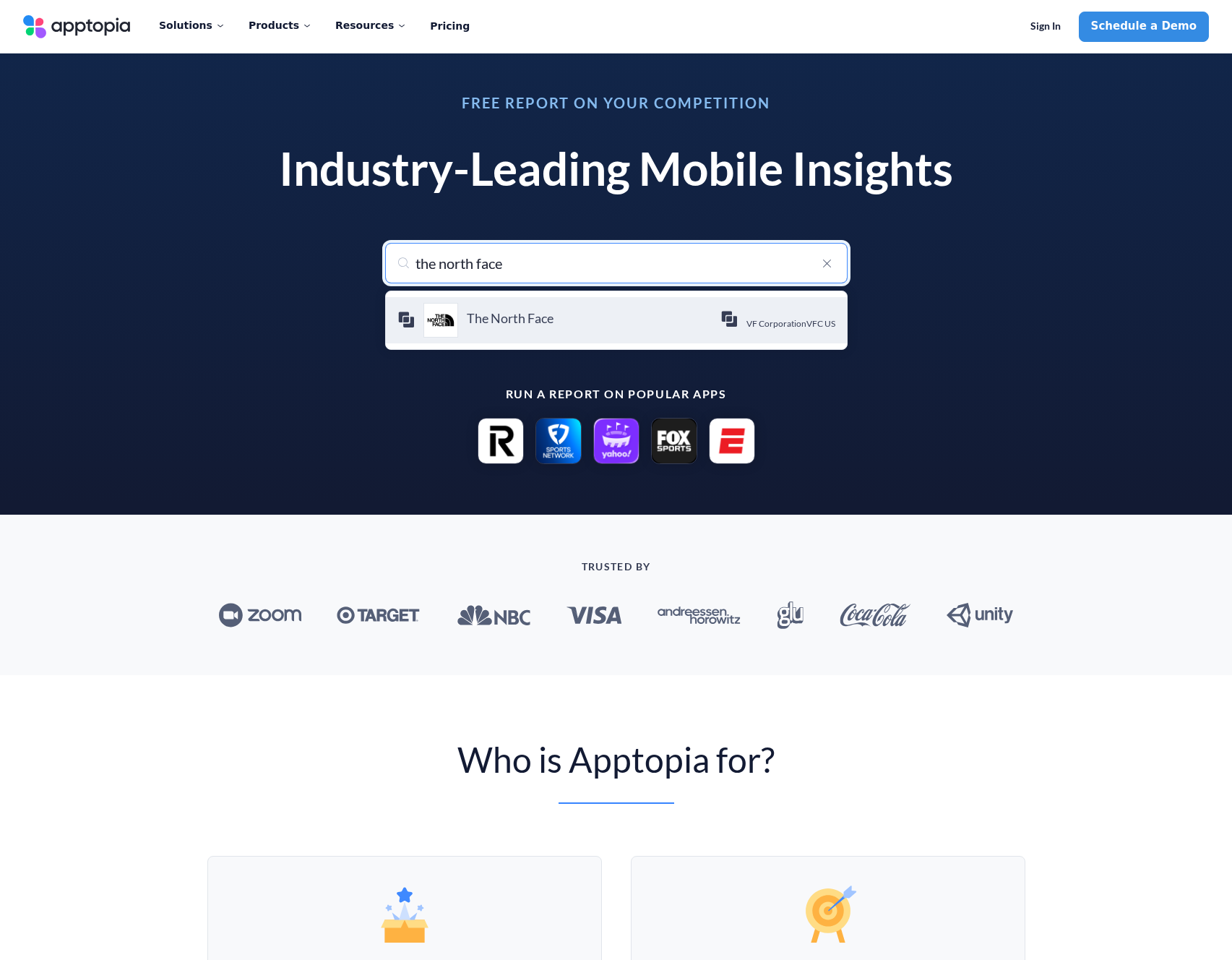
click at [609, 327] on div "The North Face The North Face, Inc." at bounding box center [593, 321] width 254 height 20
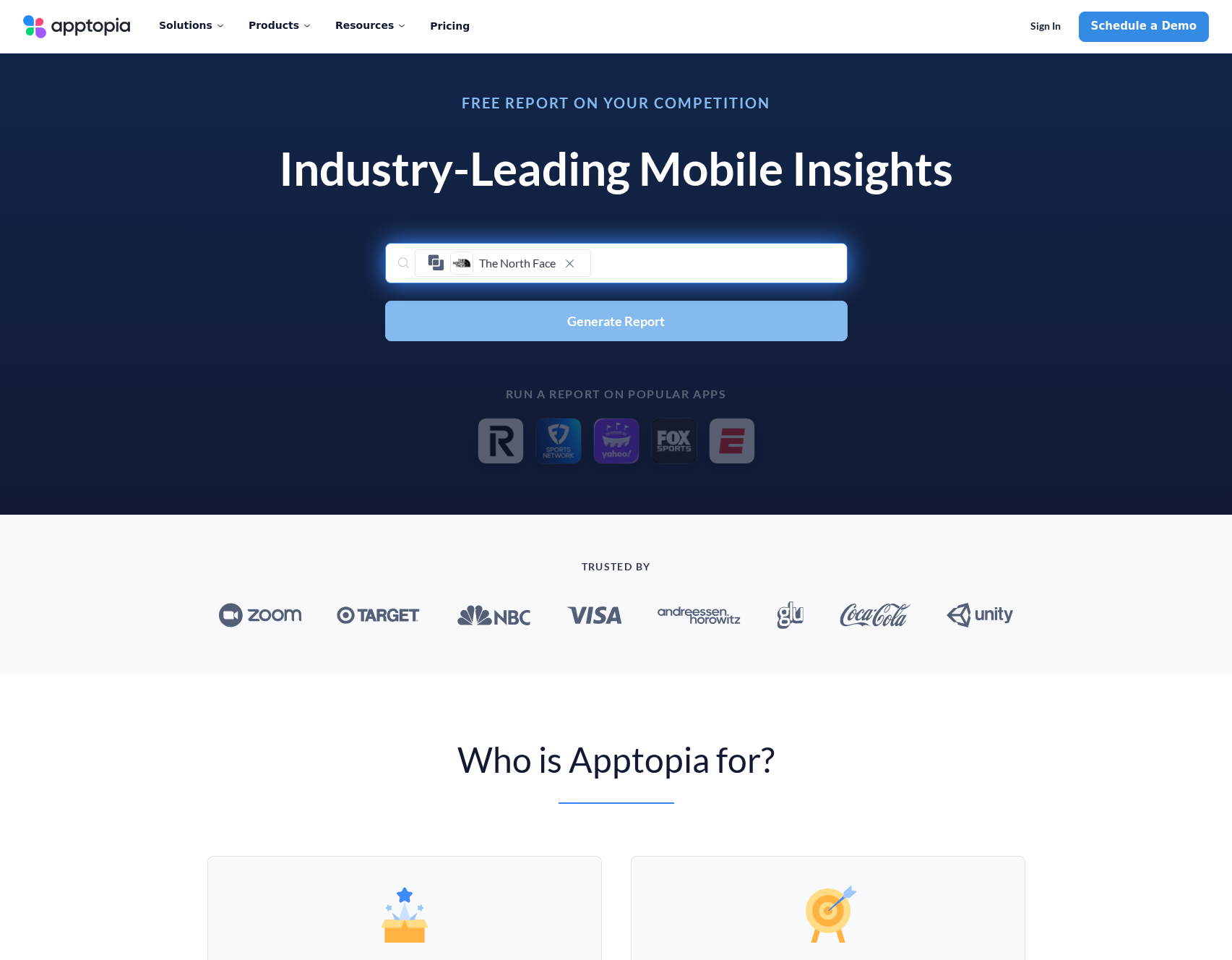
click at [618, 318] on span "Generate Report" at bounding box center [616, 321] width 98 height 13
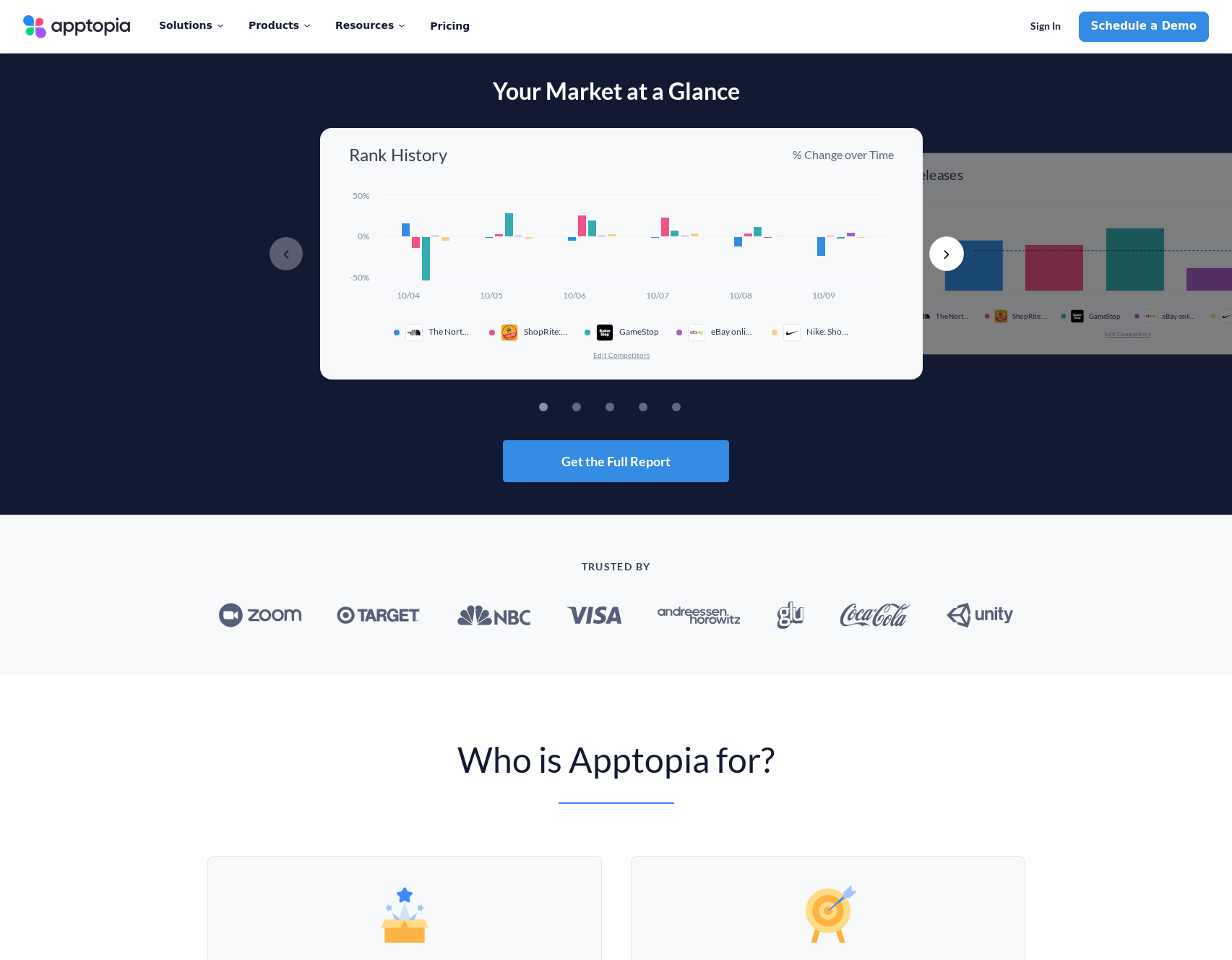
click at [958, 257] on button "Next" at bounding box center [947, 253] width 34 height 34
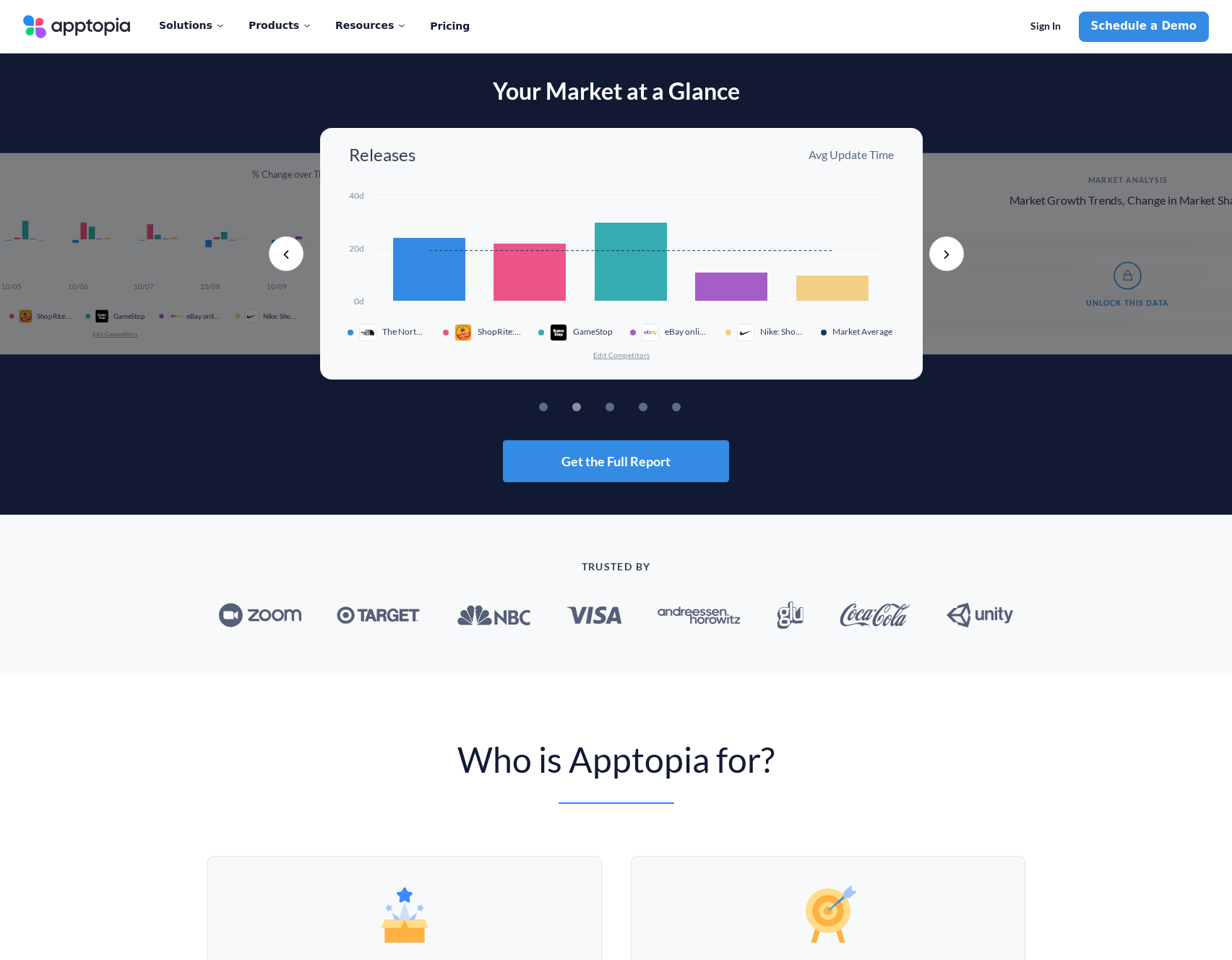
click at [417, 283] on rect at bounding box center [429, 268] width 73 height 63
click at [946, 250] on button "Next" at bounding box center [947, 253] width 34 height 34
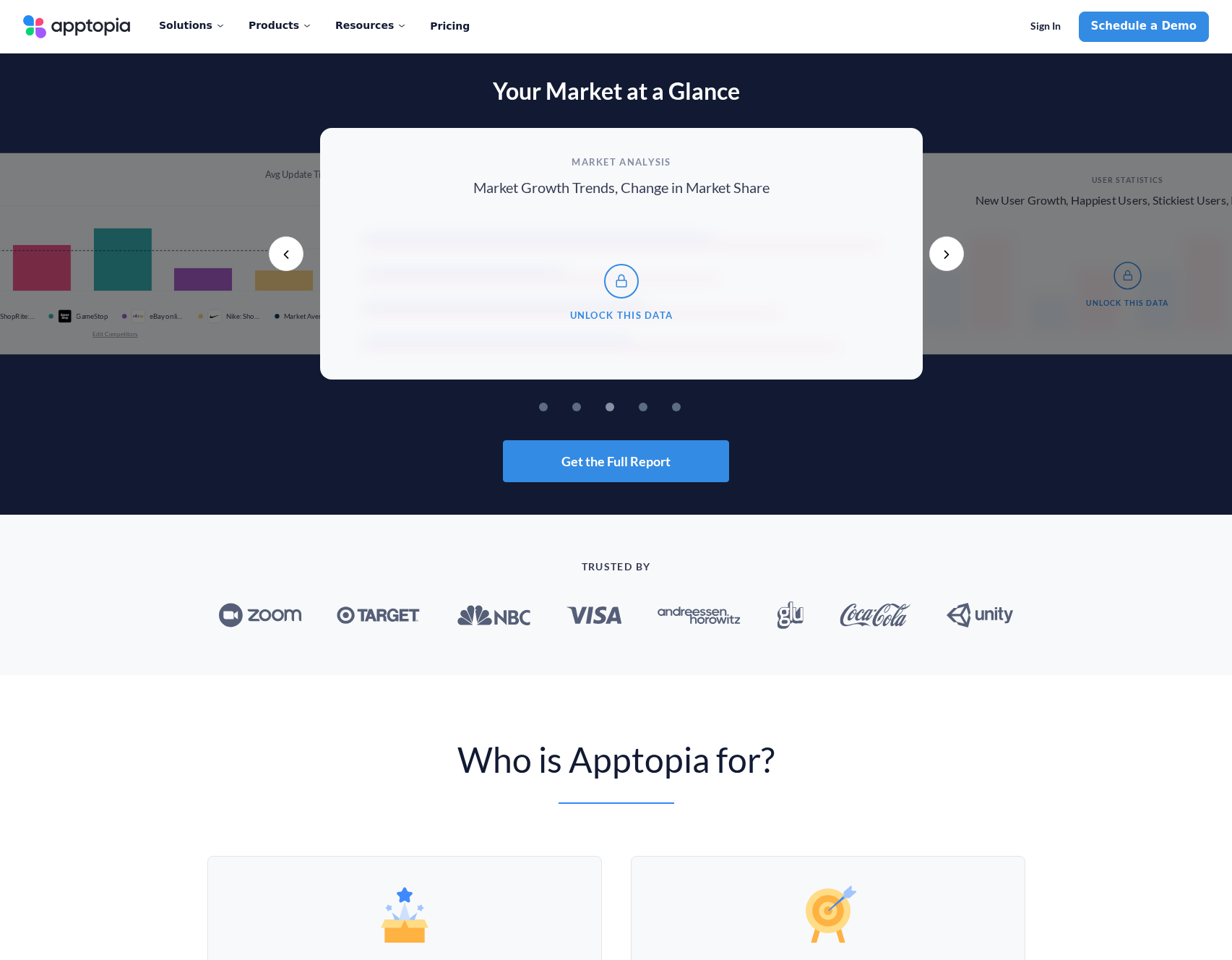
click at [267, 251] on icon at bounding box center [123, 251] width 322 height 0
click at [285, 255] on button "Previous" at bounding box center [286, 253] width 34 height 34
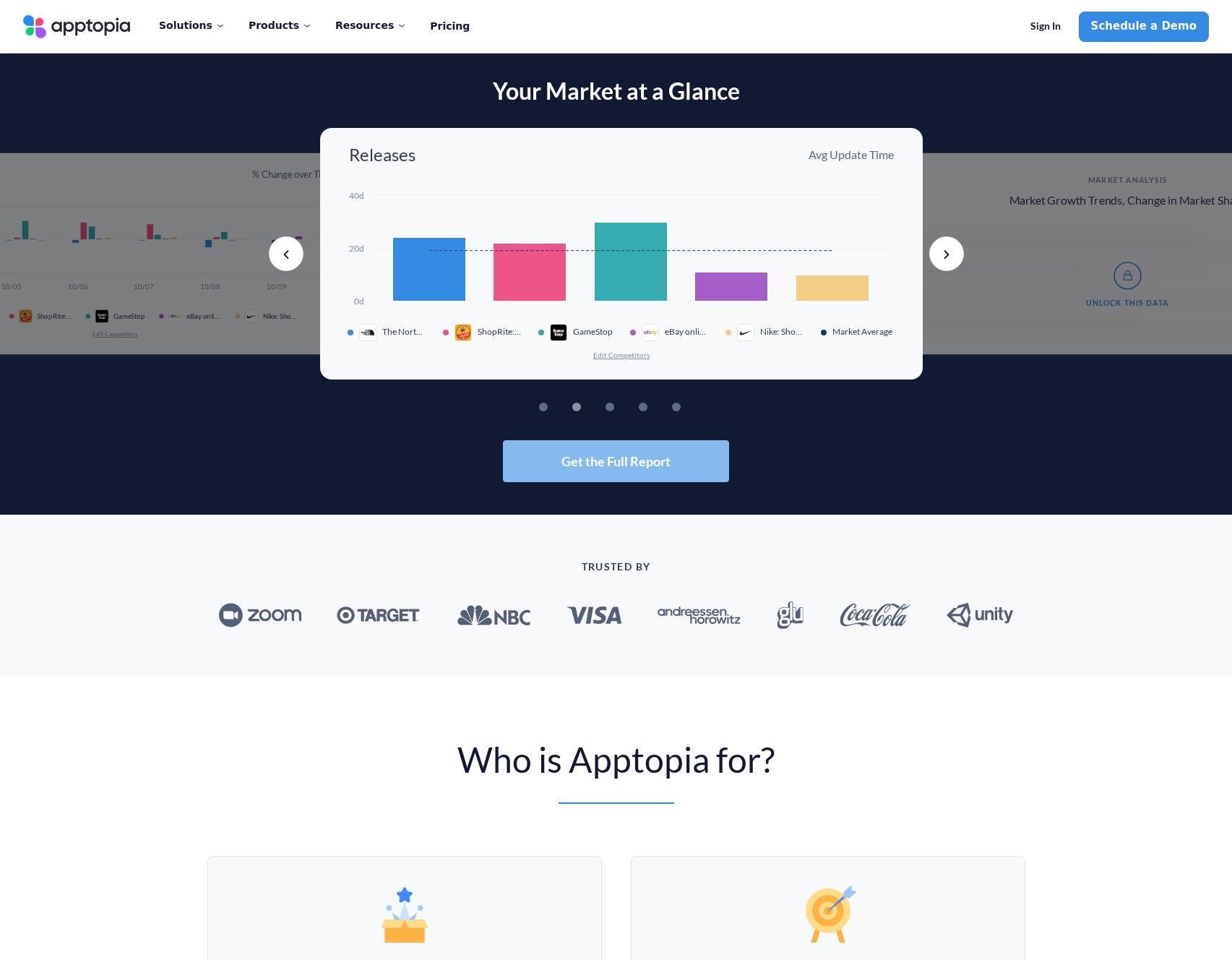
click at [654, 460] on span "Get the Full Report" at bounding box center [616, 461] width 109 height 13
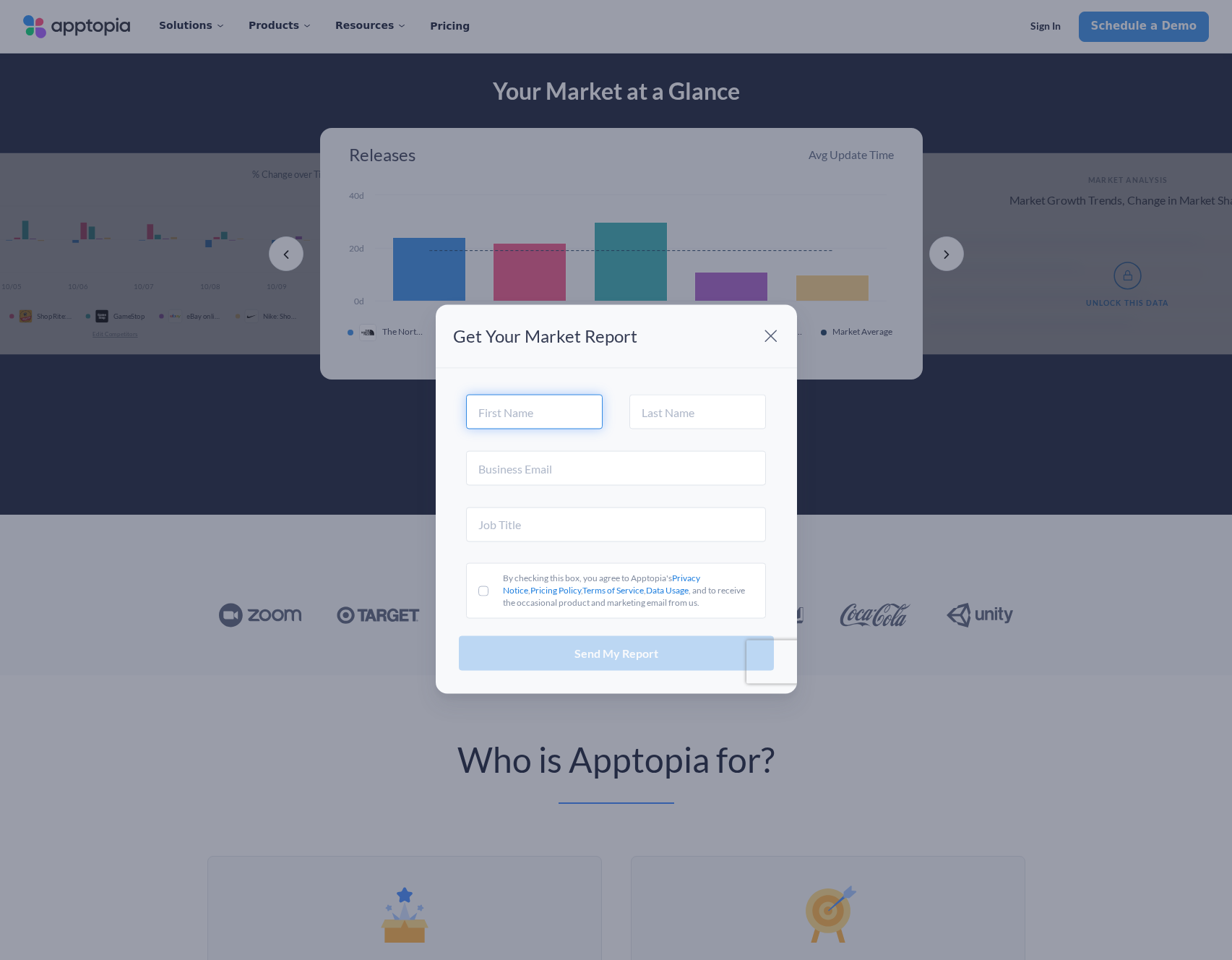
click at [532, 402] on input "text" at bounding box center [534, 412] width 137 height 34
click at [462, 560] on fieldset "By checking this box, you agree to Apptopia's Privacy Notice , Pricing Policy ,…" at bounding box center [616, 592] width 315 height 65
